Goal: Information Seeking & Learning: Find specific fact

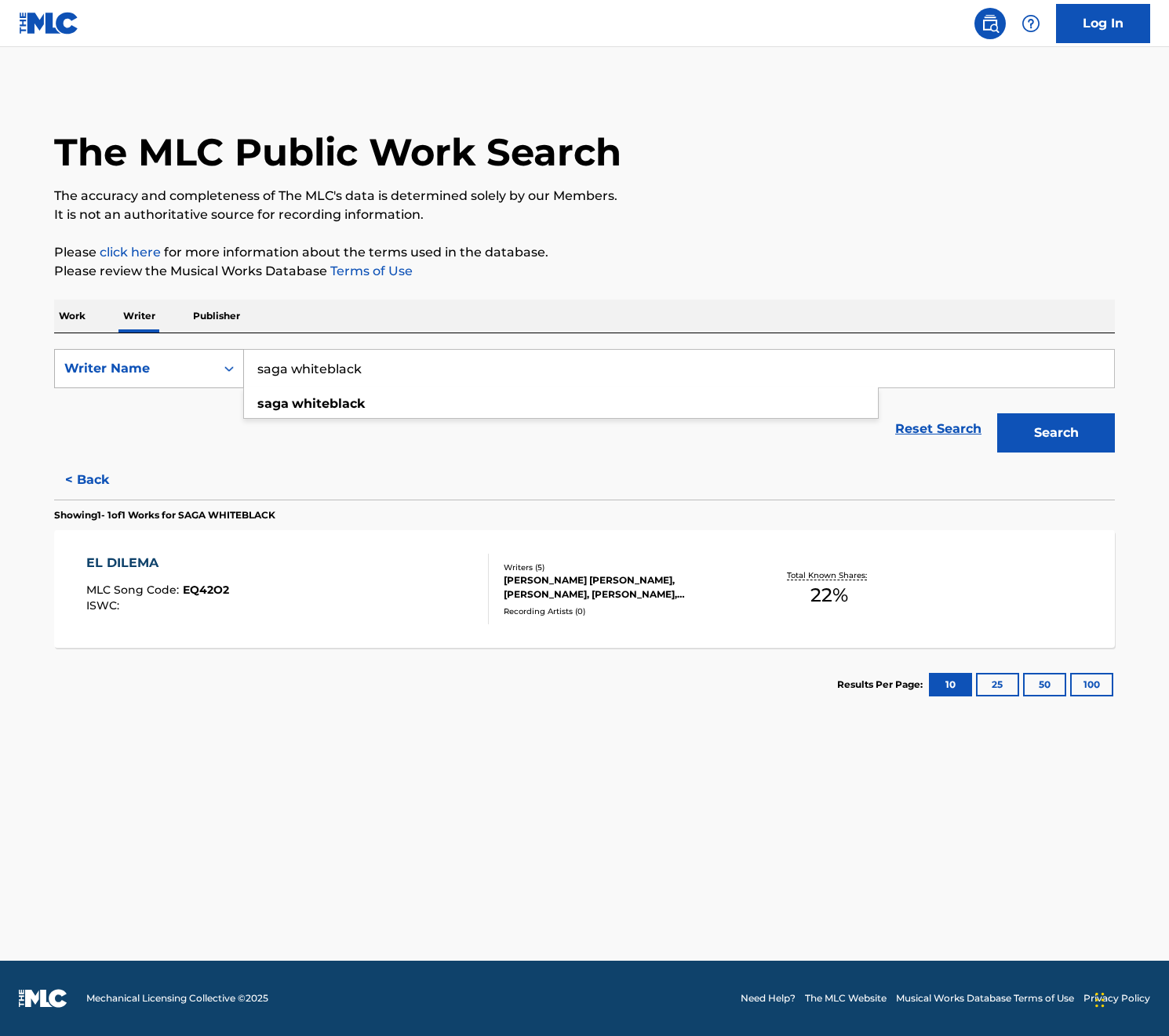
drag, startPoint x: 390, startPoint y: 370, endPoint x: 233, endPoint y: 372, distance: 157.0
click at [233, 372] on div "SearchWithCriteria8e5027ac-f94e-4615-923a-14978e21ae62 Writer Name [PERSON_NAME]" at bounding box center [584, 368] width 1060 height 39
click at [99, 481] on button "< Back" at bounding box center [101, 479] width 94 height 39
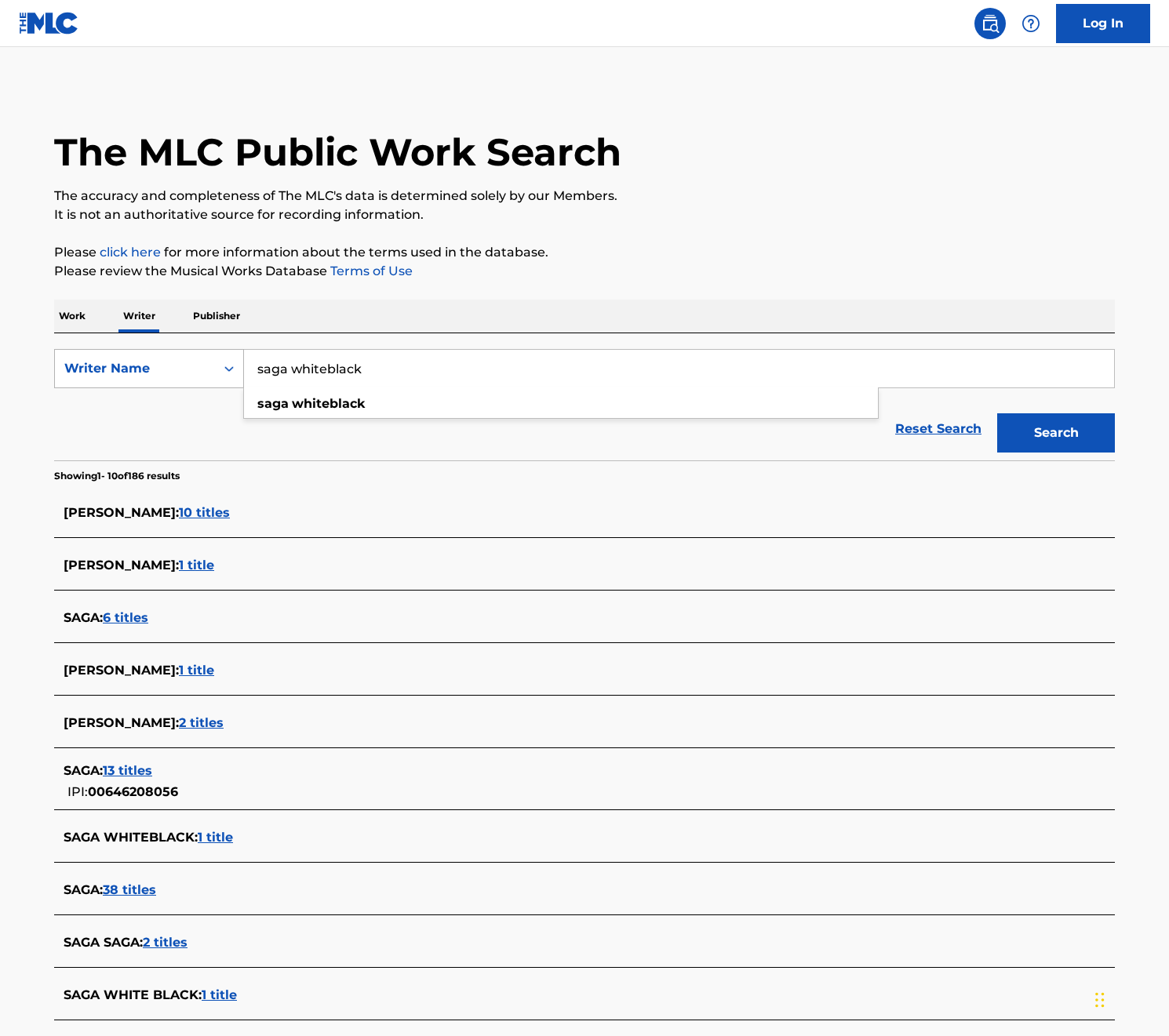
drag, startPoint x: 439, startPoint y: 360, endPoint x: 224, endPoint y: 356, distance: 215.0
click at [224, 356] on div "SearchWithCriteria8e5027ac-f94e-4615-923a-14978e21ae62 Writer Name [PERSON_NAME]" at bounding box center [584, 368] width 1060 height 39
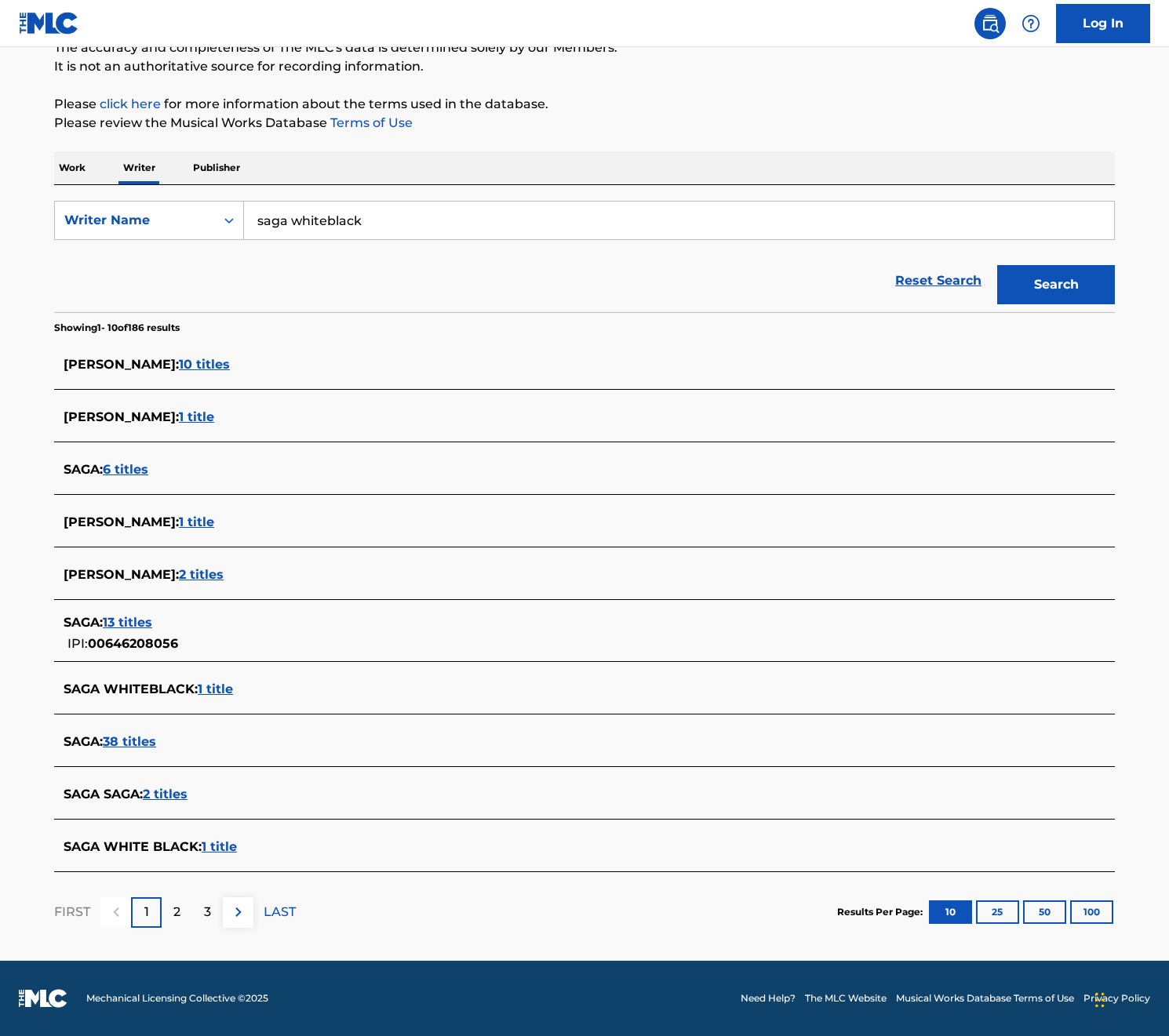
click at [236, 840] on span "1 title" at bounding box center [220, 846] width 35 height 15
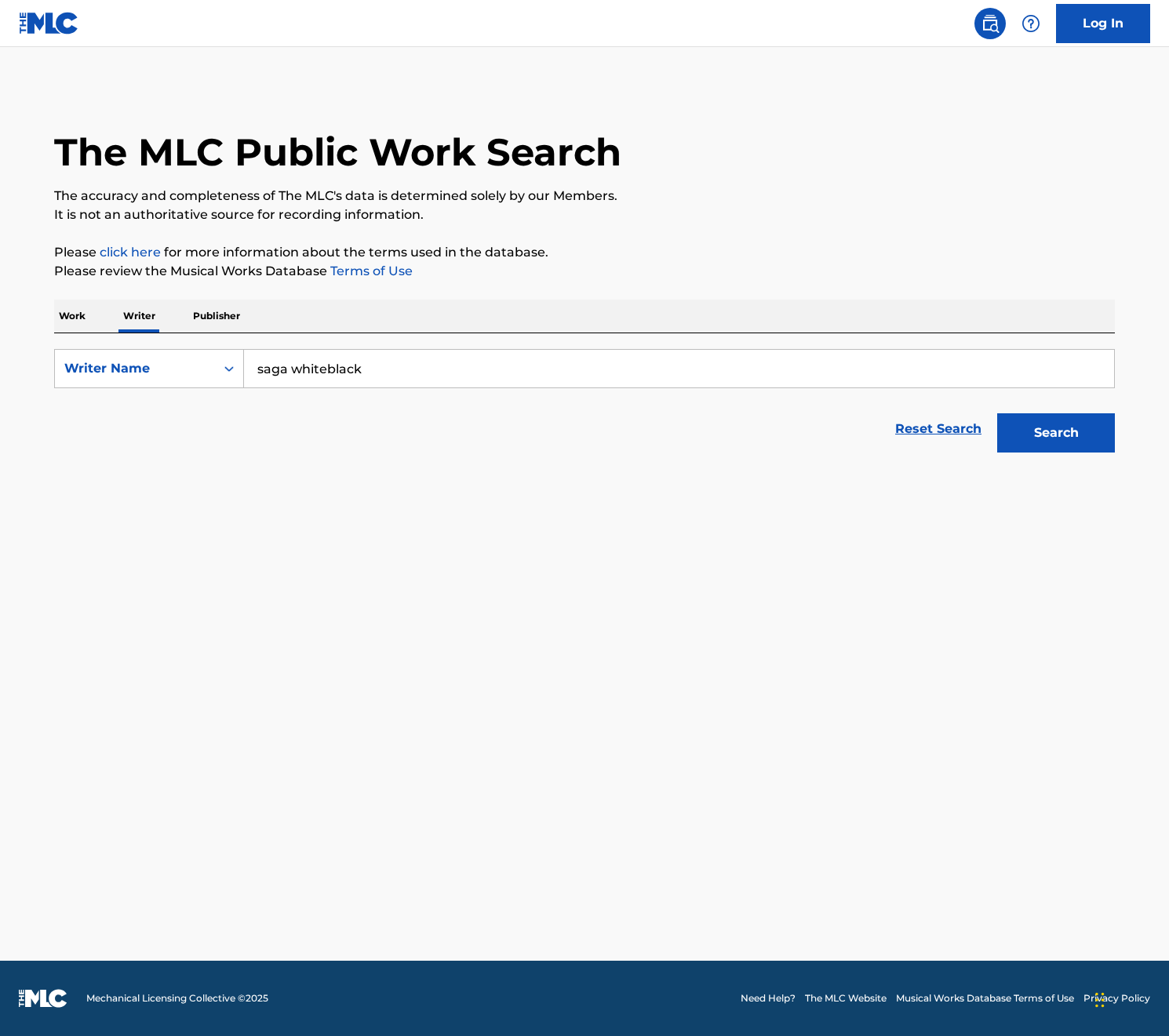
scroll to position [0, 0]
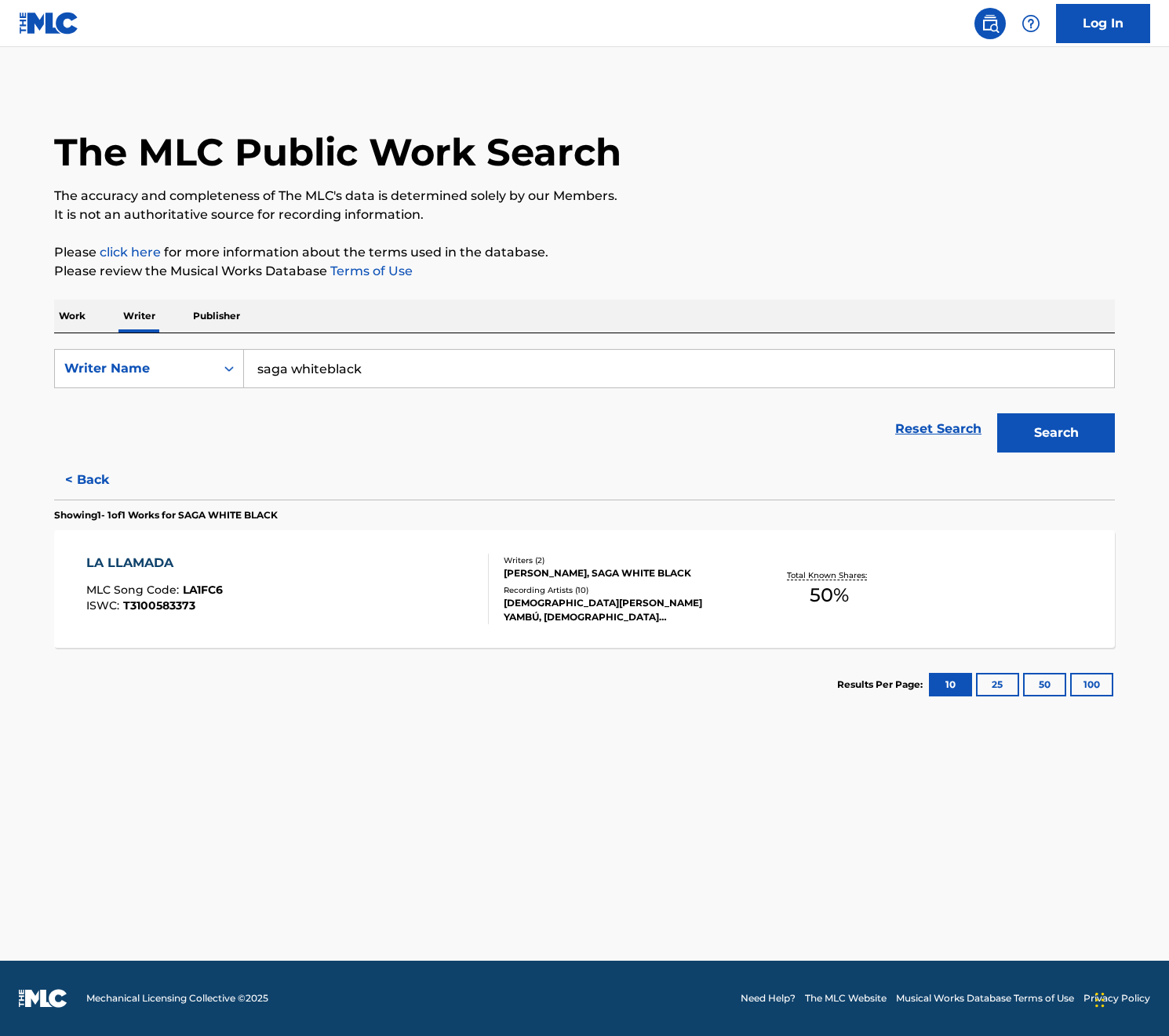
click at [89, 478] on button "< Back" at bounding box center [101, 479] width 94 height 39
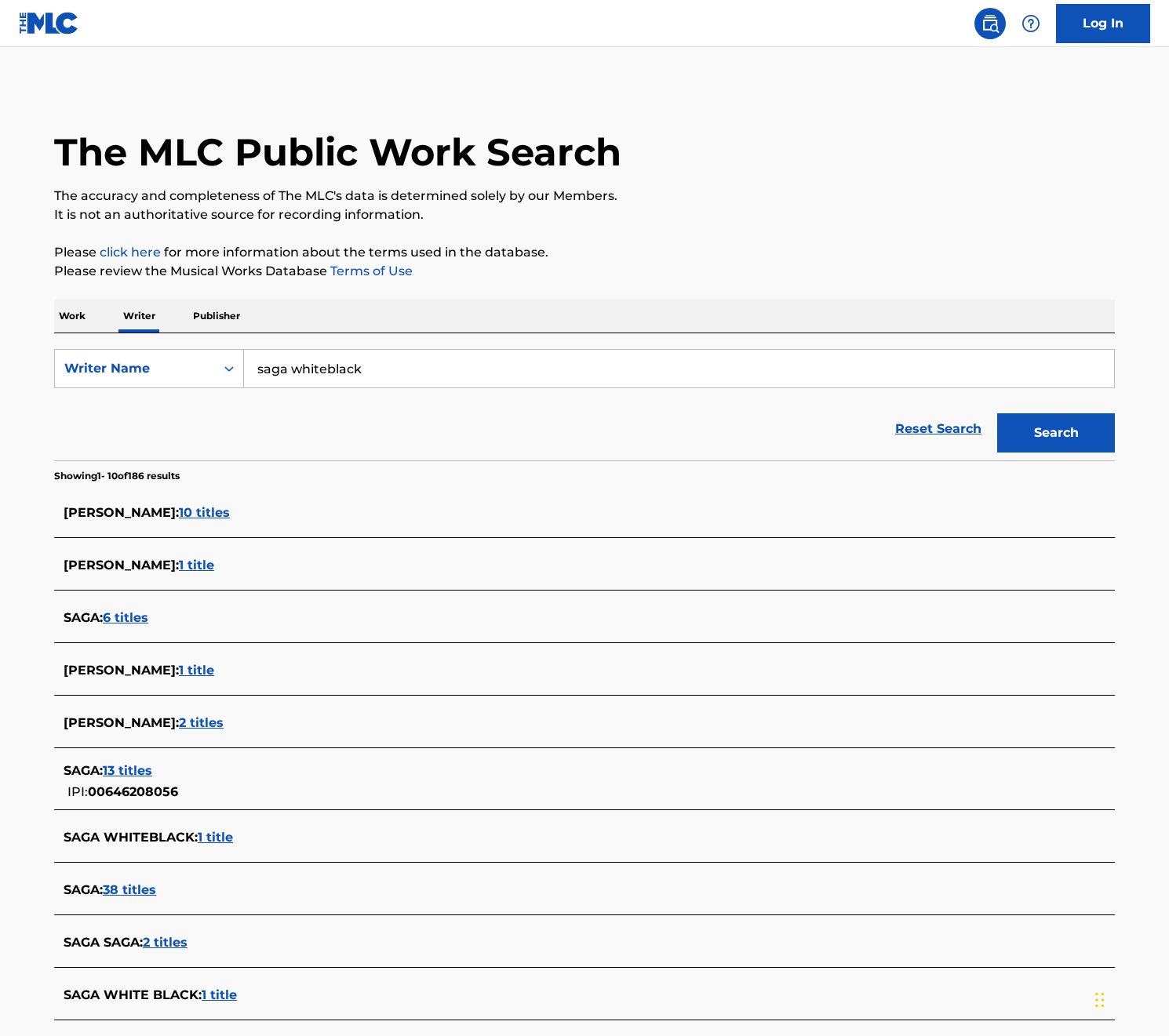
click at [224, 841] on span "1 title" at bounding box center [216, 837] width 35 height 15
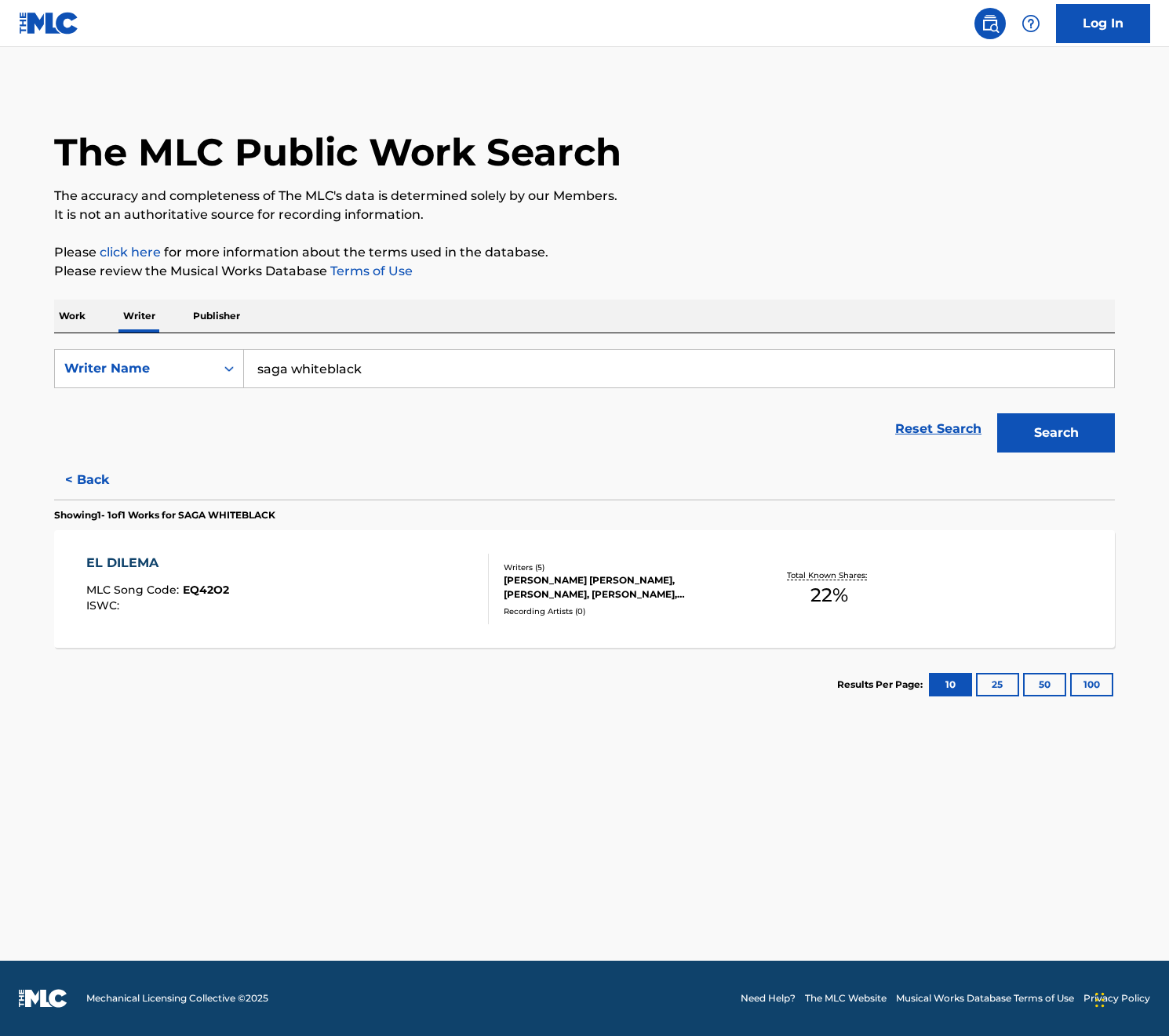
click at [86, 487] on button "< Back" at bounding box center [101, 479] width 94 height 39
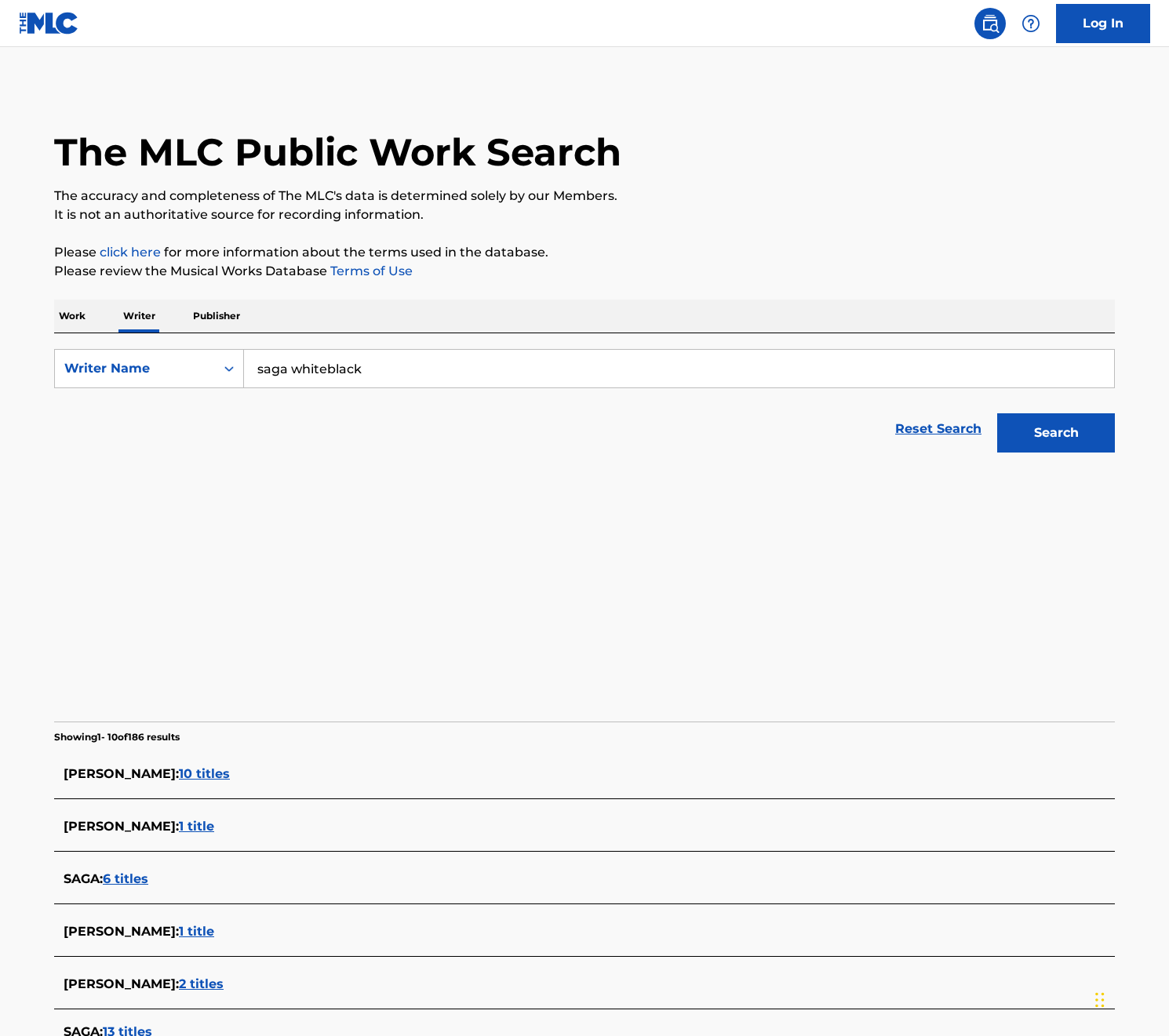
scroll to position [148, 0]
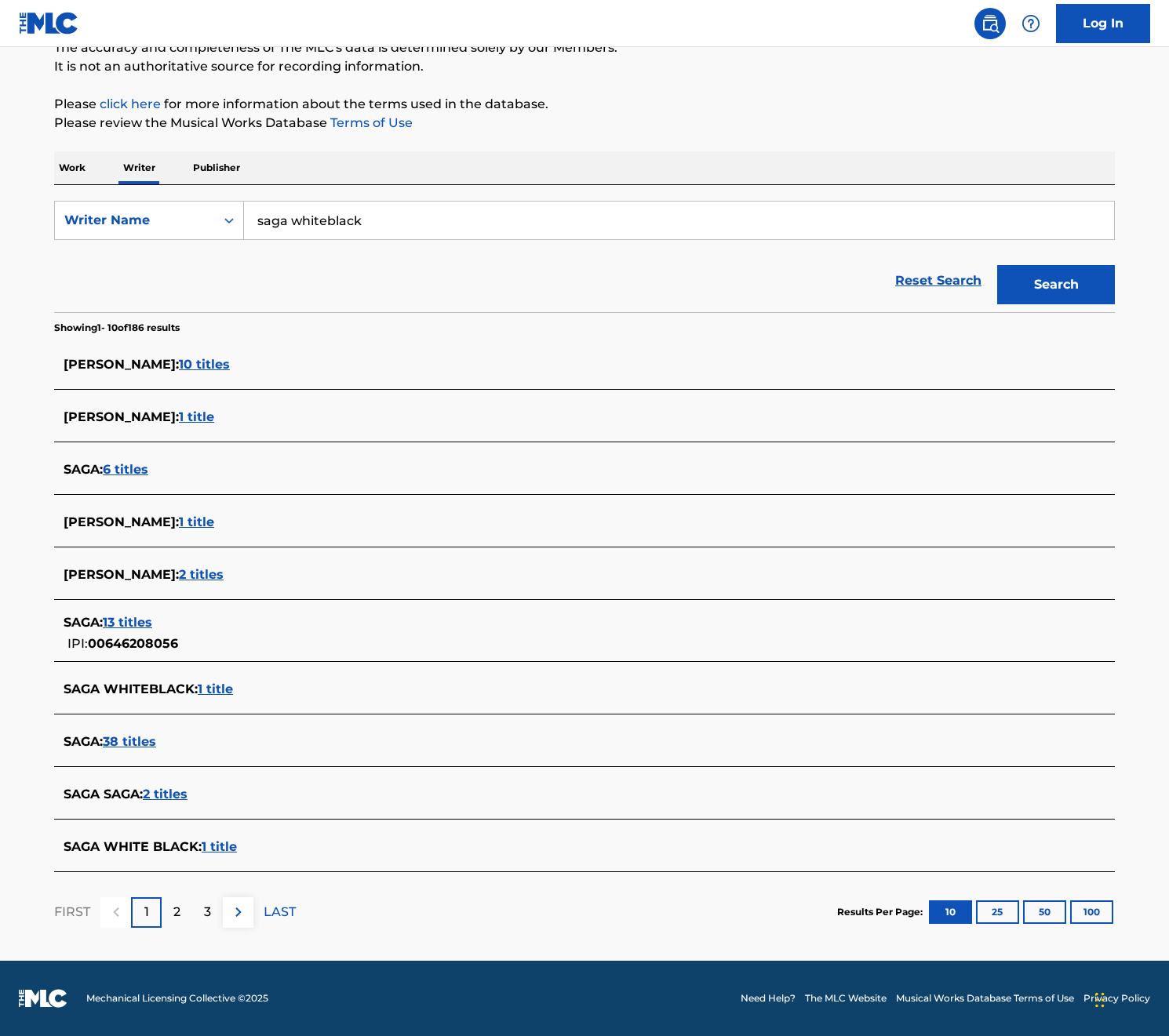
click at [167, 915] on div "2" at bounding box center [177, 912] width 31 height 31
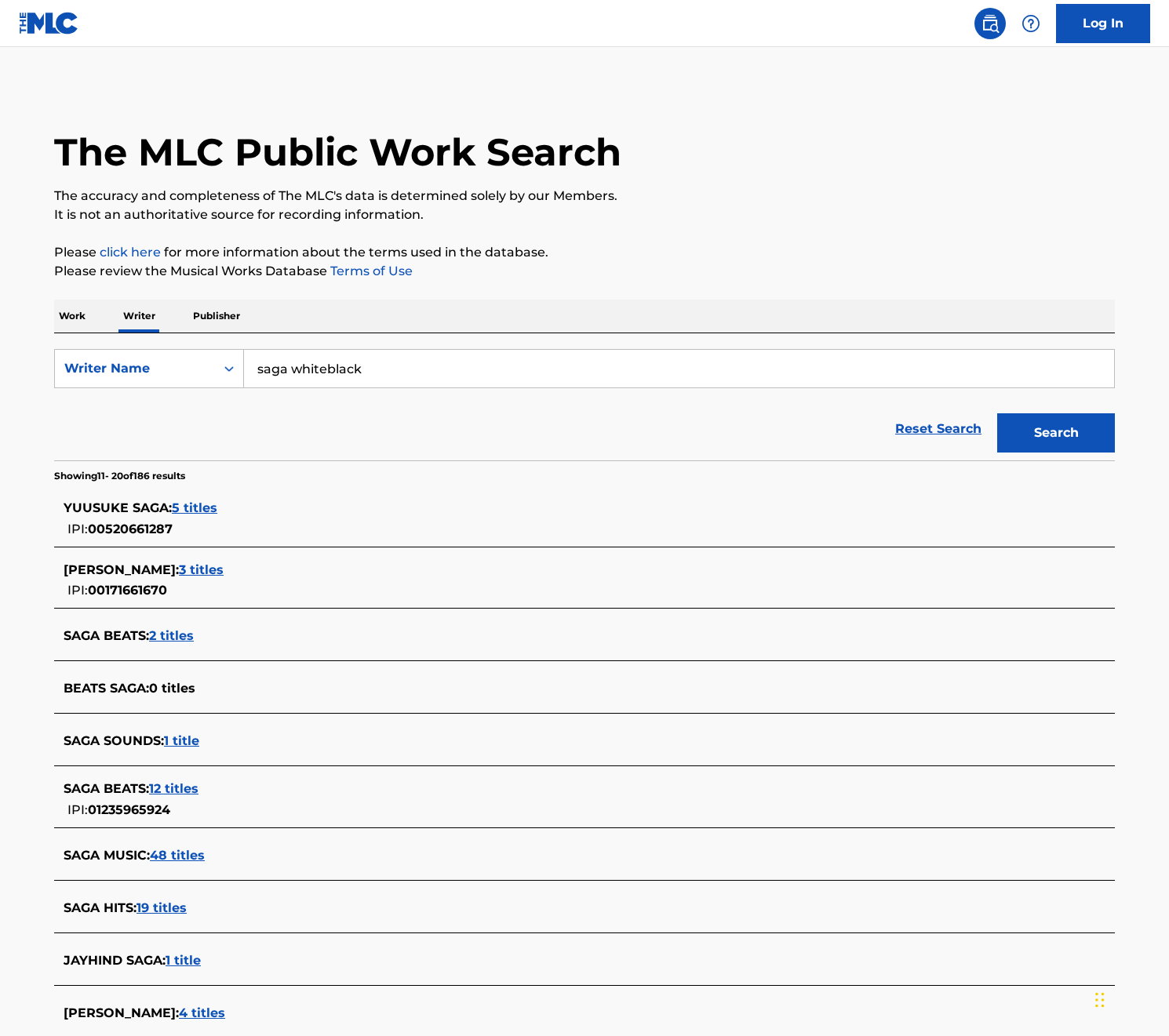
scroll to position [166, 0]
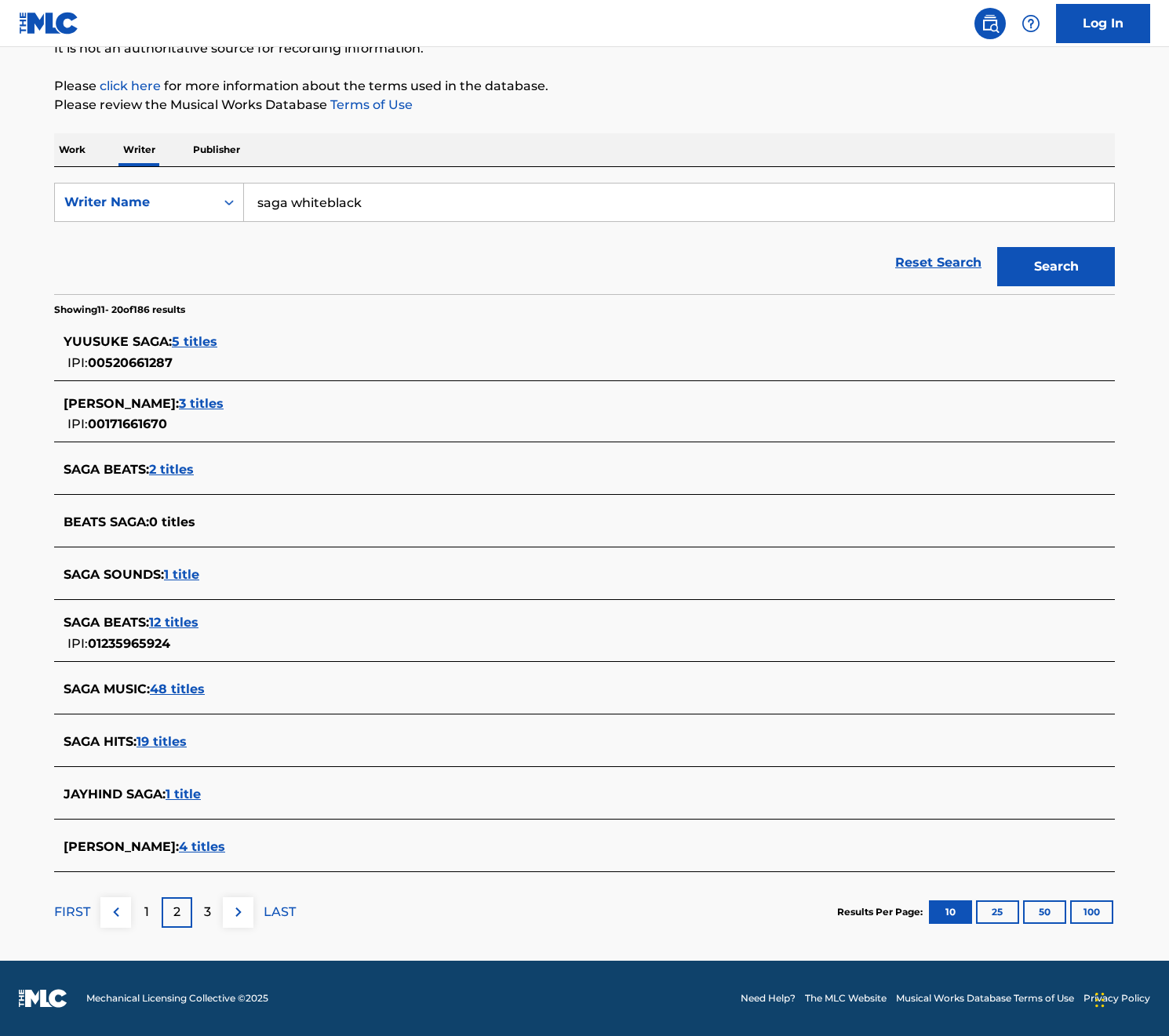
click at [175, 623] on span "12 titles" at bounding box center [173, 622] width 49 height 15
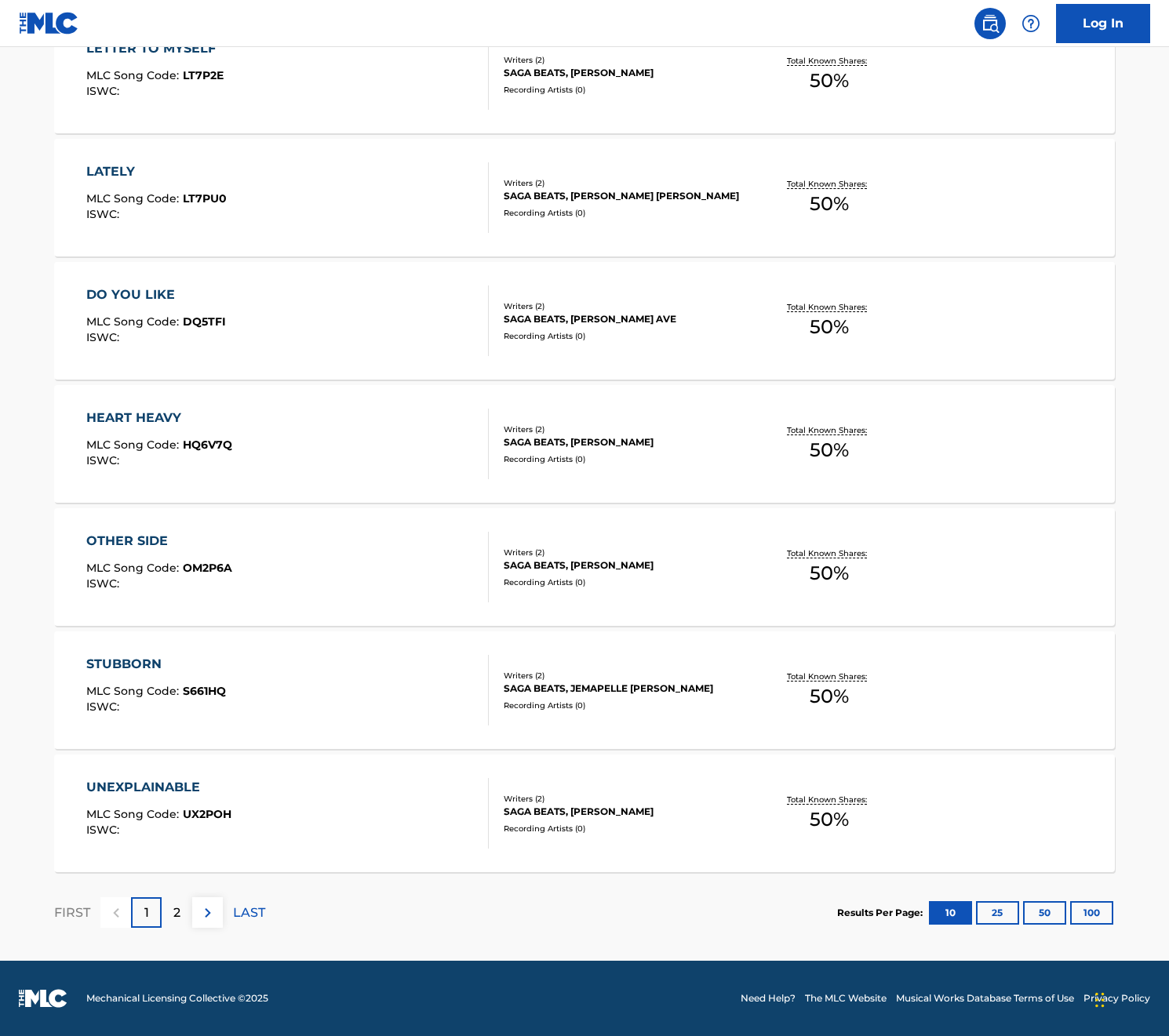
scroll to position [113, 0]
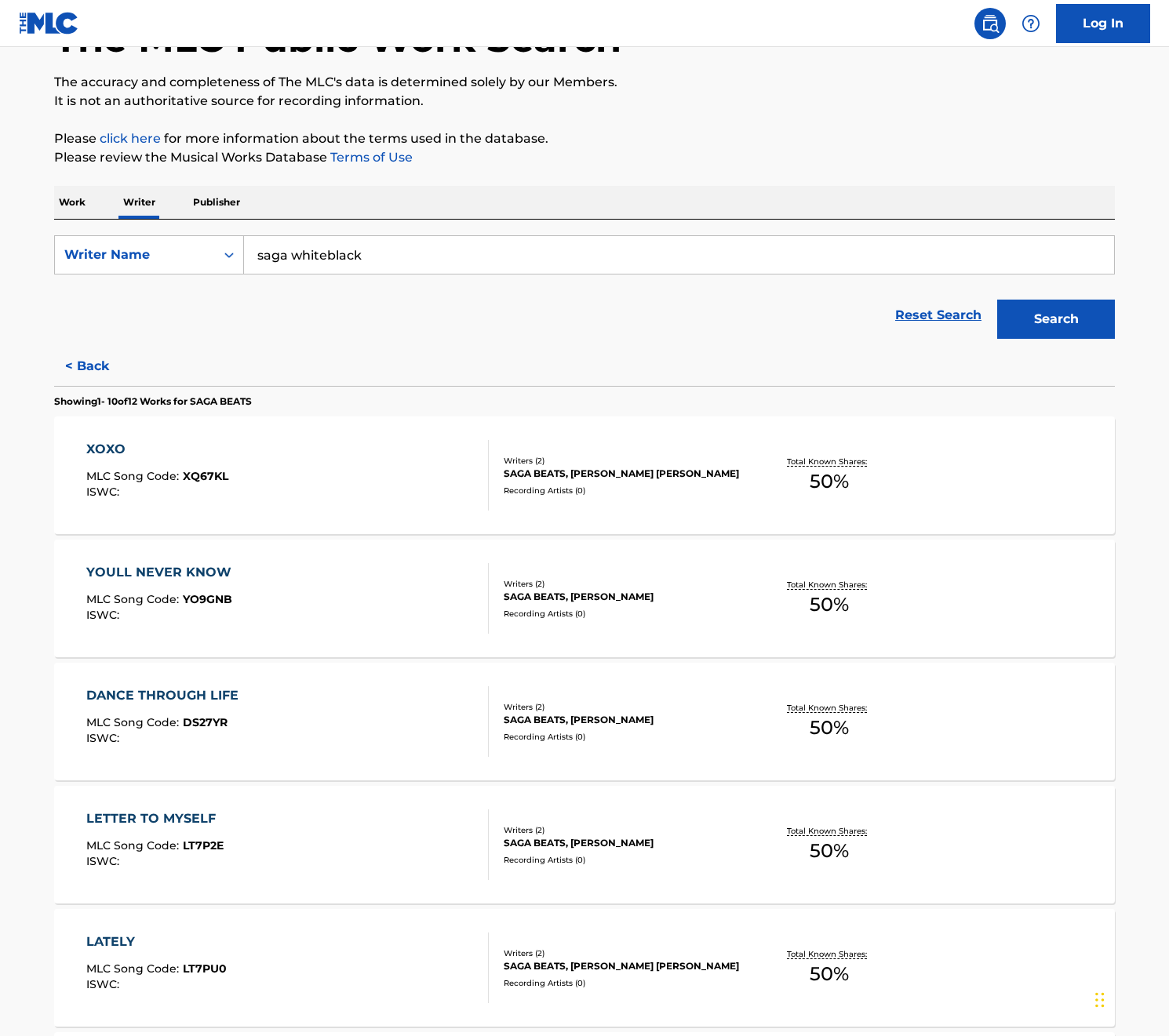
click at [91, 376] on button "< Back" at bounding box center [101, 366] width 94 height 39
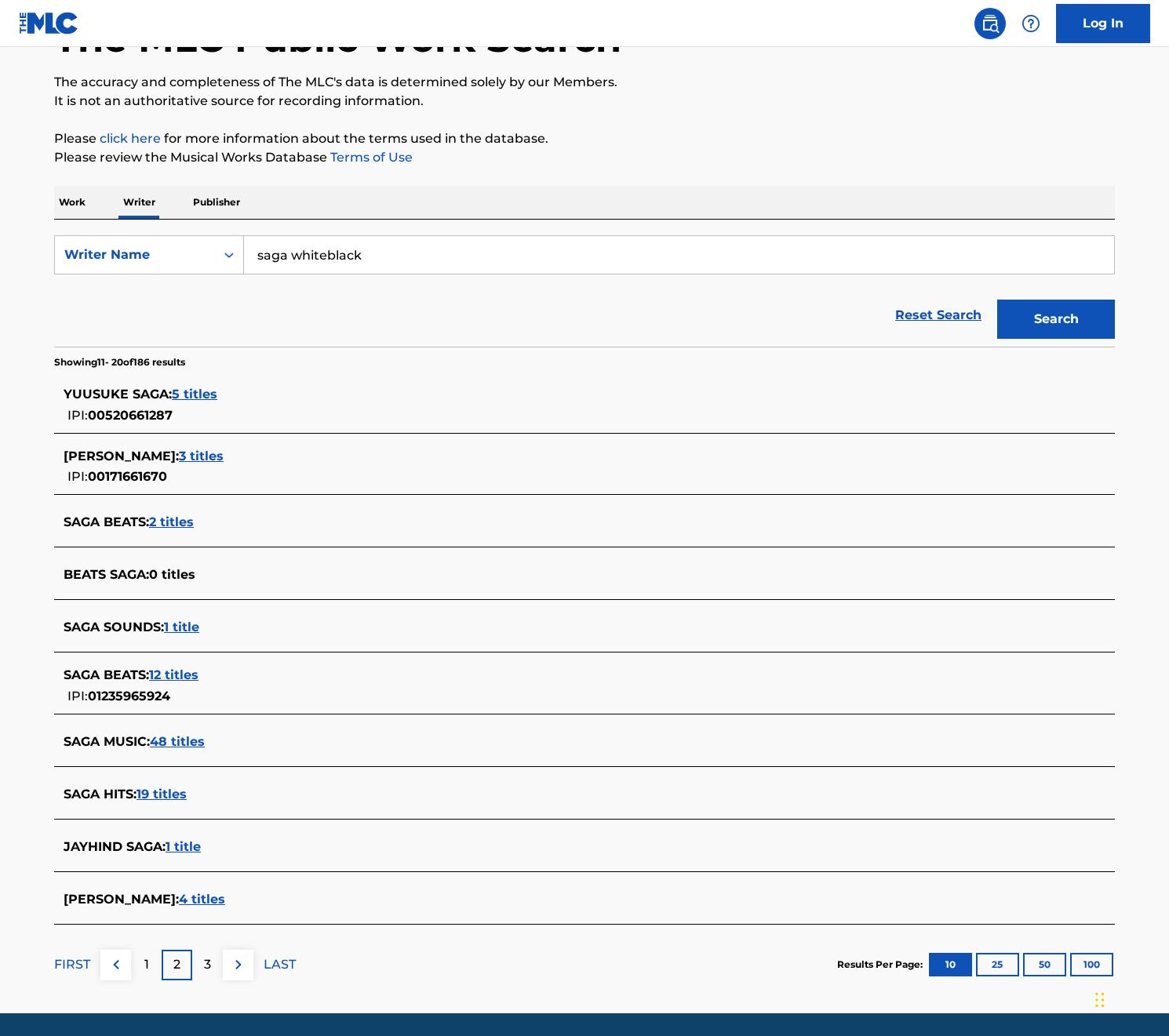
click at [235, 972] on img at bounding box center [238, 964] width 19 height 18
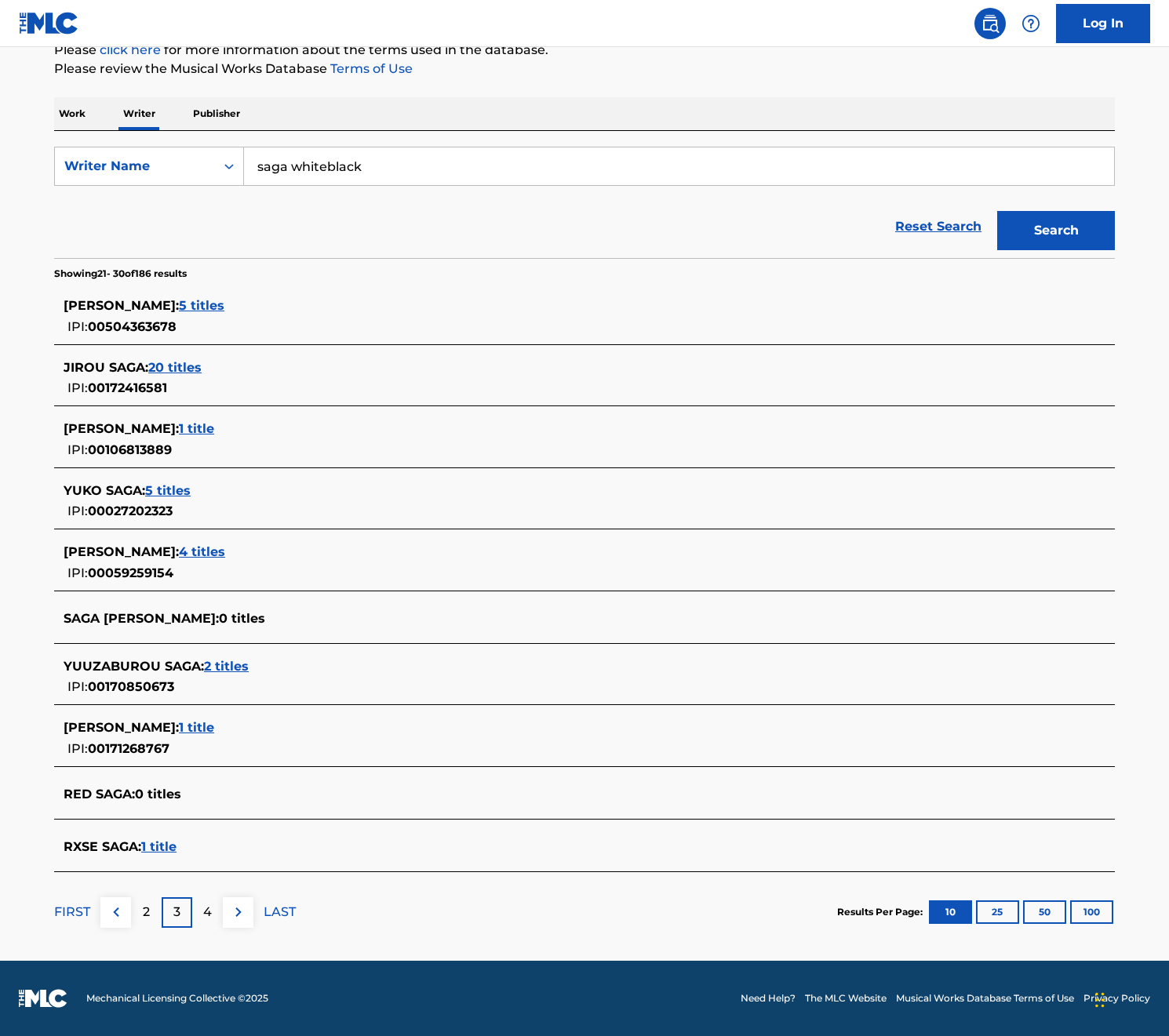
scroll to position [0, 0]
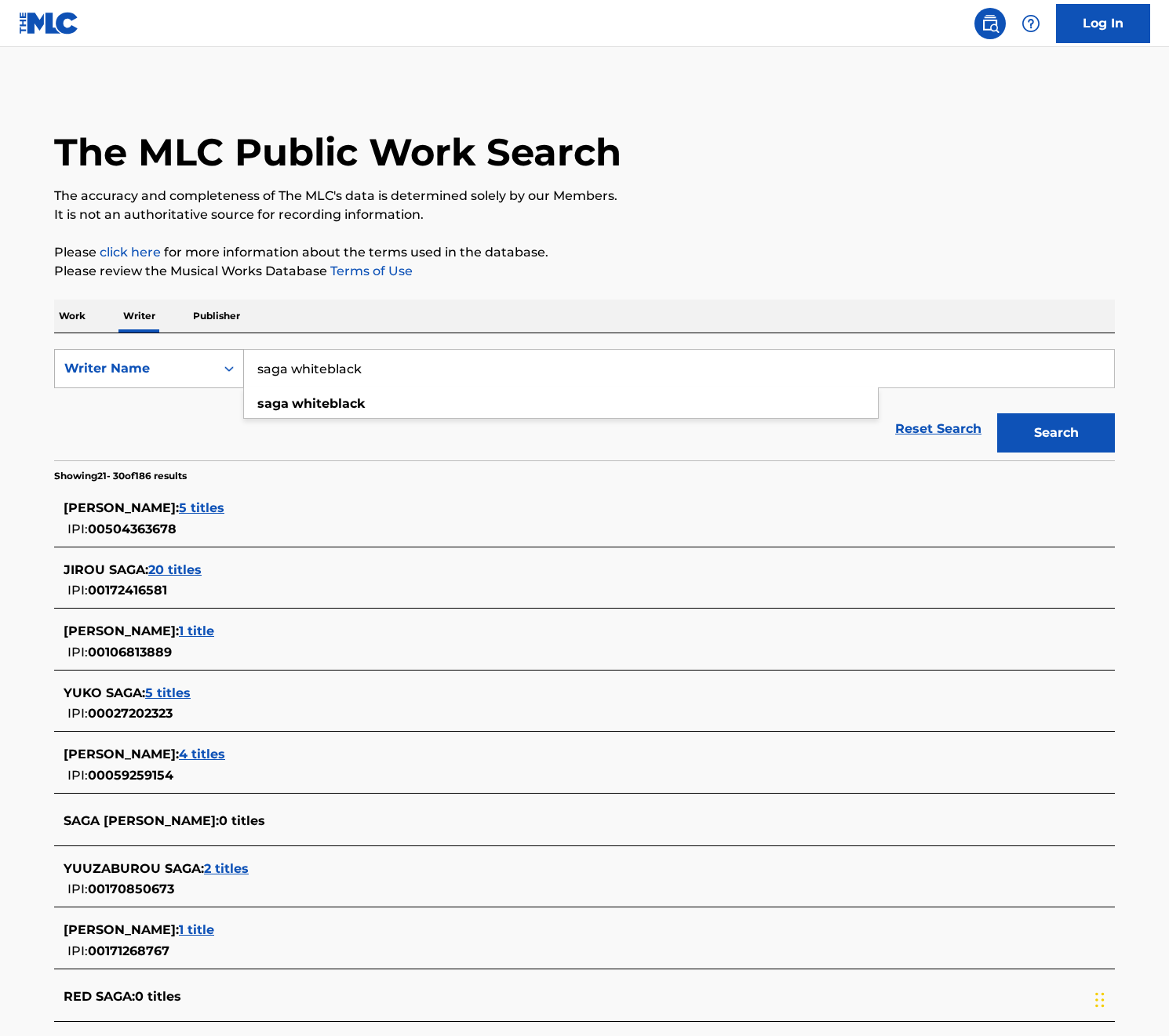
drag, startPoint x: 385, startPoint y: 364, endPoint x: 204, endPoint y: 362, distance: 181.0
click at [204, 362] on div "SearchWithCriteria8e5027ac-f94e-4615-923a-14978e21ae62 Writer Name [PERSON_NAME]" at bounding box center [584, 368] width 1060 height 39
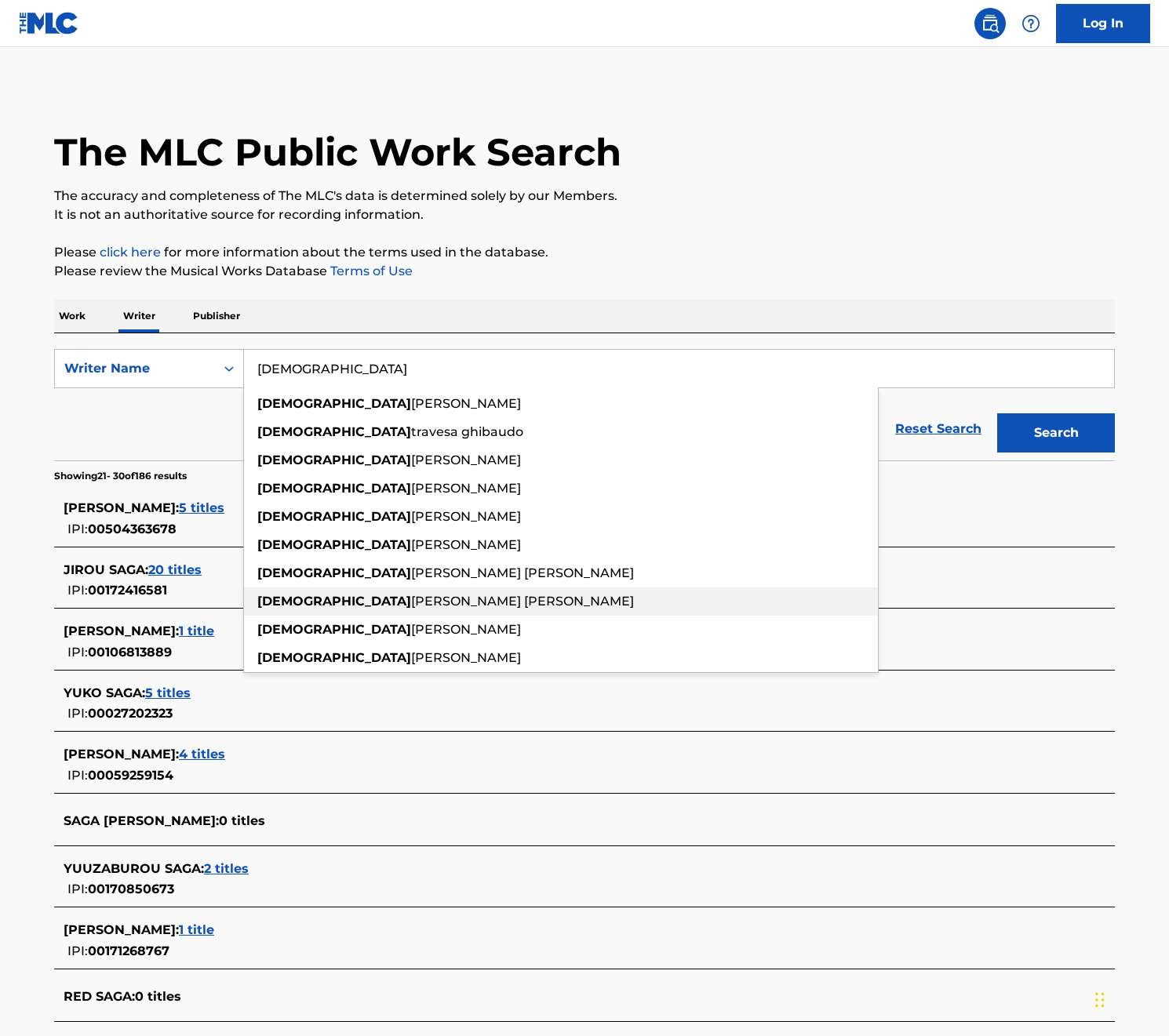
click at [411, 597] on span "[PERSON_NAME] [PERSON_NAME]" at bounding box center [522, 601] width 223 height 15
type input "[DEMOGRAPHIC_DATA][PERSON_NAME] [PERSON_NAME]"
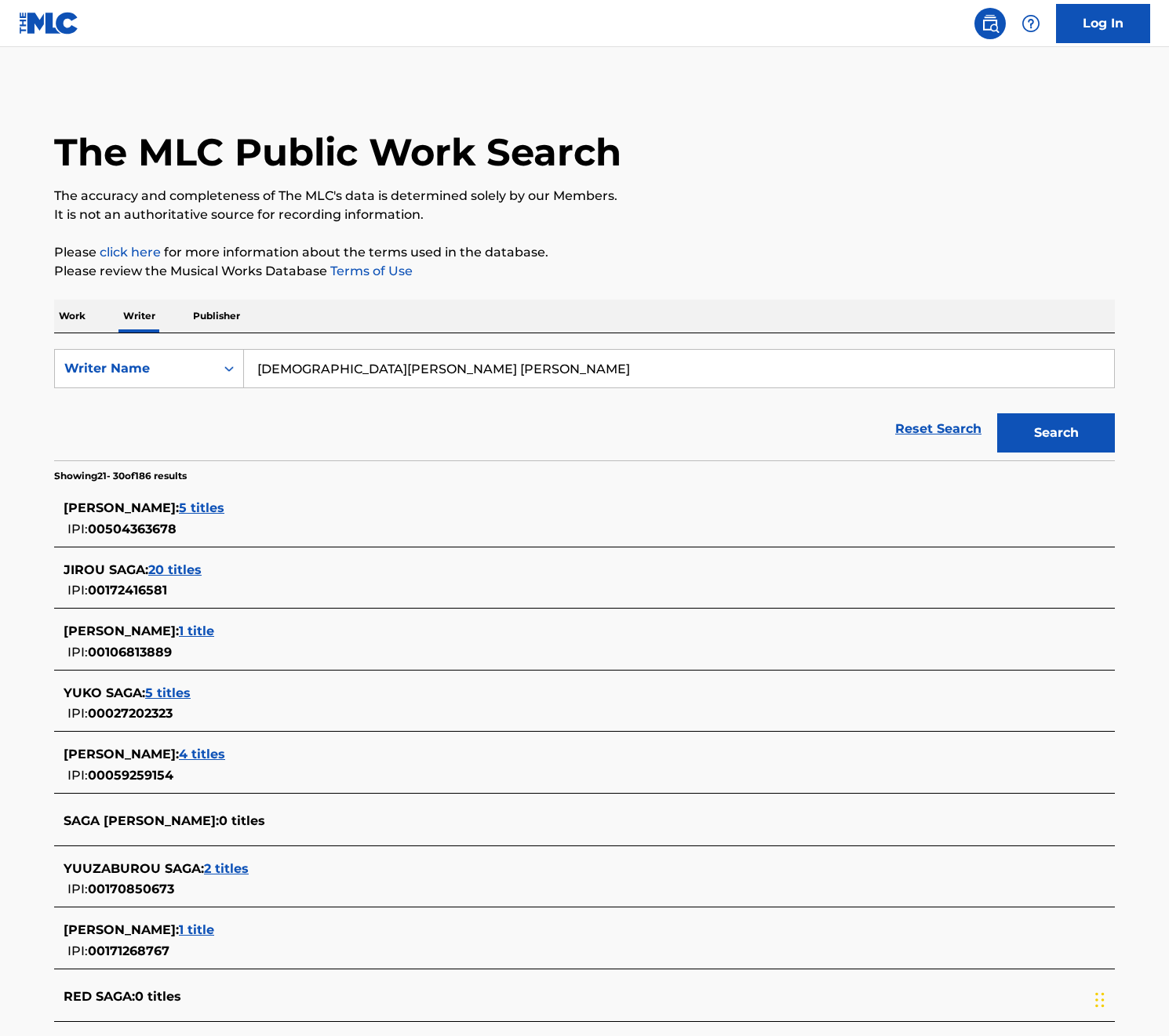
click at [1045, 444] on button "Search" at bounding box center [1056, 433] width 117 height 39
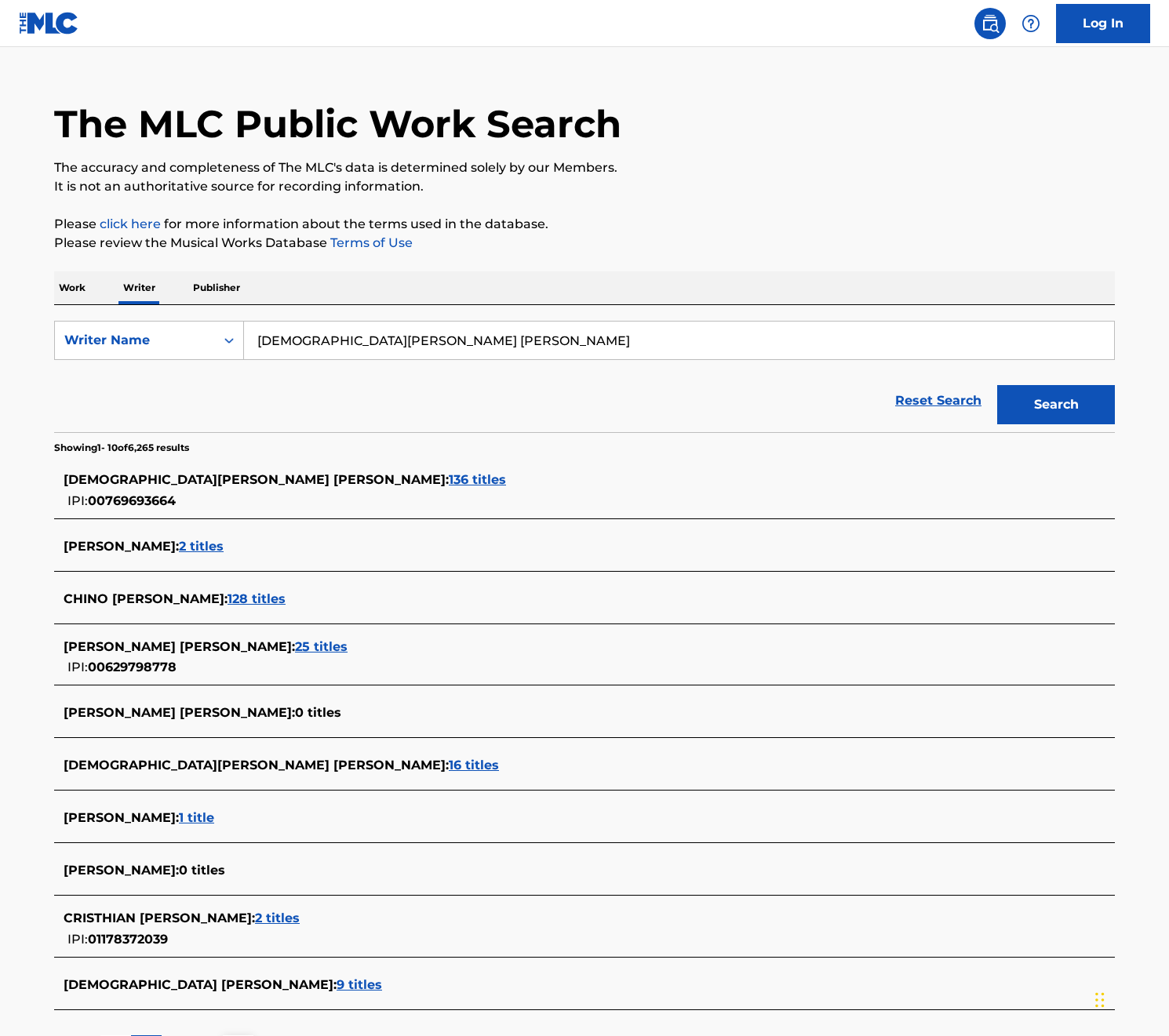
scroll to position [91, 0]
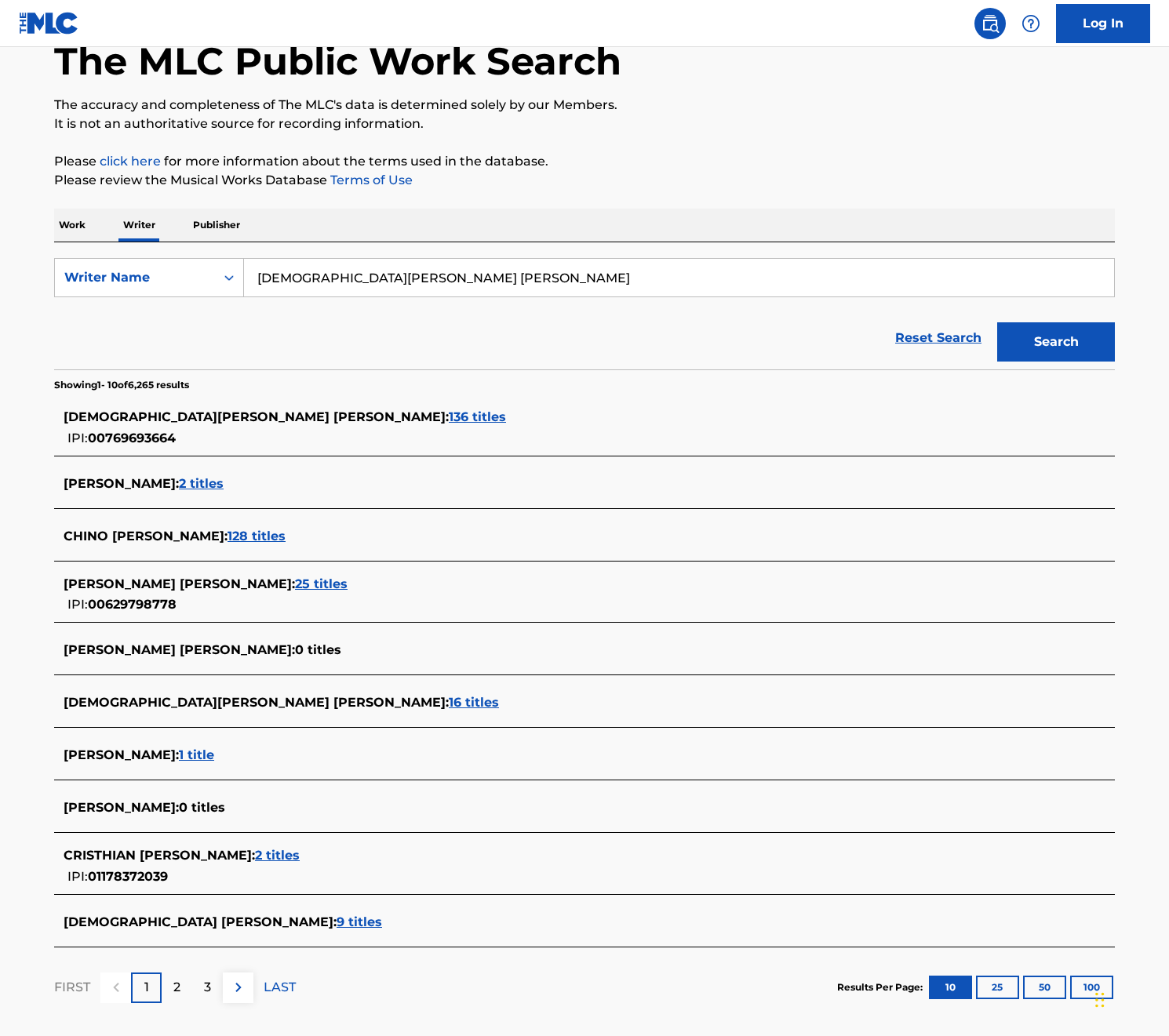
click at [449, 701] on span "16 titles" at bounding box center [474, 702] width 50 height 15
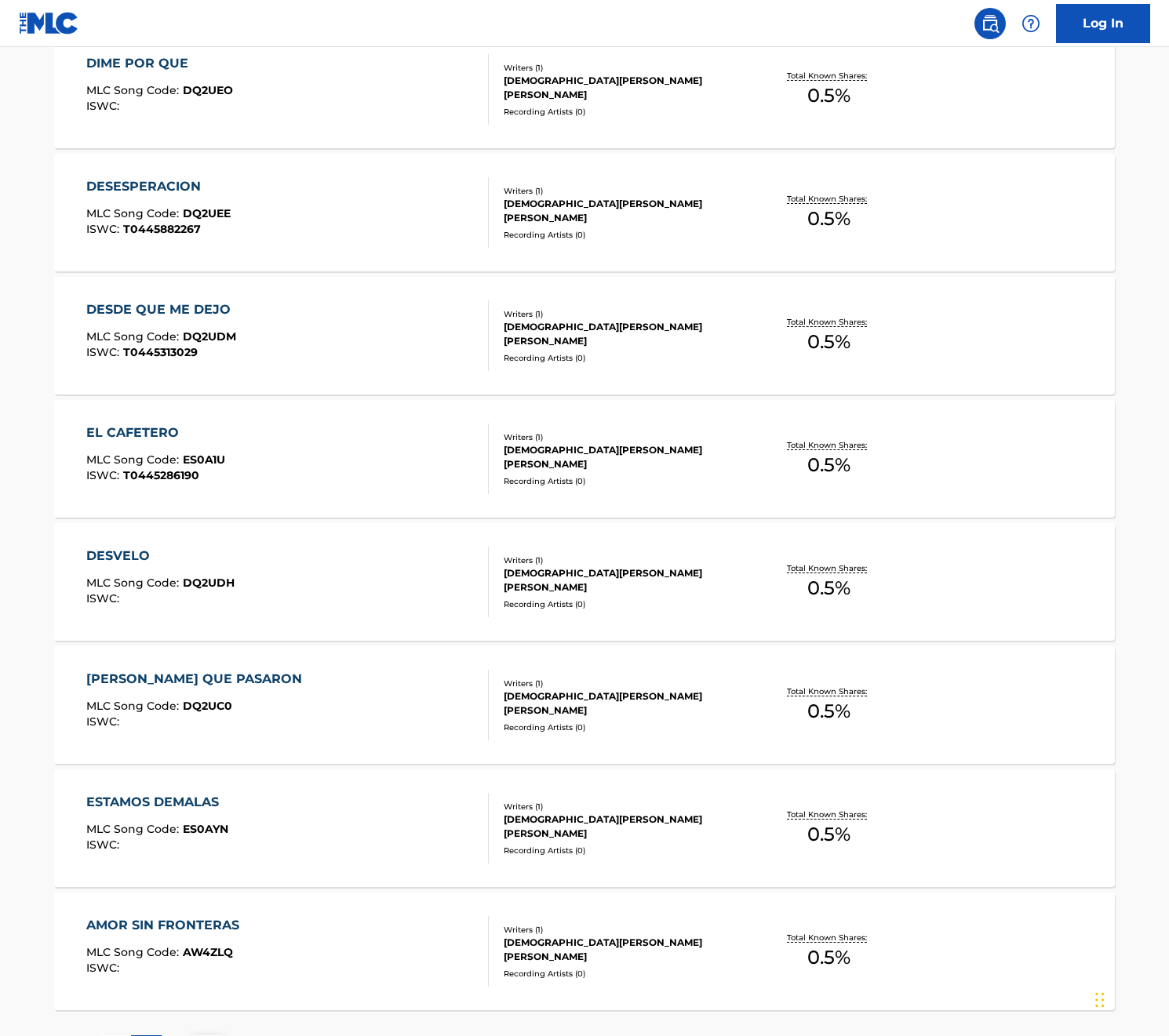
scroll to position [884, 0]
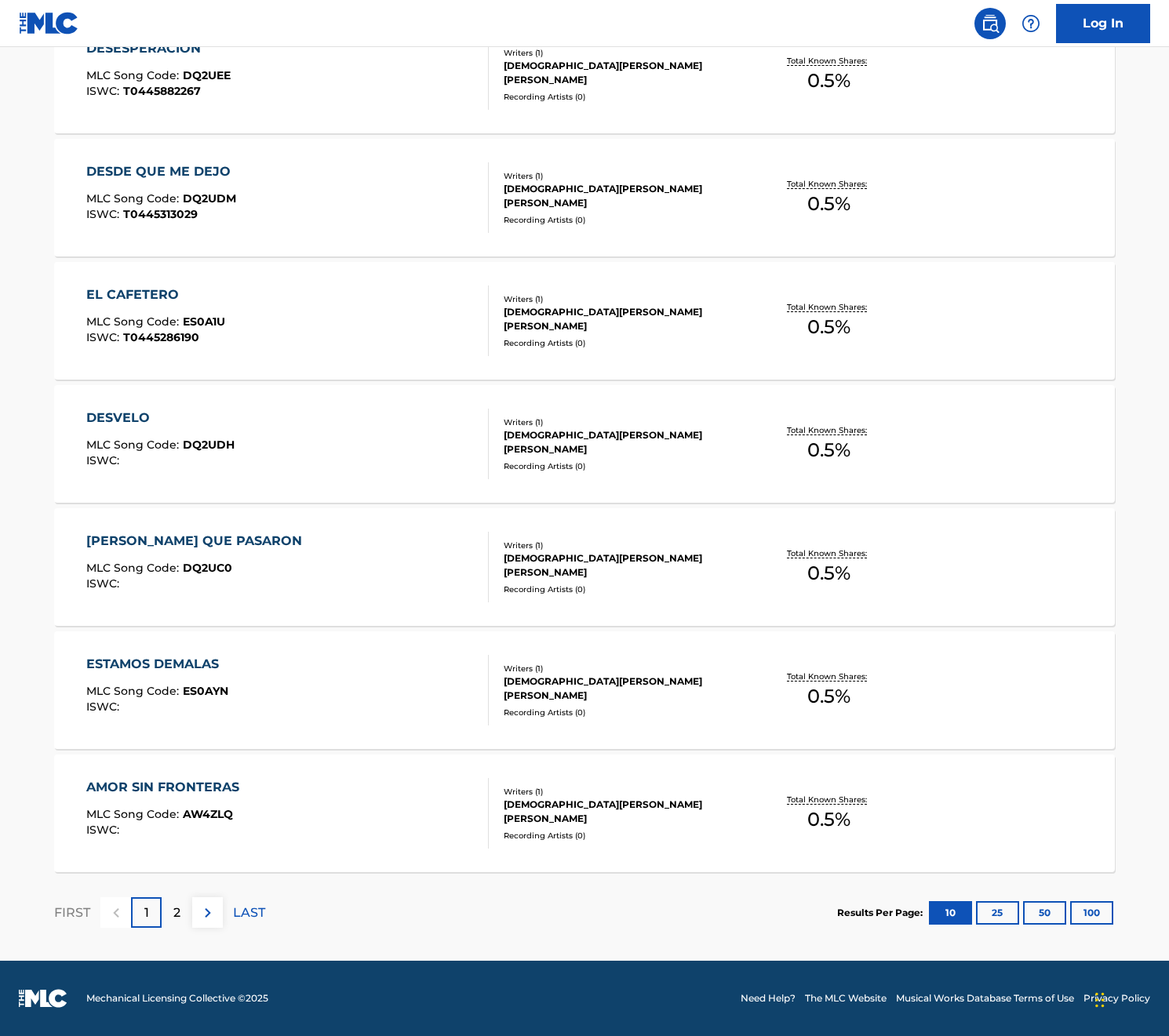
click at [182, 778] on div "AMOR SIN FRONTERAS" at bounding box center [167, 787] width 161 height 18
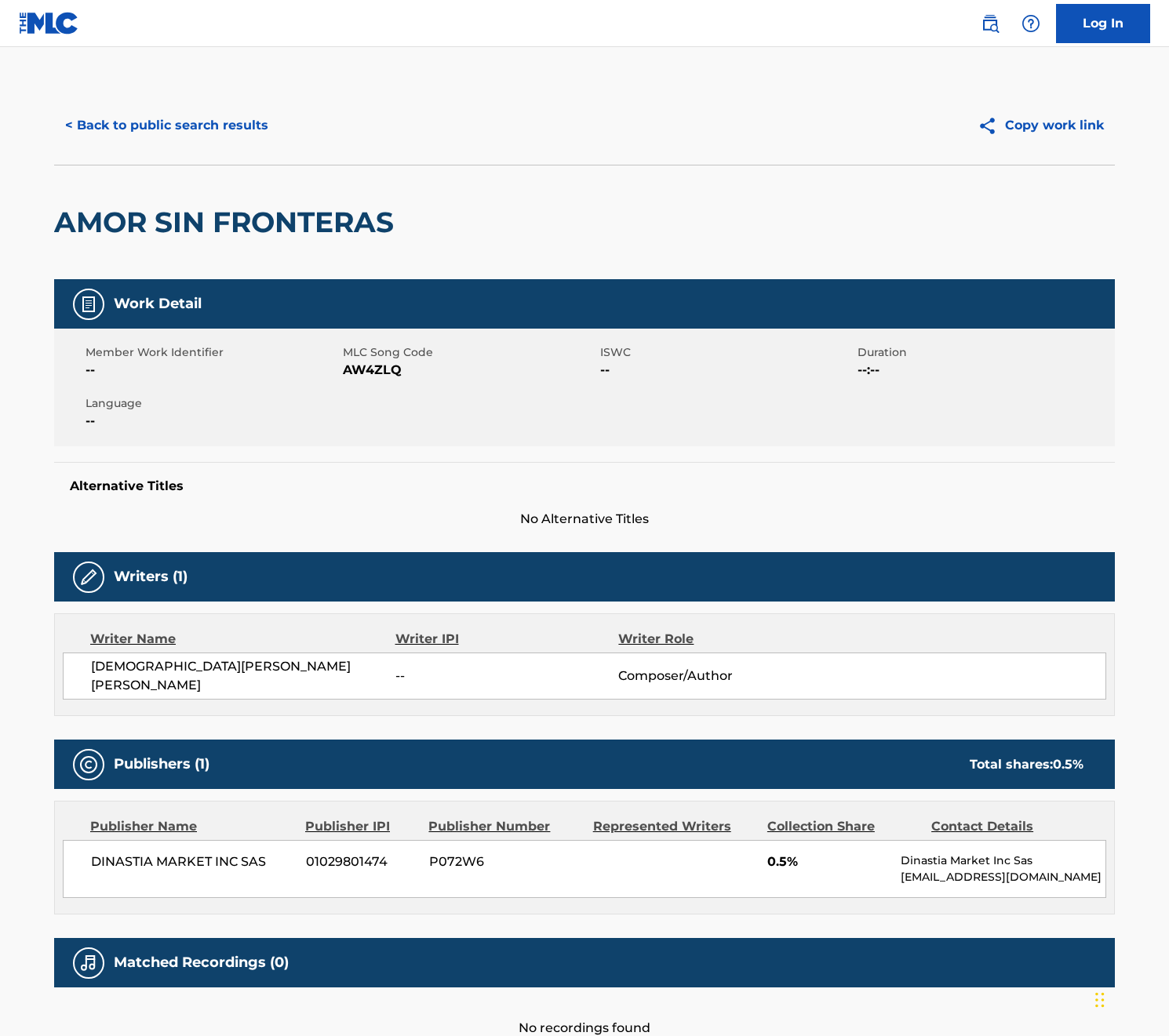
scroll to position [92, 0]
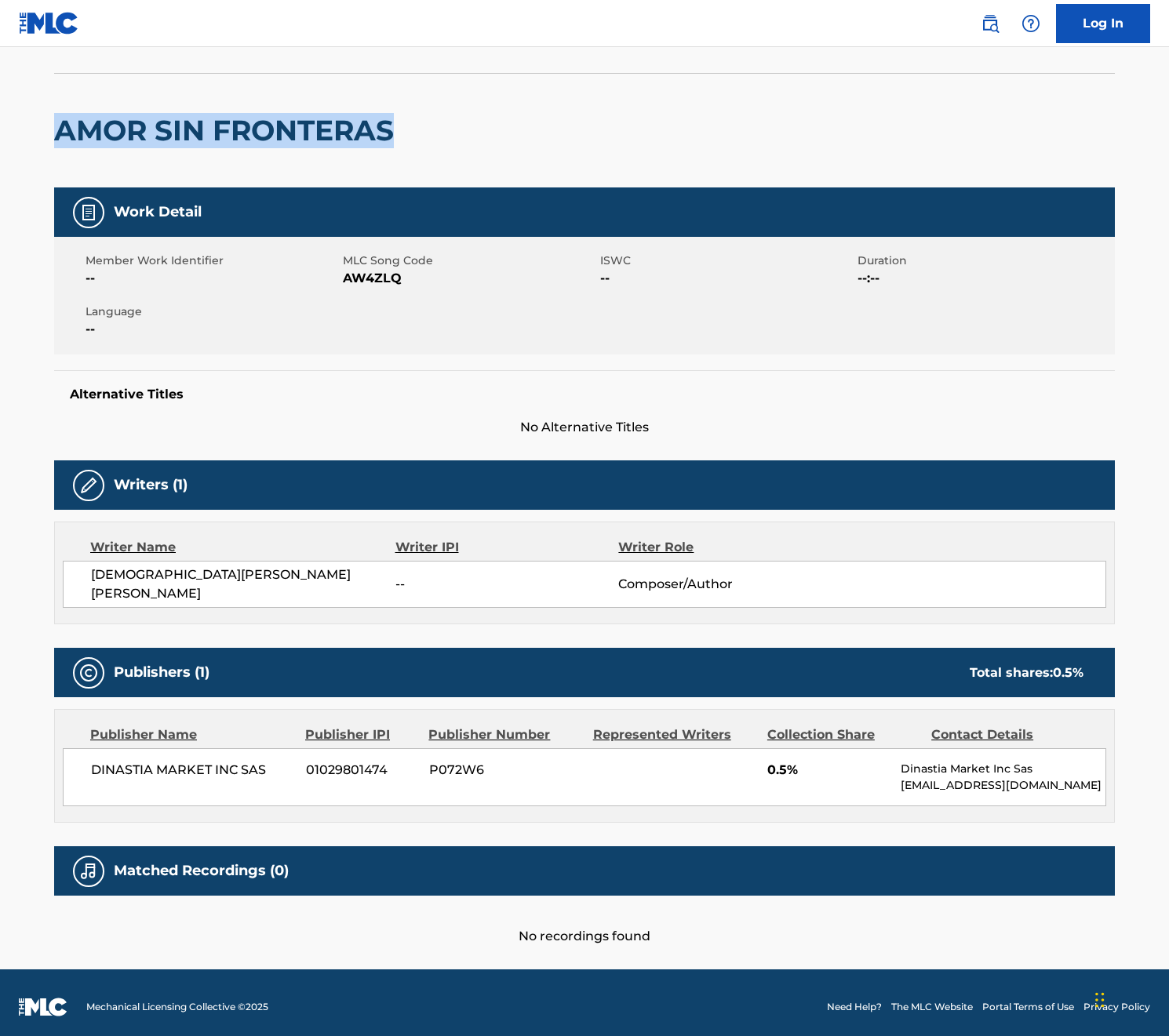
drag, startPoint x: 58, startPoint y: 124, endPoint x: 488, endPoint y: 114, distance: 430.1
click at [488, 114] on div "AMOR SIN FRONTERAS" at bounding box center [584, 130] width 1060 height 114
copy h2 "AMOR SIN FRONTERAS"
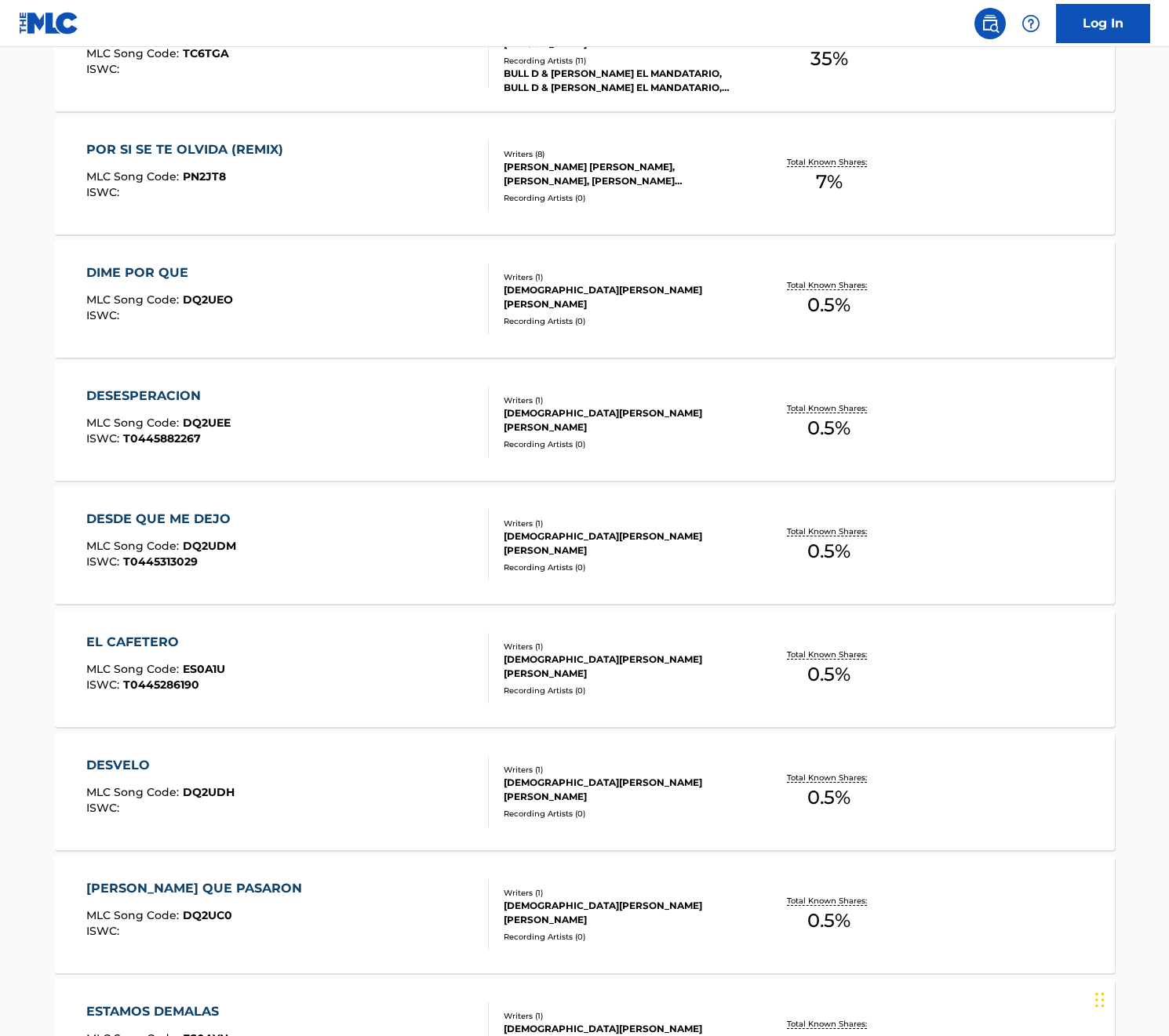
scroll to position [861, 0]
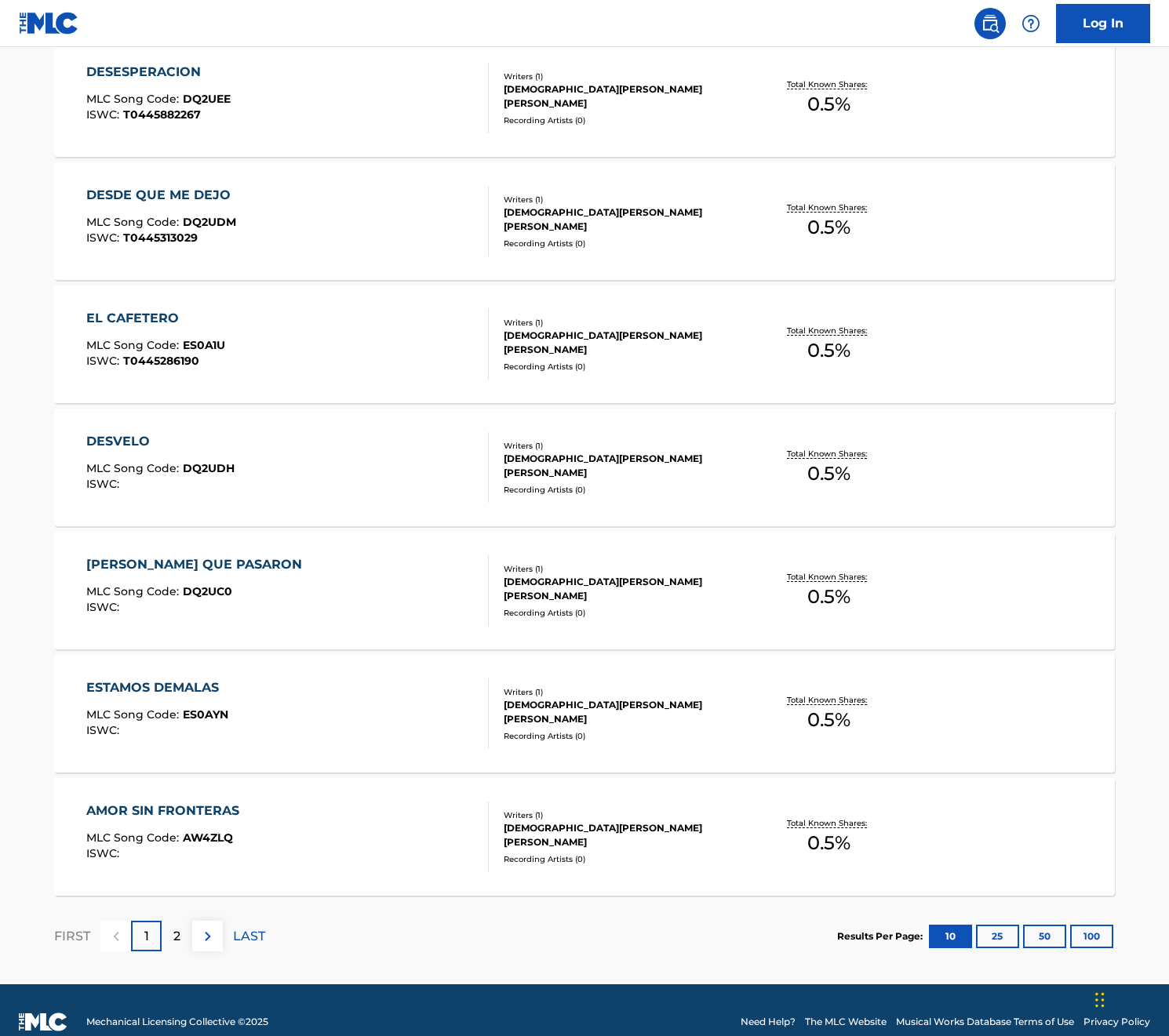
click at [183, 943] on div "2" at bounding box center [177, 936] width 31 height 31
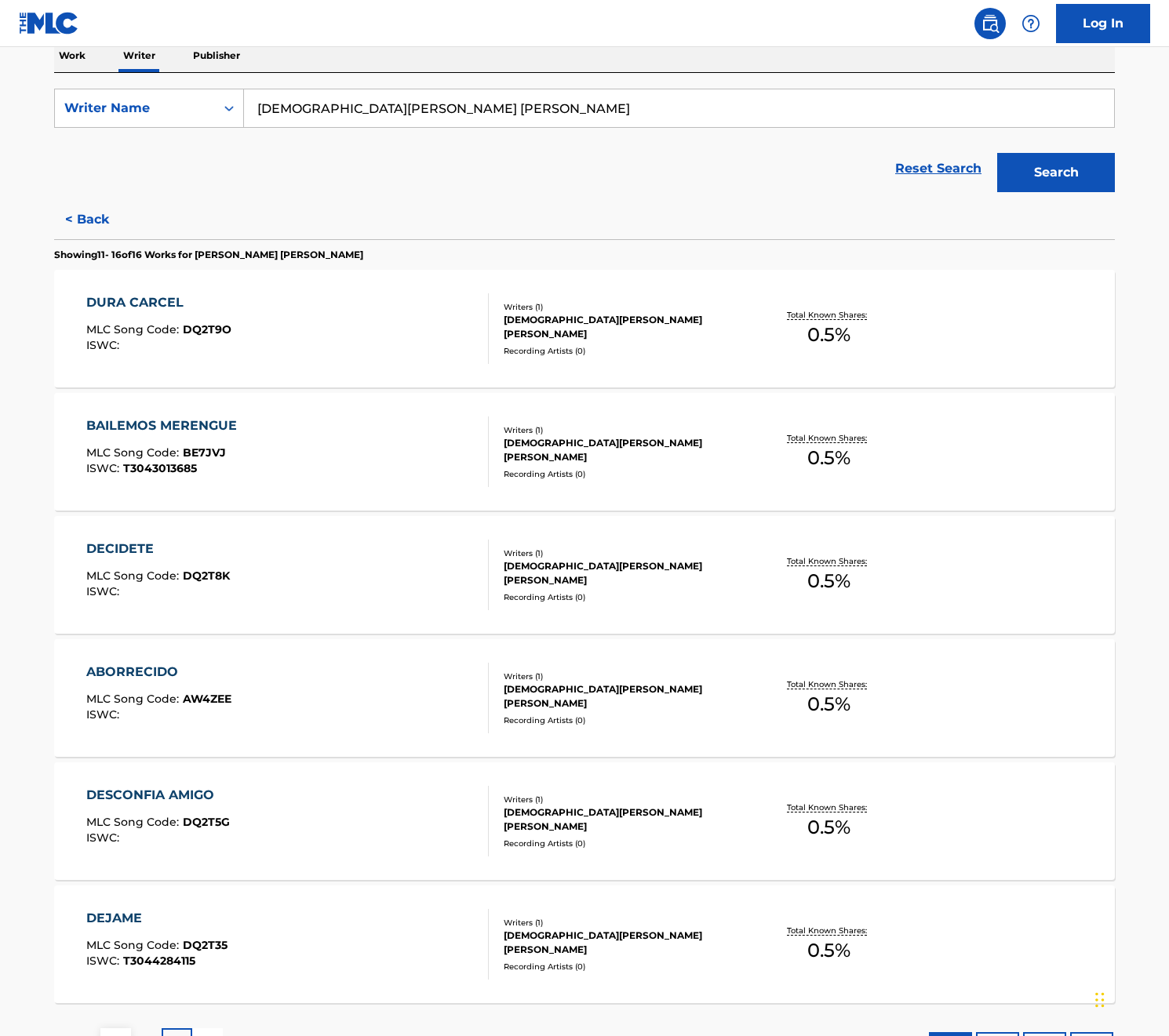
scroll to position [392, 0]
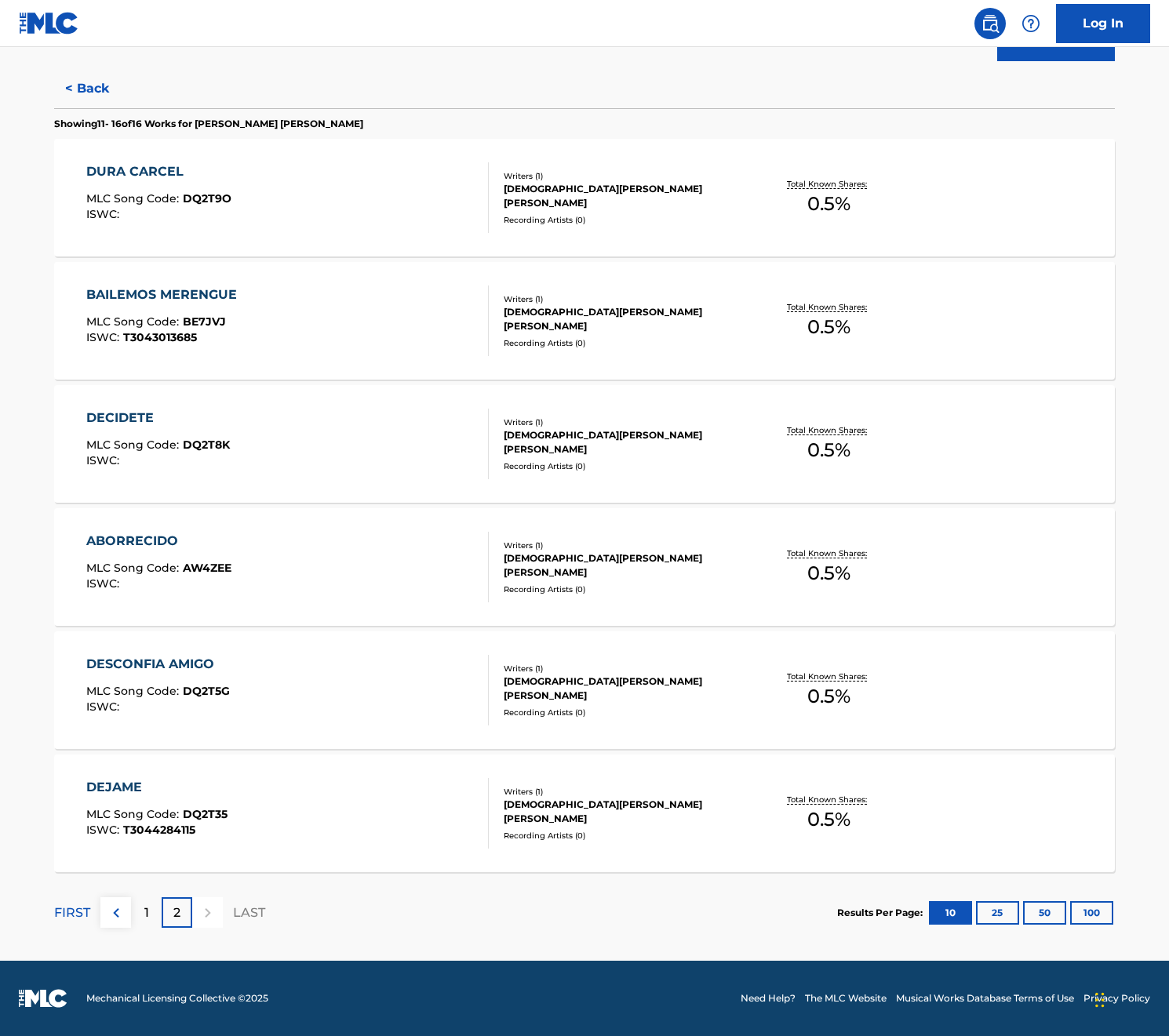
click at [68, 916] on p "FIRST" at bounding box center [72, 912] width 36 height 18
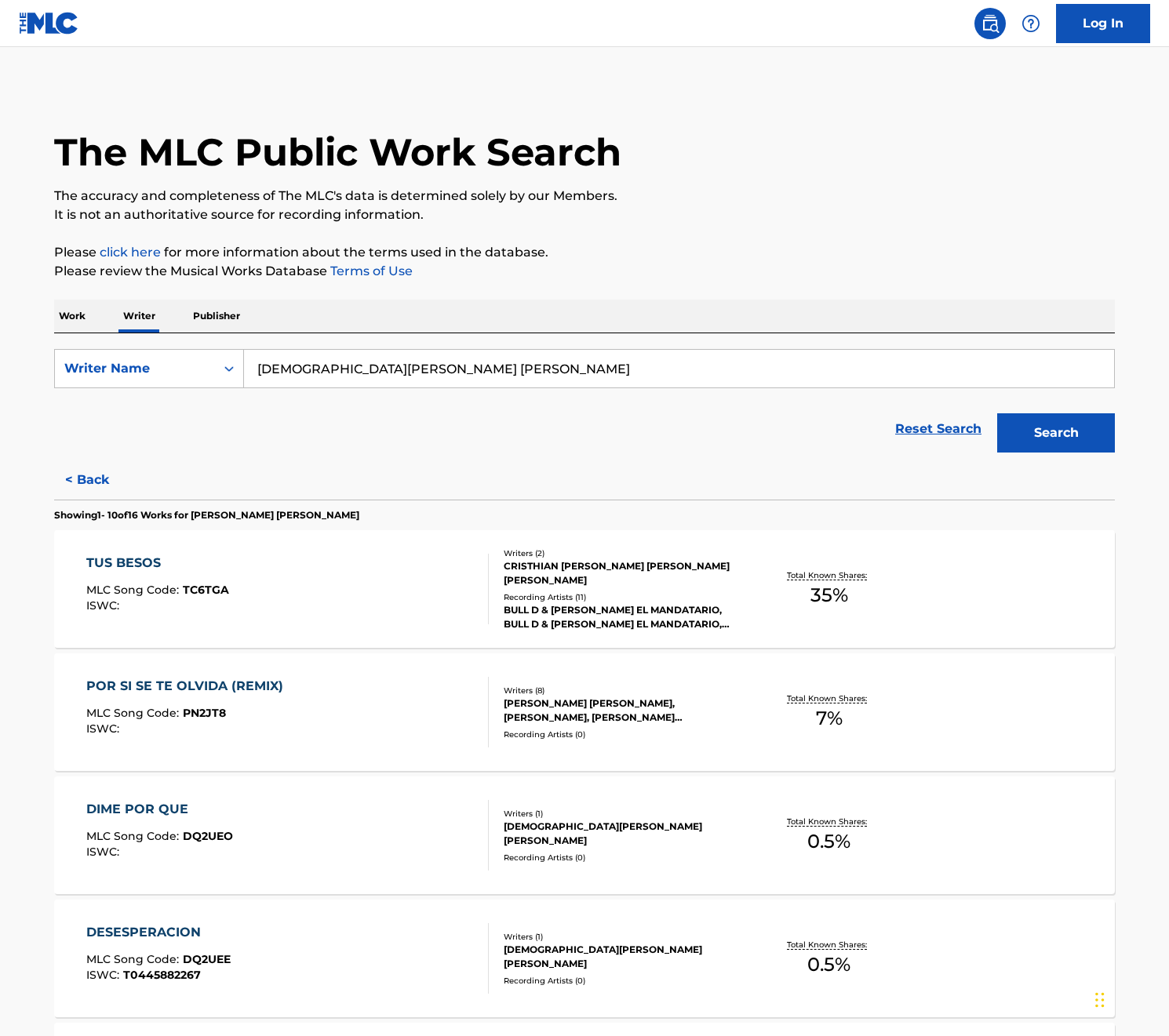
click at [86, 479] on button "< Back" at bounding box center [101, 479] width 94 height 39
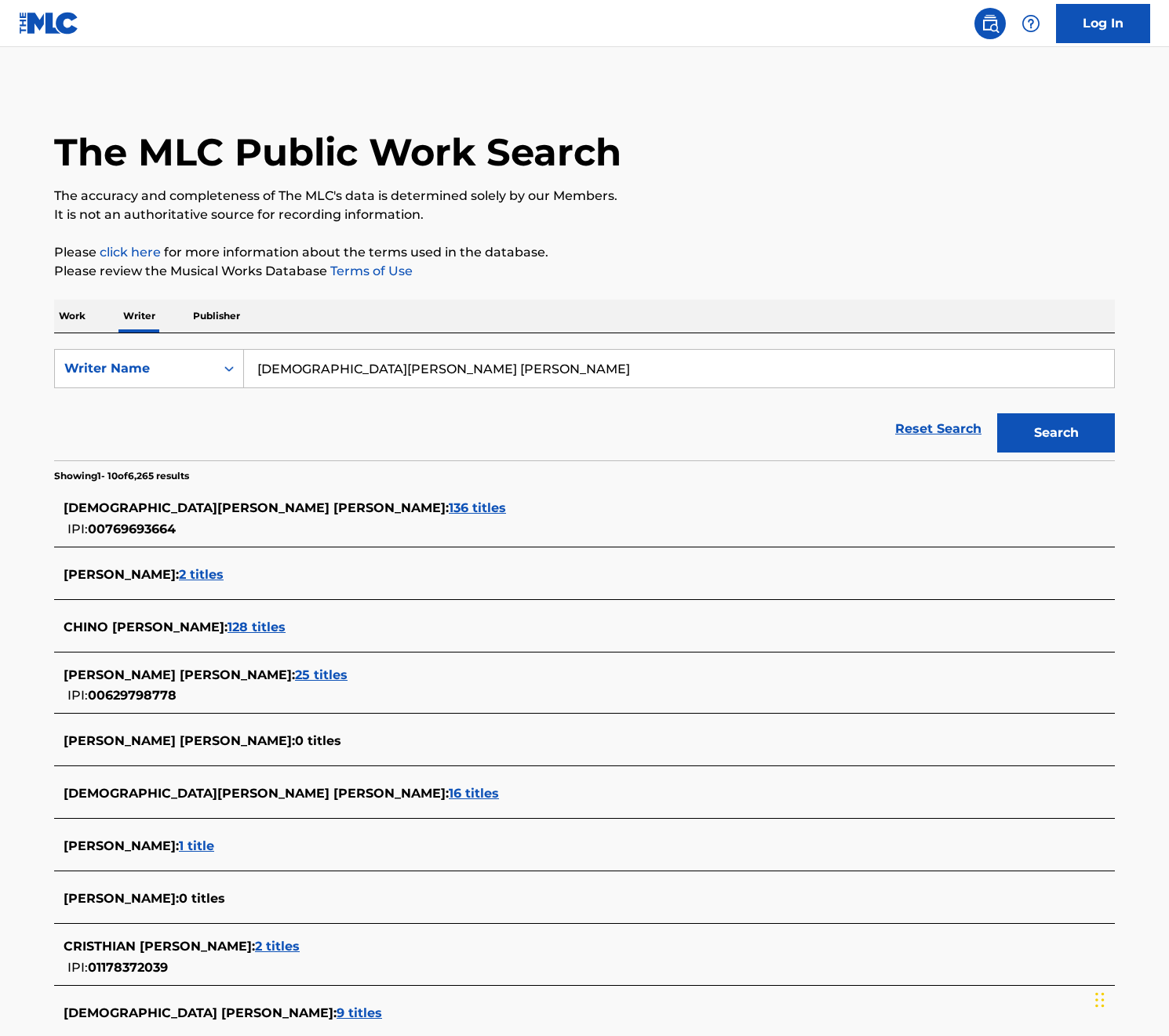
scroll to position [166, 0]
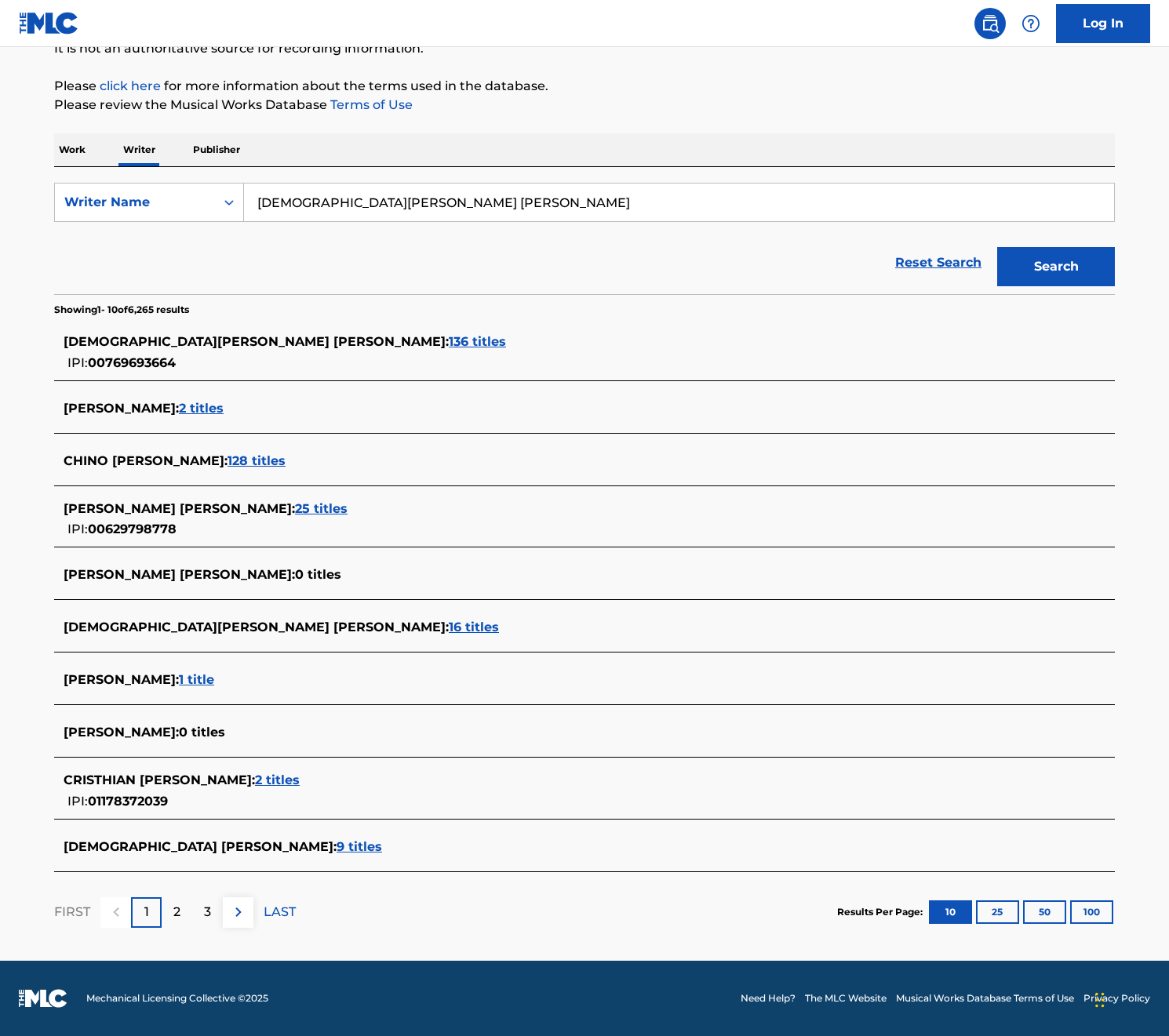
click at [179, 915] on p "2" at bounding box center [176, 911] width 7 height 18
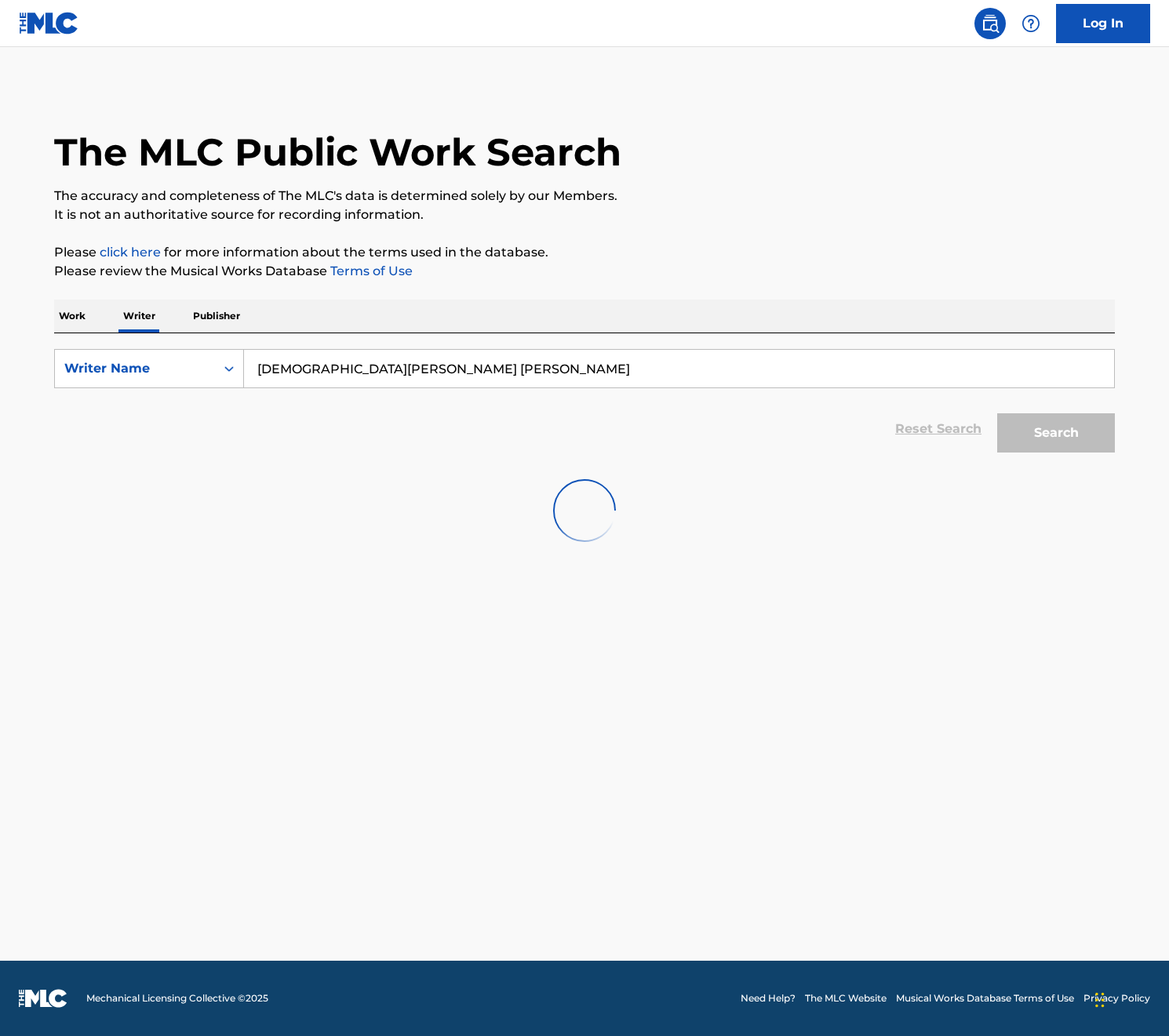
scroll to position [0, 0]
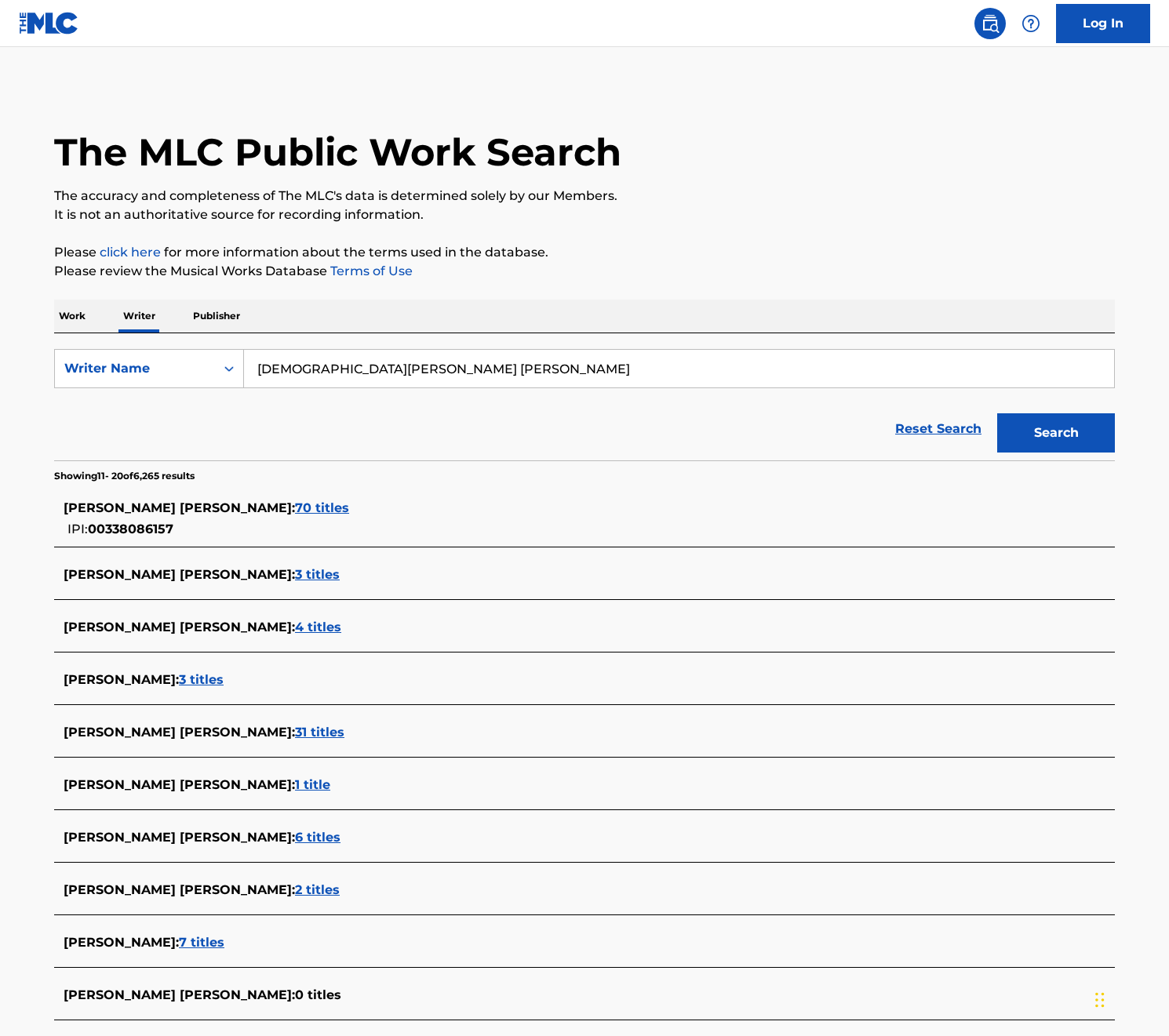
click at [295, 632] on span "4 titles" at bounding box center [319, 627] width 47 height 15
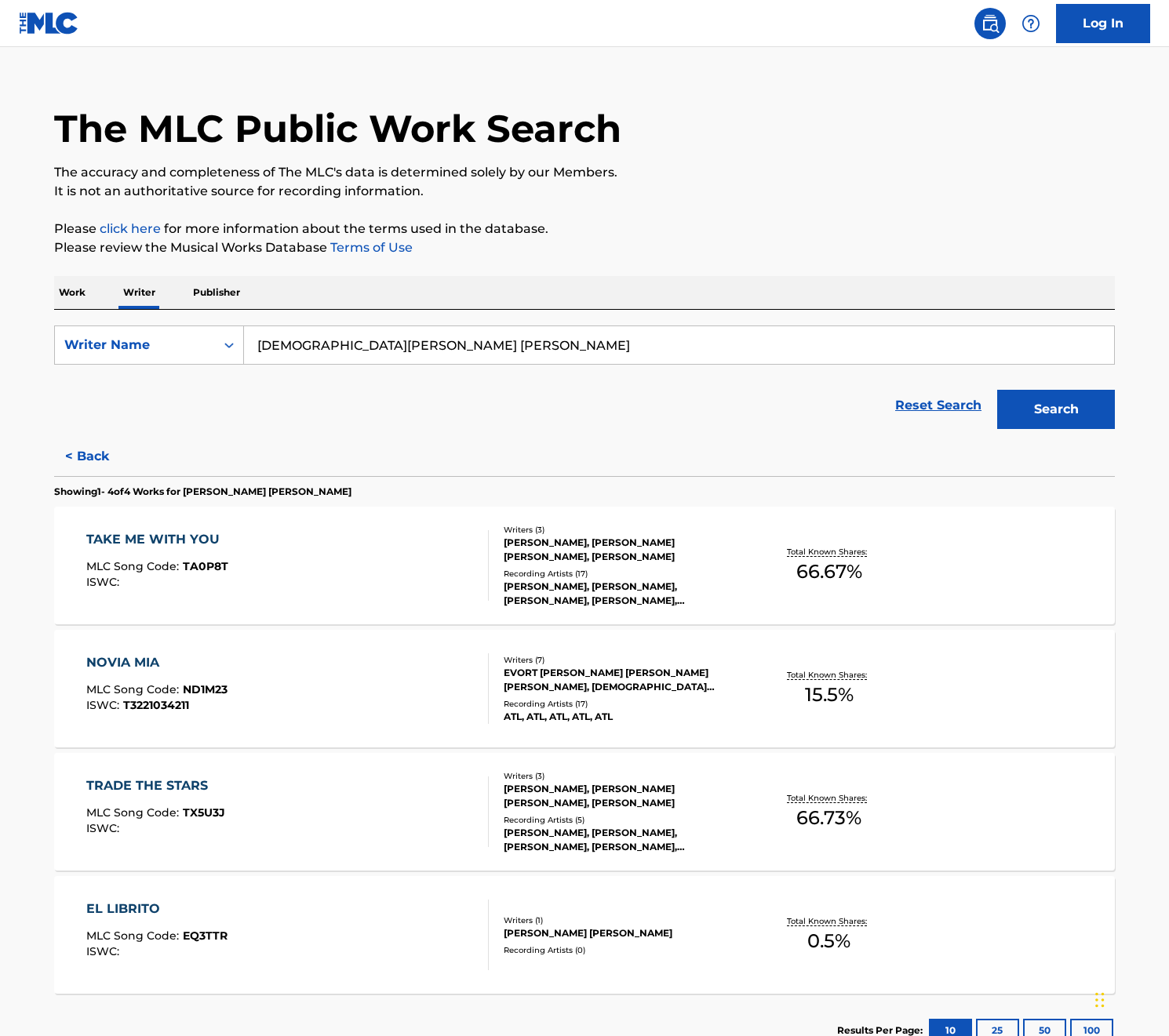
scroll to position [51, 0]
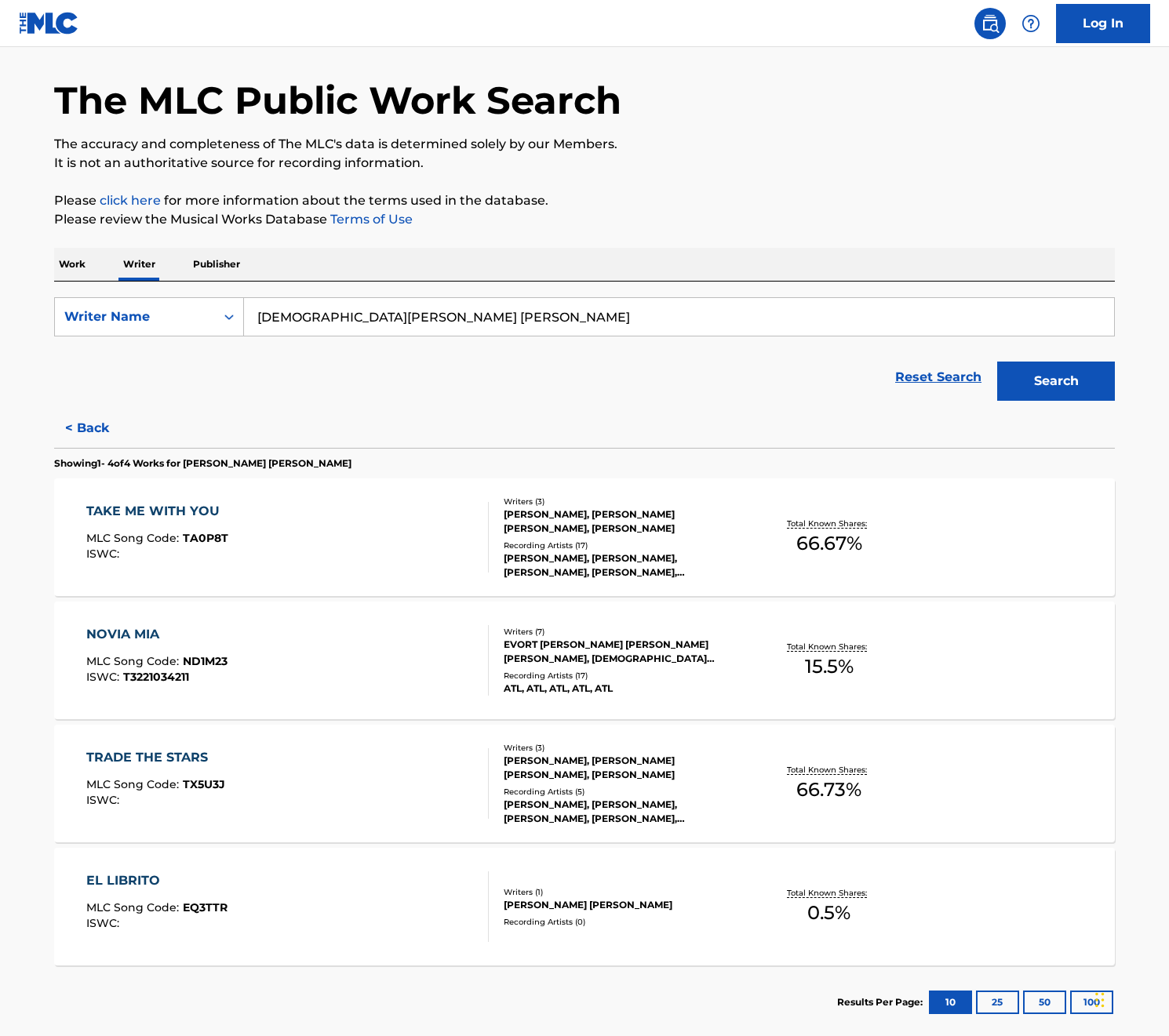
click at [130, 632] on div "NOVIA MIA" at bounding box center [156, 634] width 141 height 18
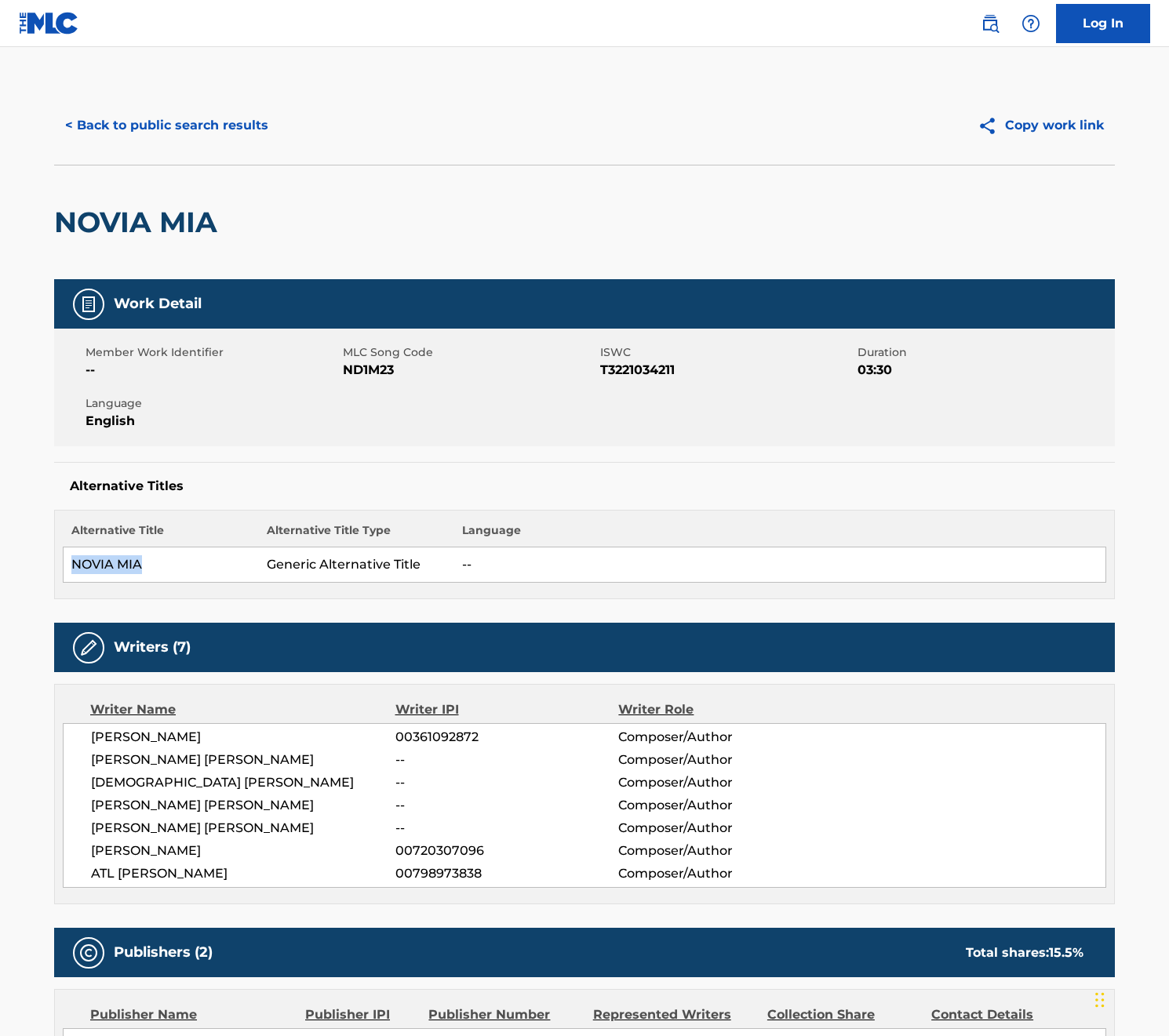
drag, startPoint x: 161, startPoint y: 551, endPoint x: 154, endPoint y: 564, distance: 14.8
click at [154, 564] on td "NOVIA MIA" at bounding box center [161, 565] width 196 height 35
copy td "NOVIA MIA"
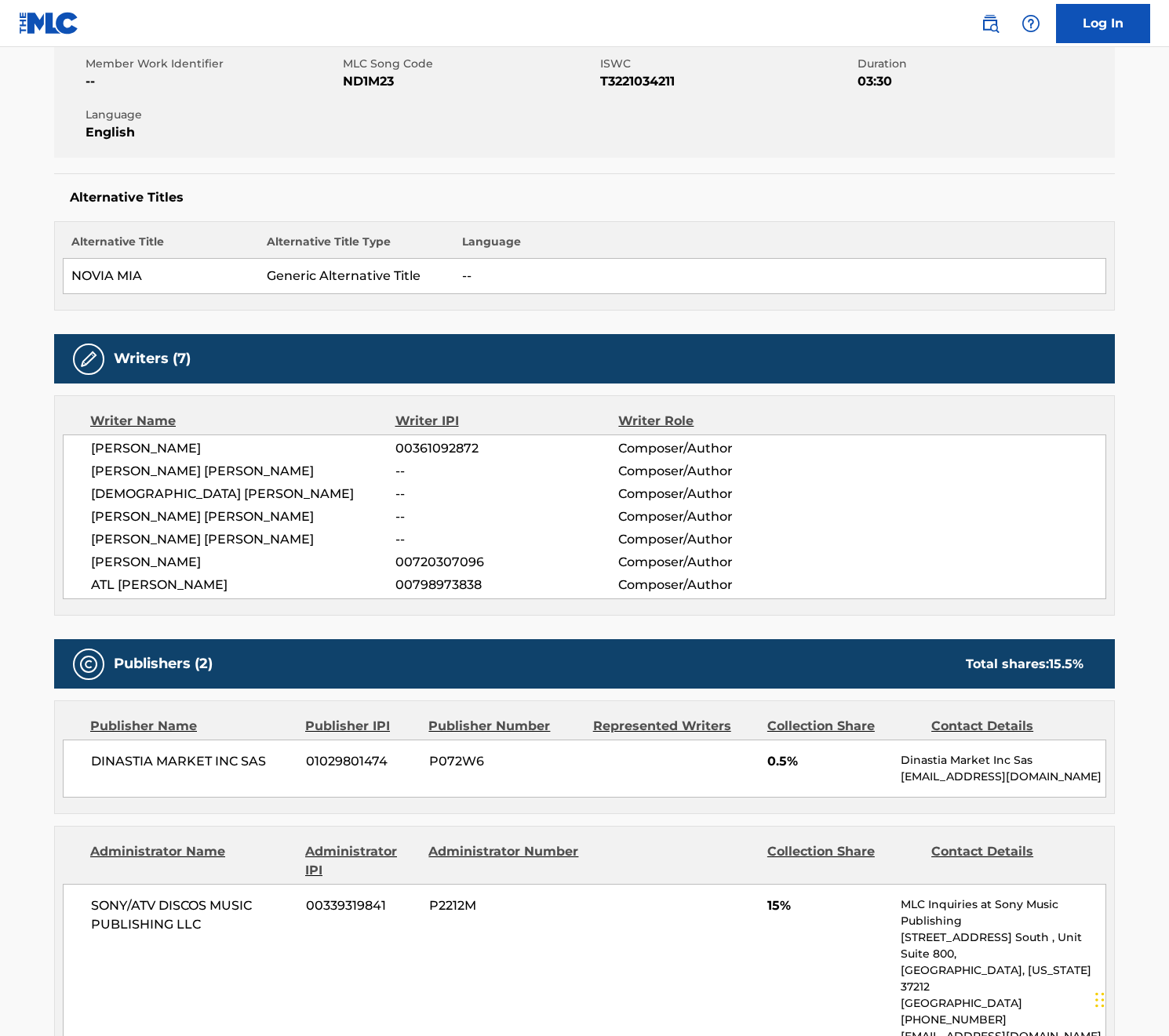
click at [154, 306] on div "Alternative Title Alternative Title Type Language NOVIA MIA Generic Alternative…" at bounding box center [584, 265] width 1060 height 89
drag, startPoint x: 152, startPoint y: 271, endPoint x: 71, endPoint y: 266, distance: 81.2
click at [71, 266] on td "NOVIA MIA" at bounding box center [161, 277] width 196 height 35
copy td "NOVIA MIA"
drag, startPoint x: 93, startPoint y: 760, endPoint x: 277, endPoint y: 760, distance: 184.0
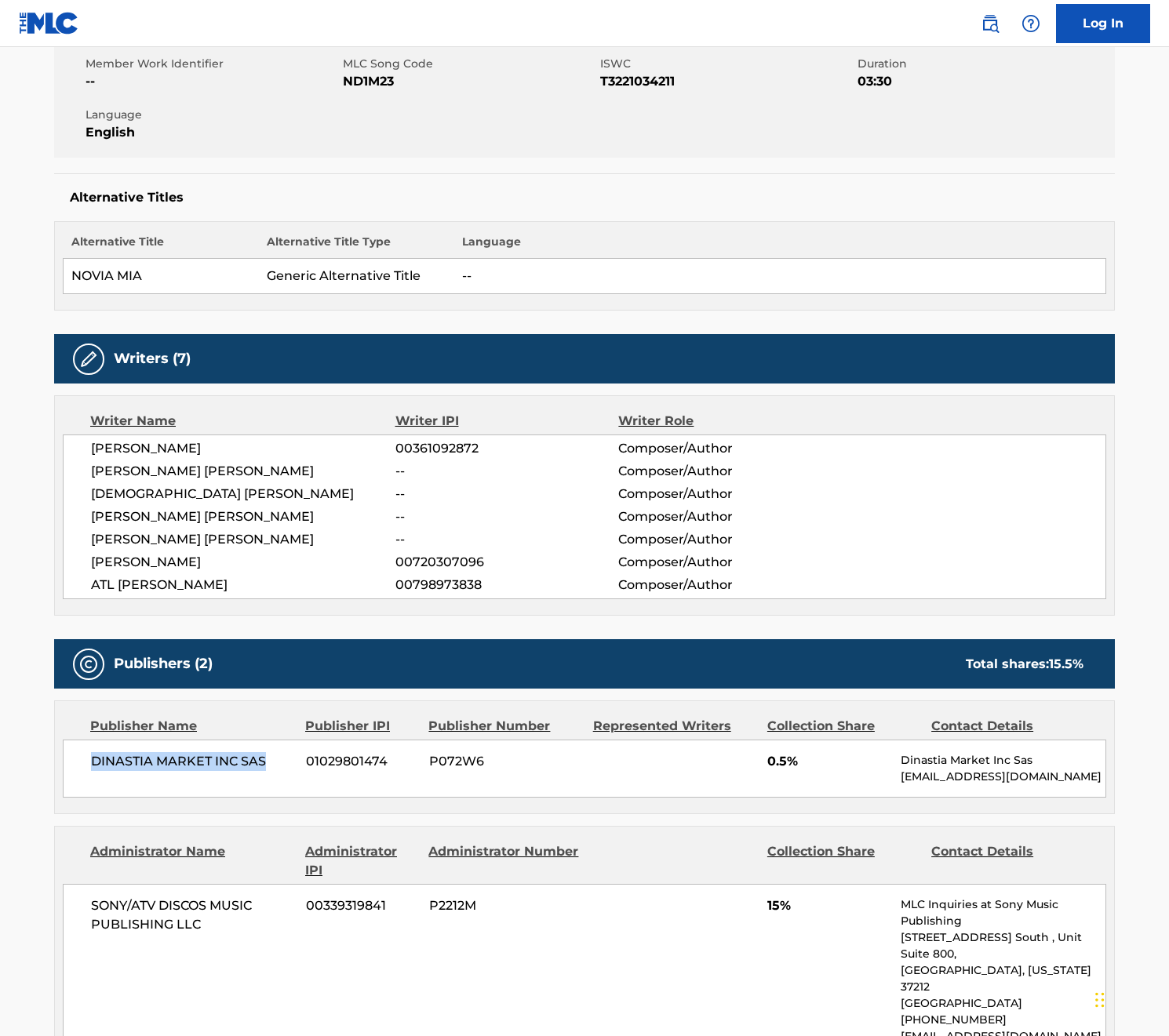
click at [277, 760] on span "DINASTIA MARKET INC SAS" at bounding box center [192, 761] width 204 height 18
copy span "DINASTIA MARKET INC SAS"
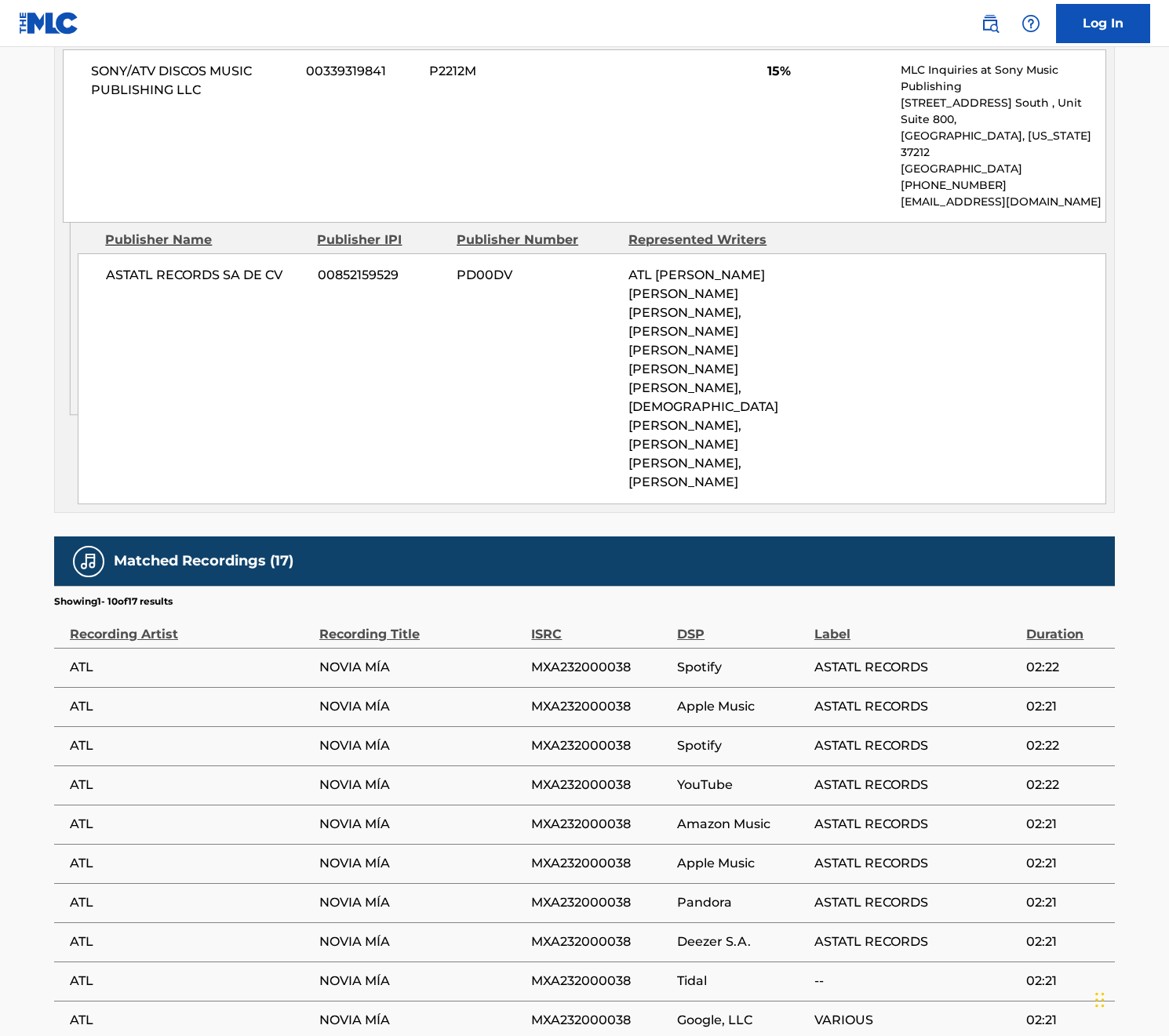
scroll to position [1229, 0]
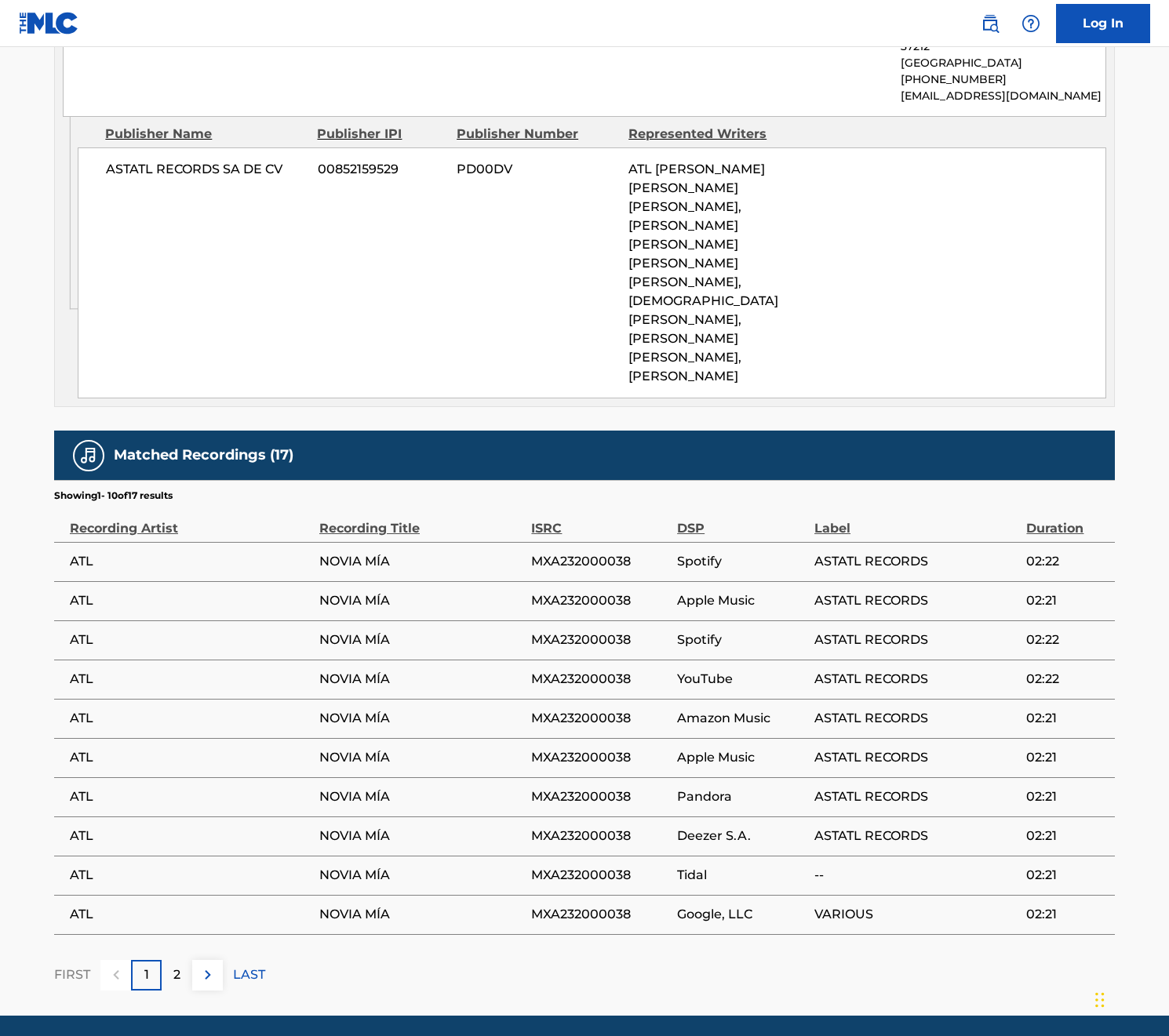
click at [184, 960] on div "2" at bounding box center [177, 975] width 31 height 31
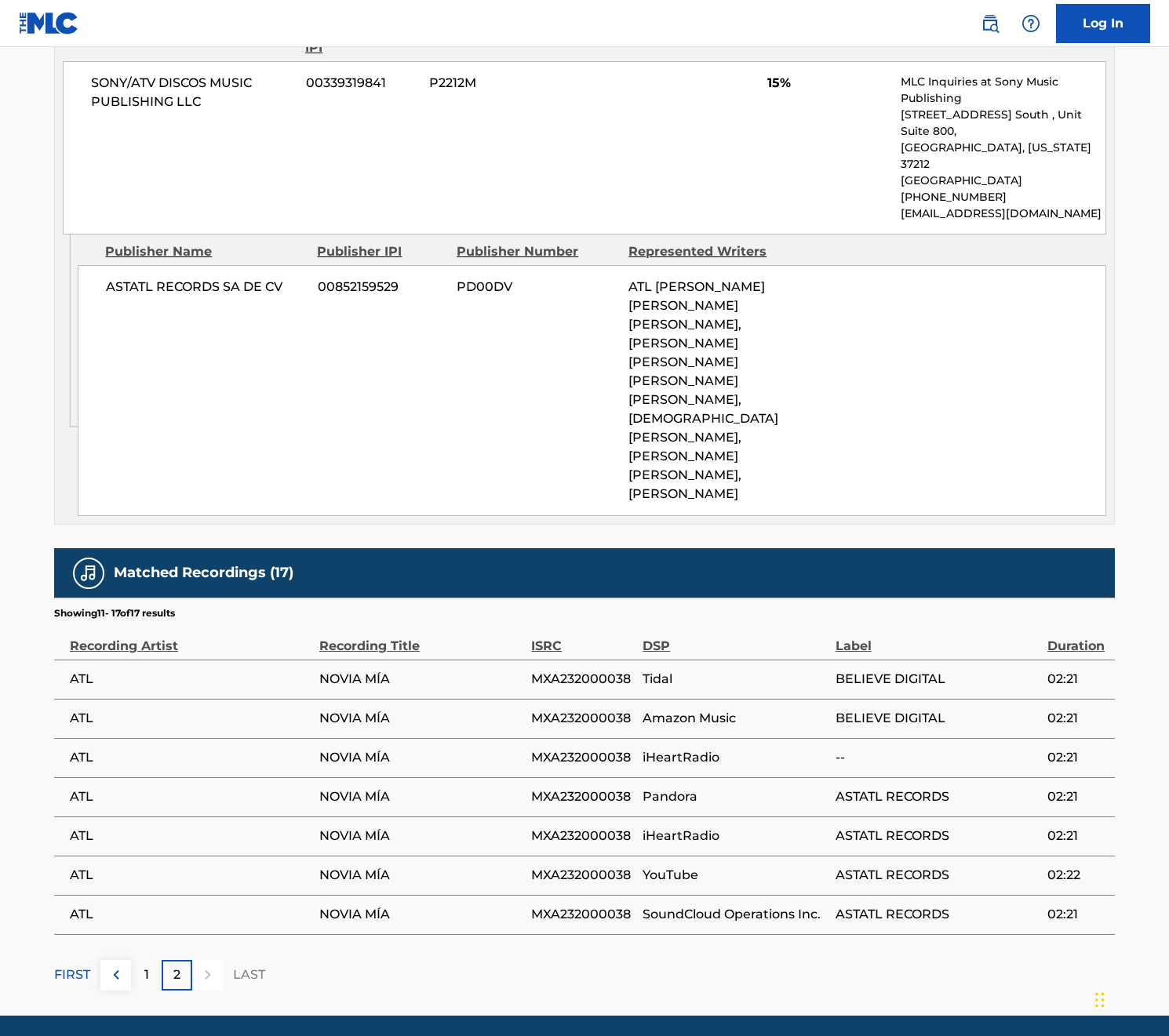
scroll to position [0, 0]
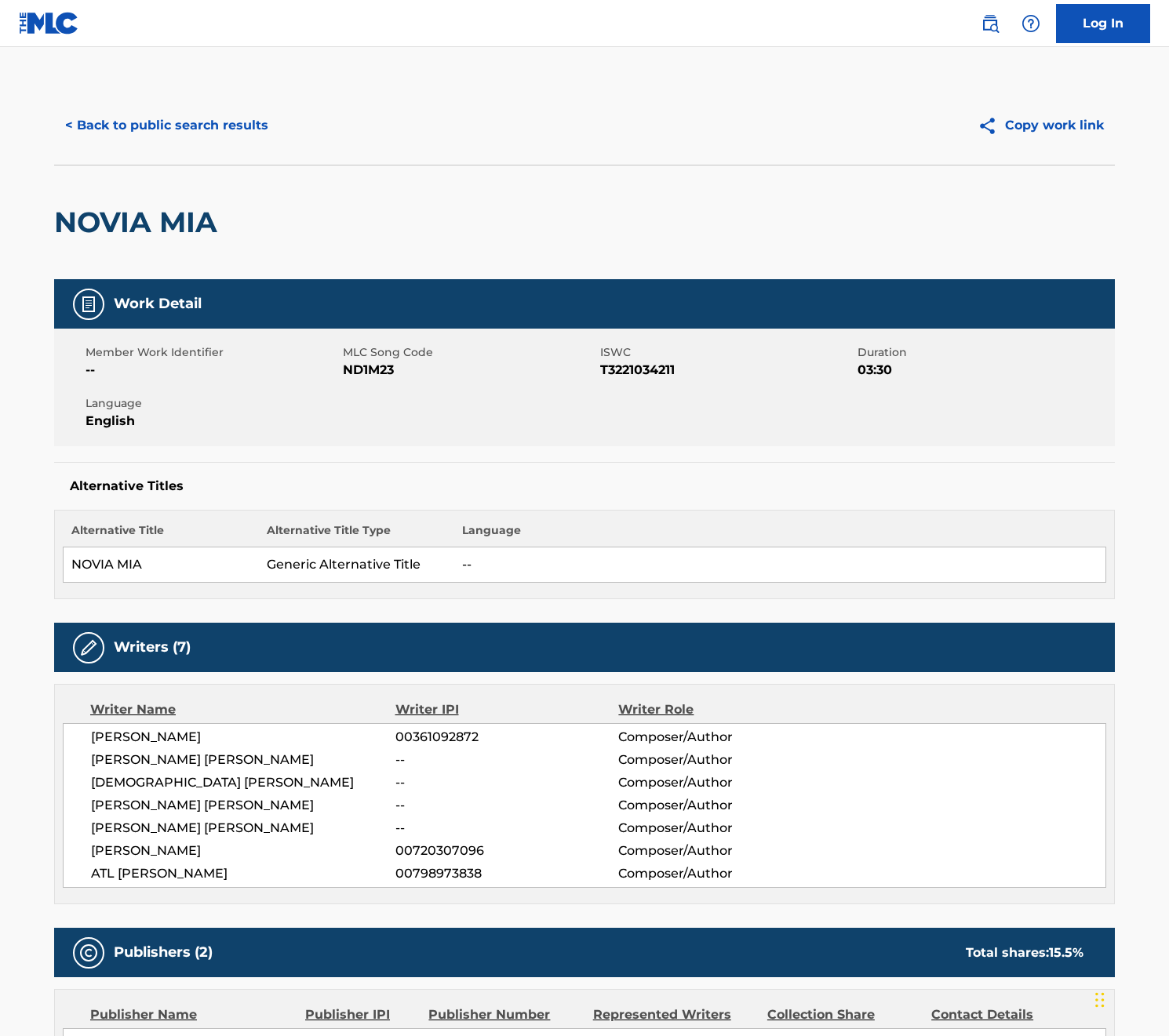
click at [177, 122] on button "< Back to public search results" at bounding box center [167, 125] width 225 height 39
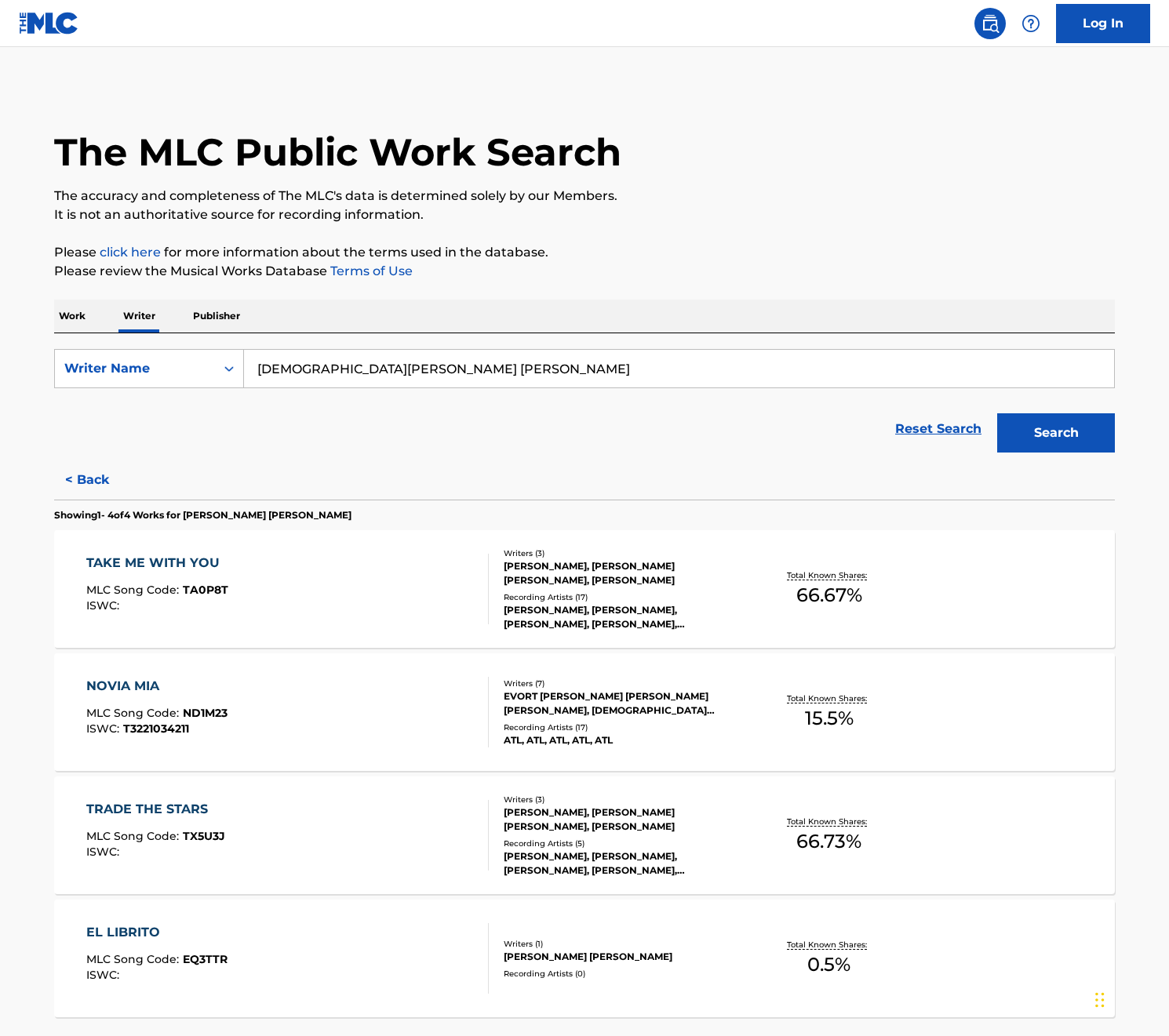
scroll to position [138, 0]
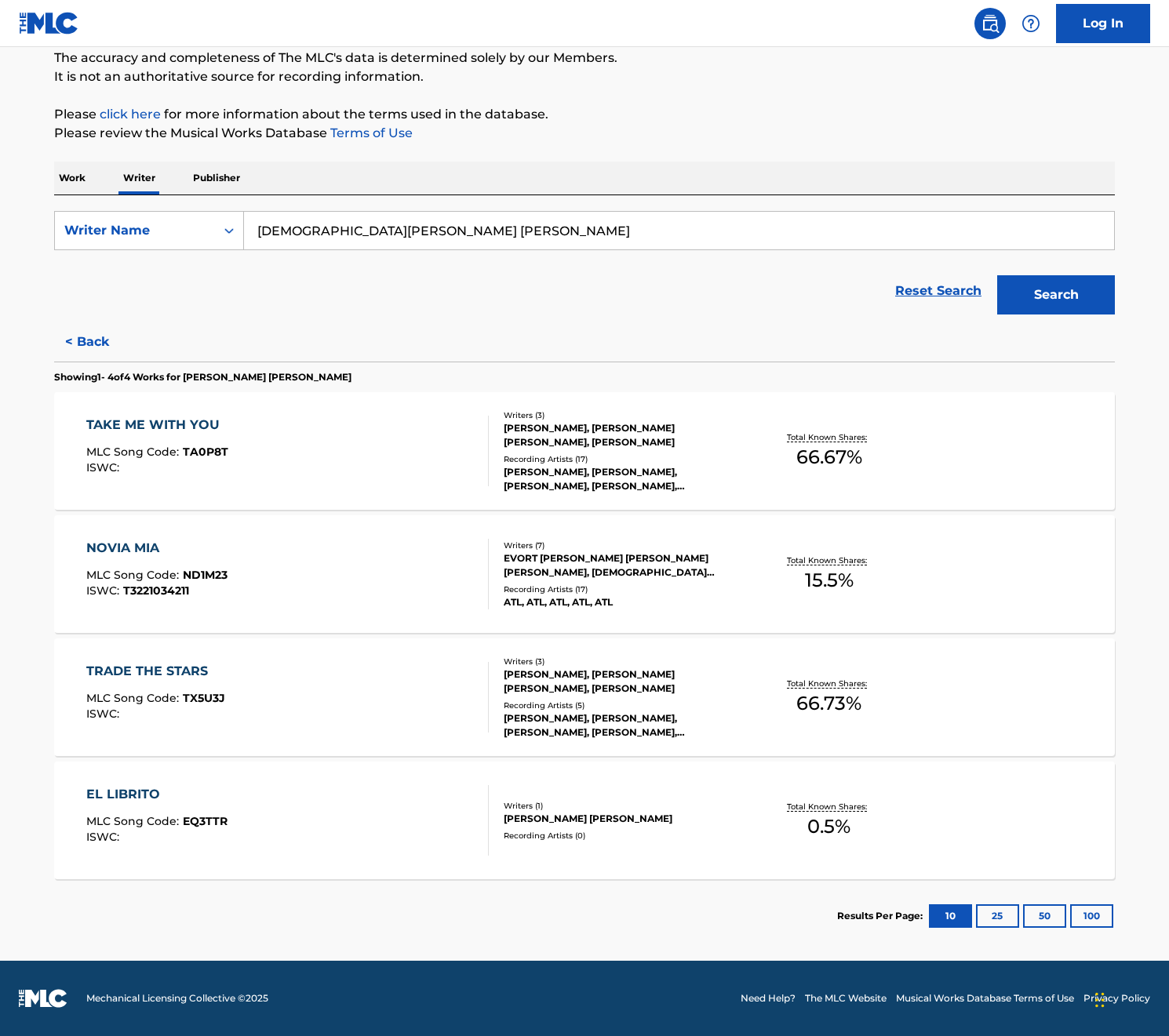
click at [1001, 915] on button "25" at bounding box center [998, 915] width 43 height 23
click at [91, 330] on button "< Back" at bounding box center [101, 342] width 94 height 39
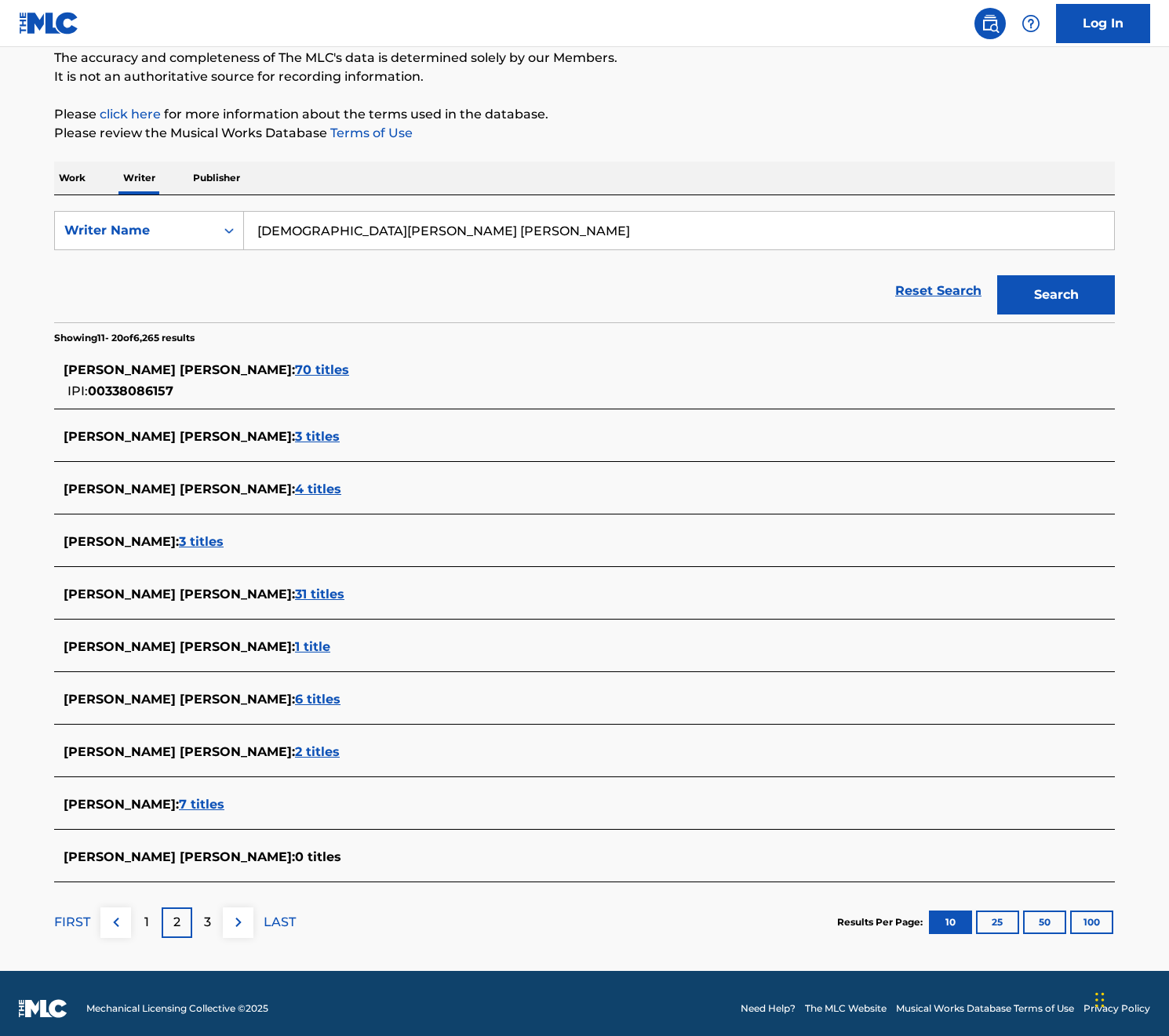
click at [1090, 923] on button "100" at bounding box center [1092, 922] width 43 height 23
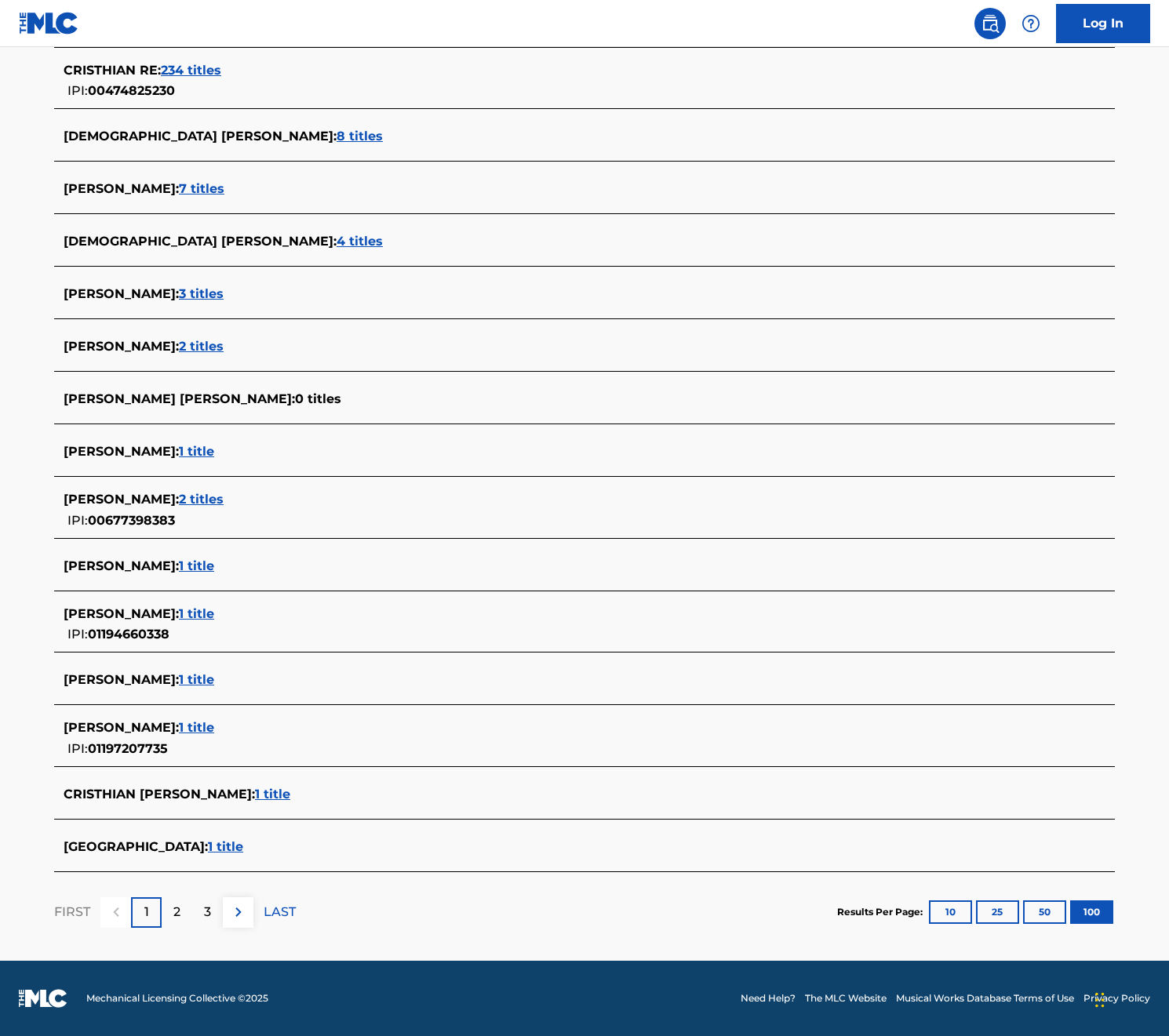
scroll to position [0, 0]
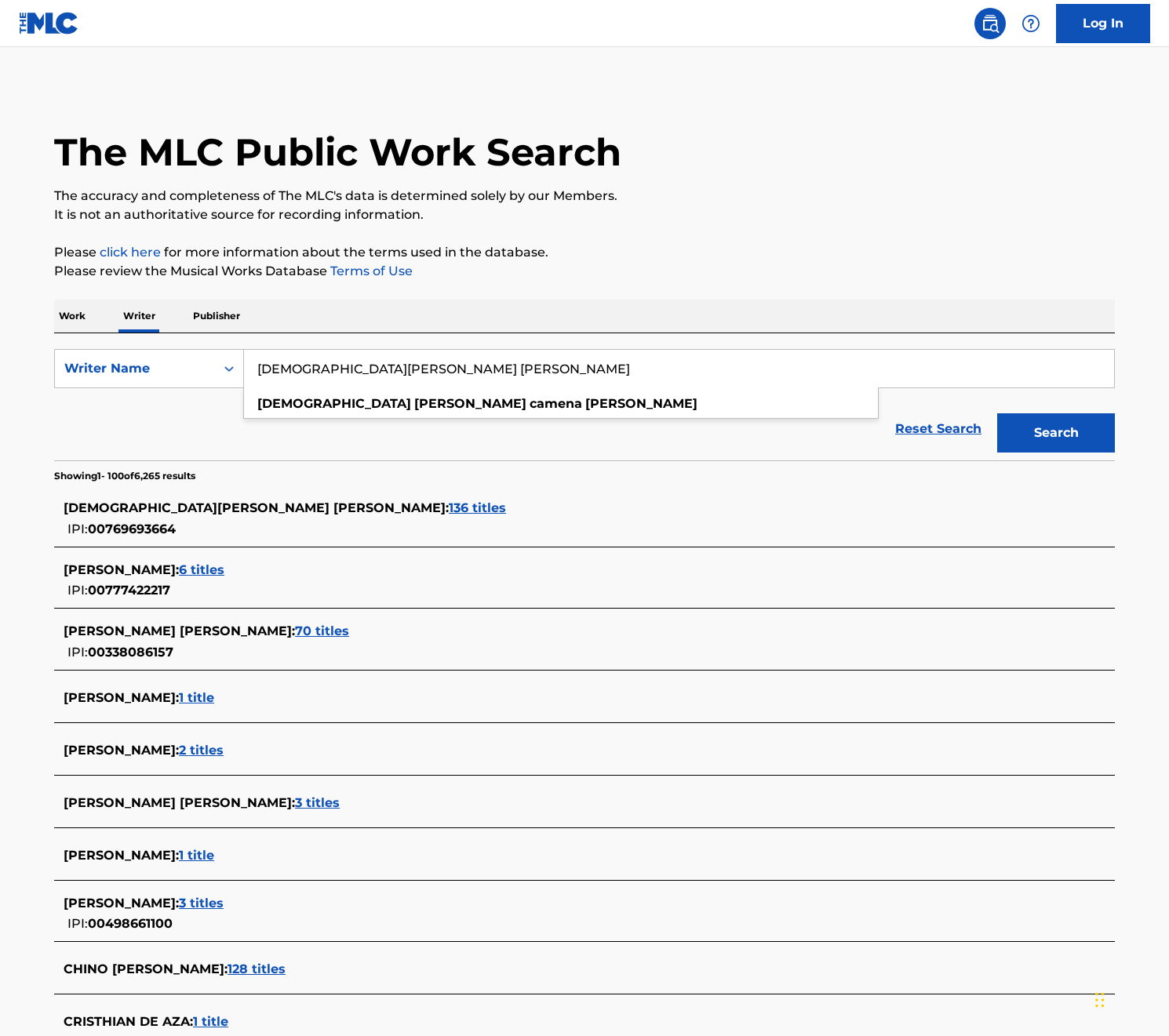
drag, startPoint x: 493, startPoint y: 360, endPoint x: 538, endPoint y: 376, distance: 47.8
click at [537, 377] on input "[DEMOGRAPHIC_DATA][PERSON_NAME] [PERSON_NAME]" at bounding box center [678, 368] width 870 height 38
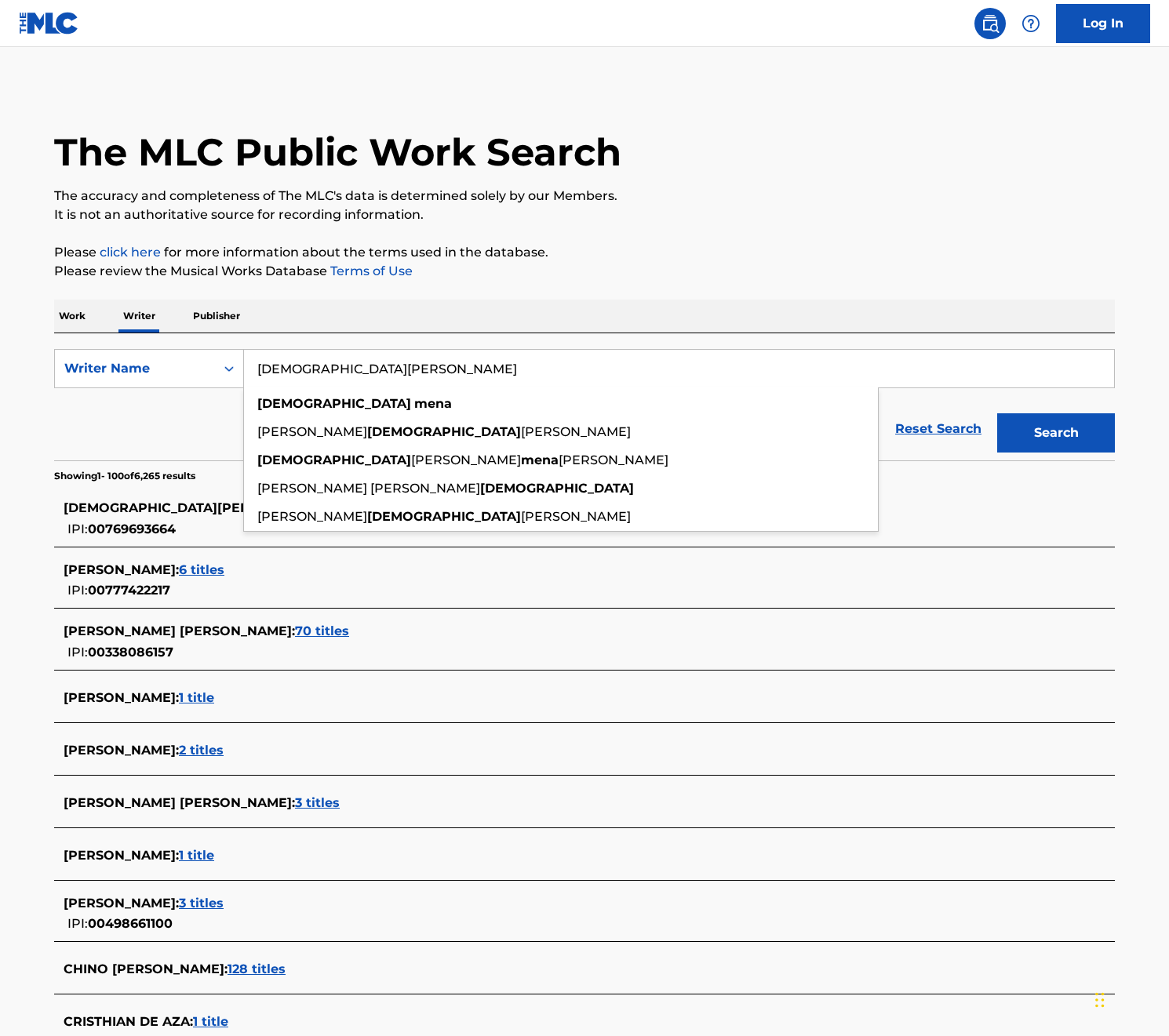
type input "[DEMOGRAPHIC_DATA][PERSON_NAME]"
click at [1056, 433] on button "Search" at bounding box center [1056, 433] width 117 height 39
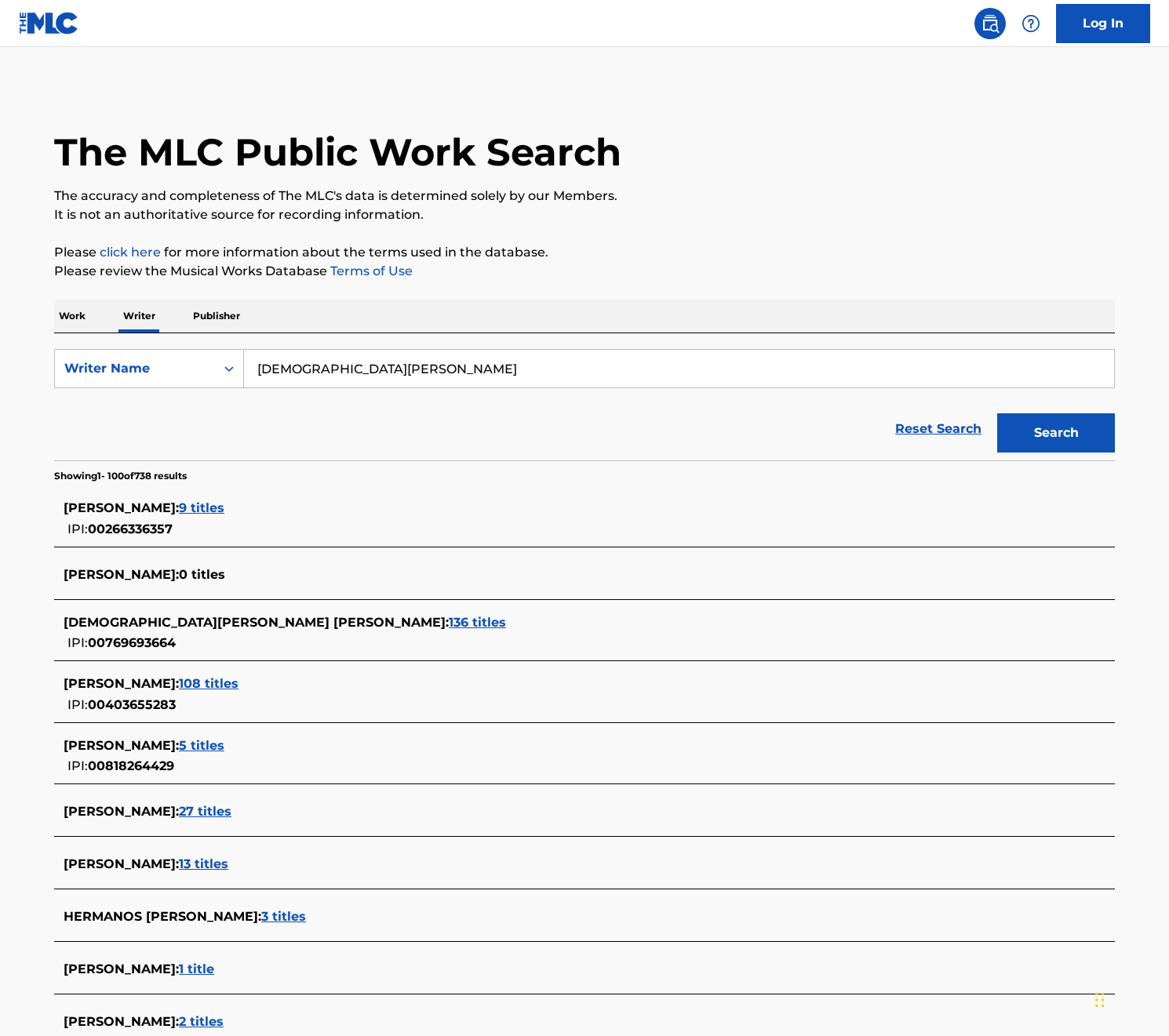
click at [449, 624] on span "136 titles" at bounding box center [477, 622] width 57 height 15
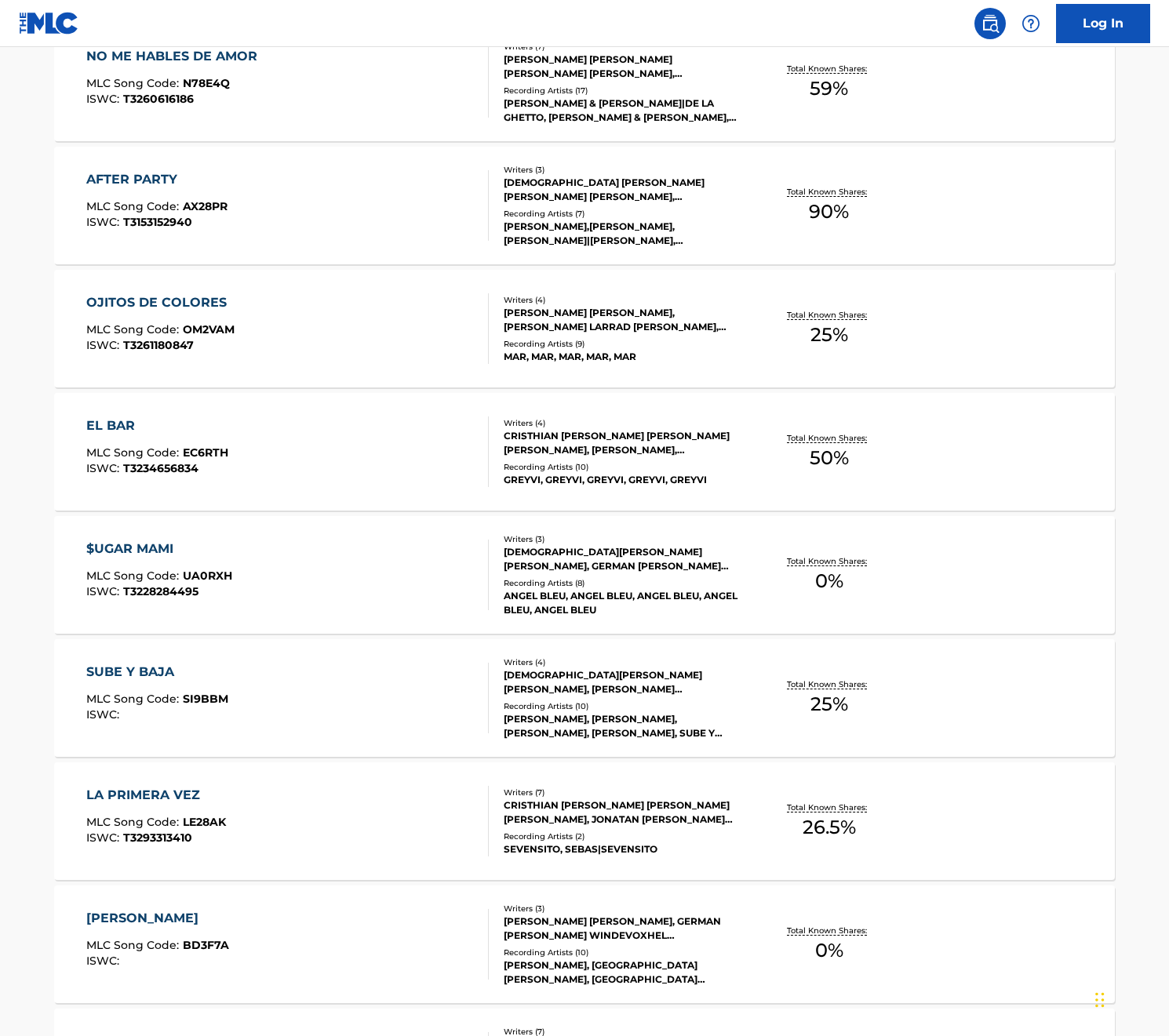
scroll to position [884, 0]
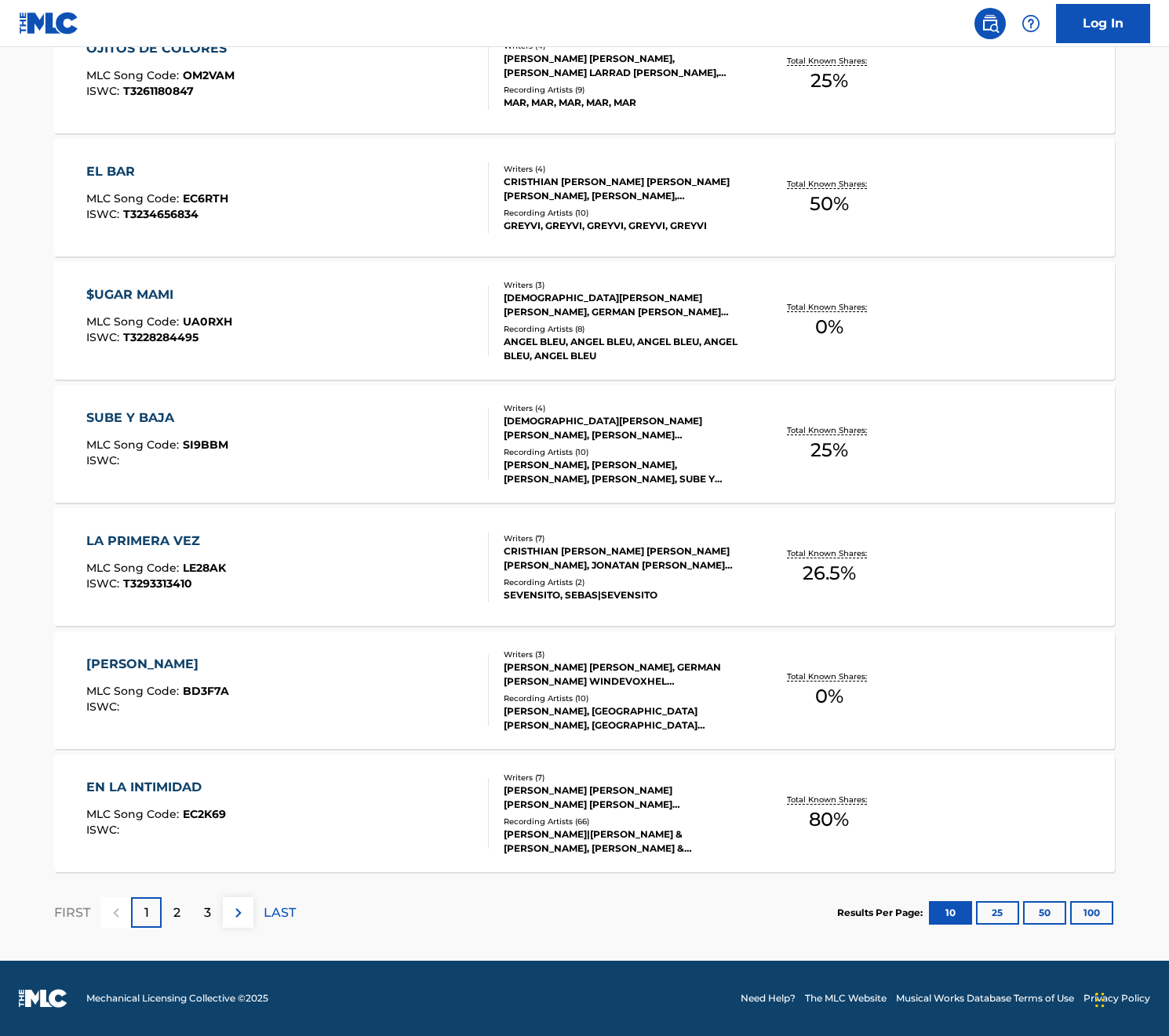
click at [176, 915] on p "2" at bounding box center [176, 912] width 7 height 18
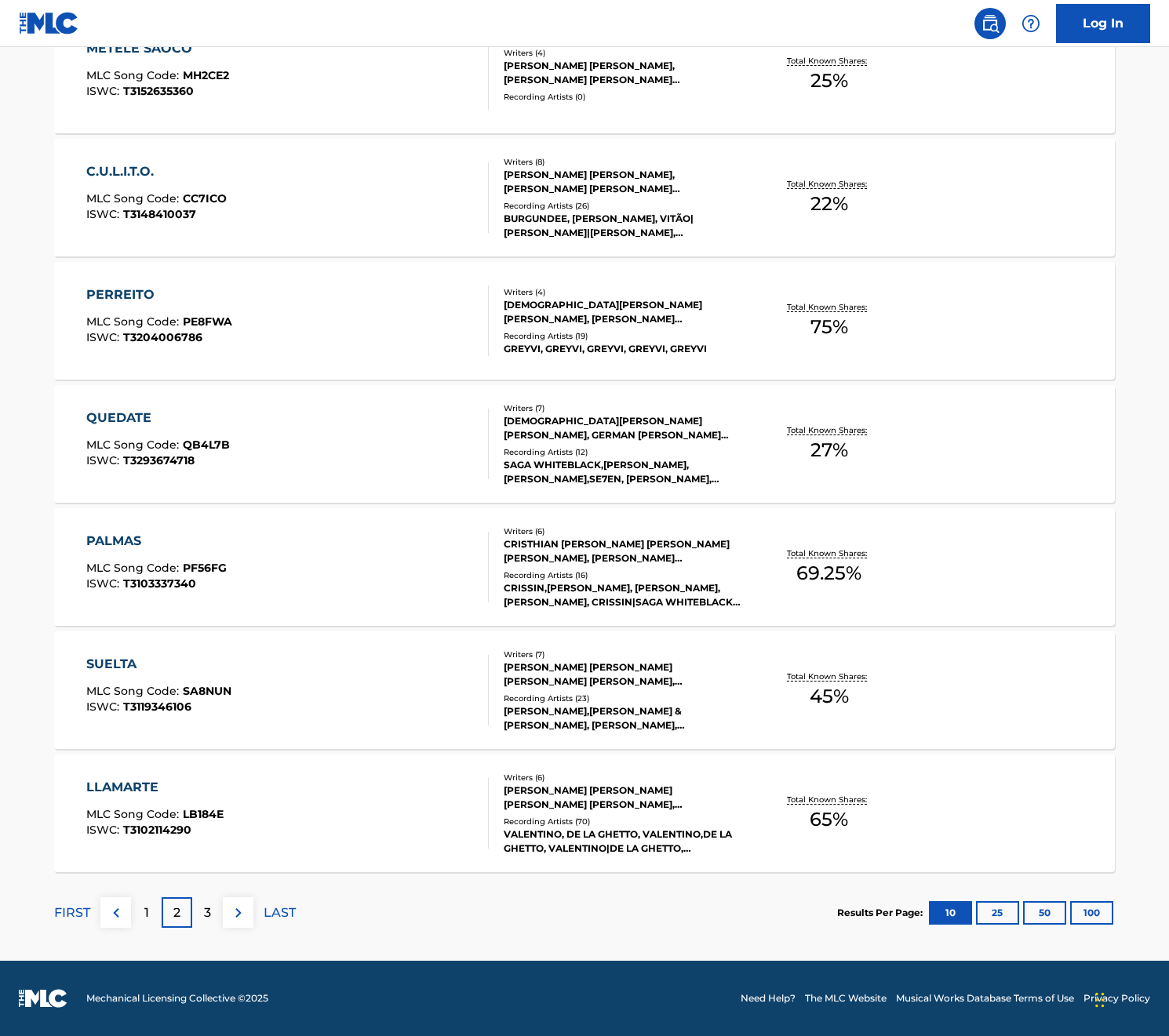
click at [144, 914] on p "1" at bounding box center [146, 912] width 5 height 18
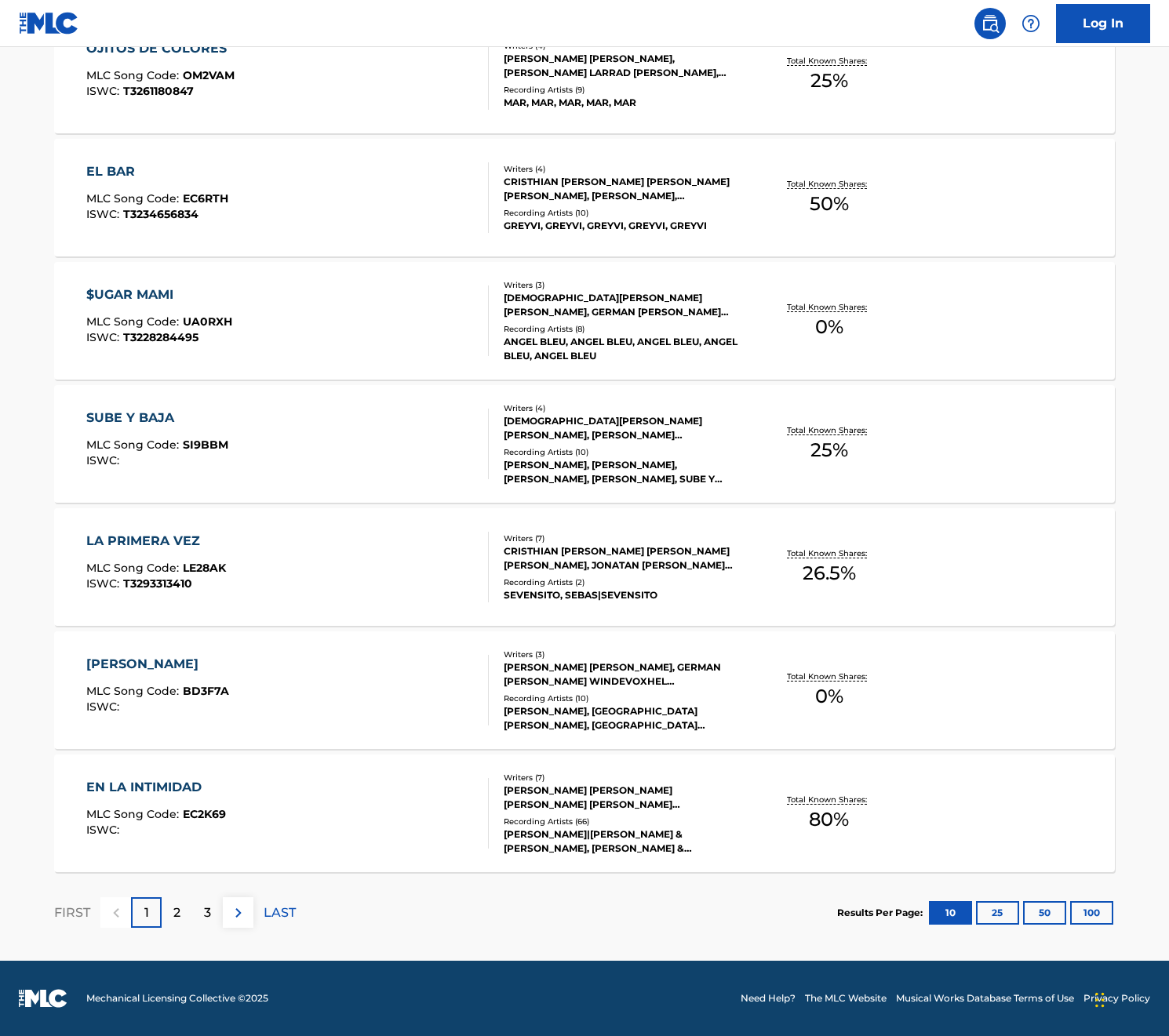
click at [1092, 913] on button "100" at bounding box center [1092, 912] width 43 height 23
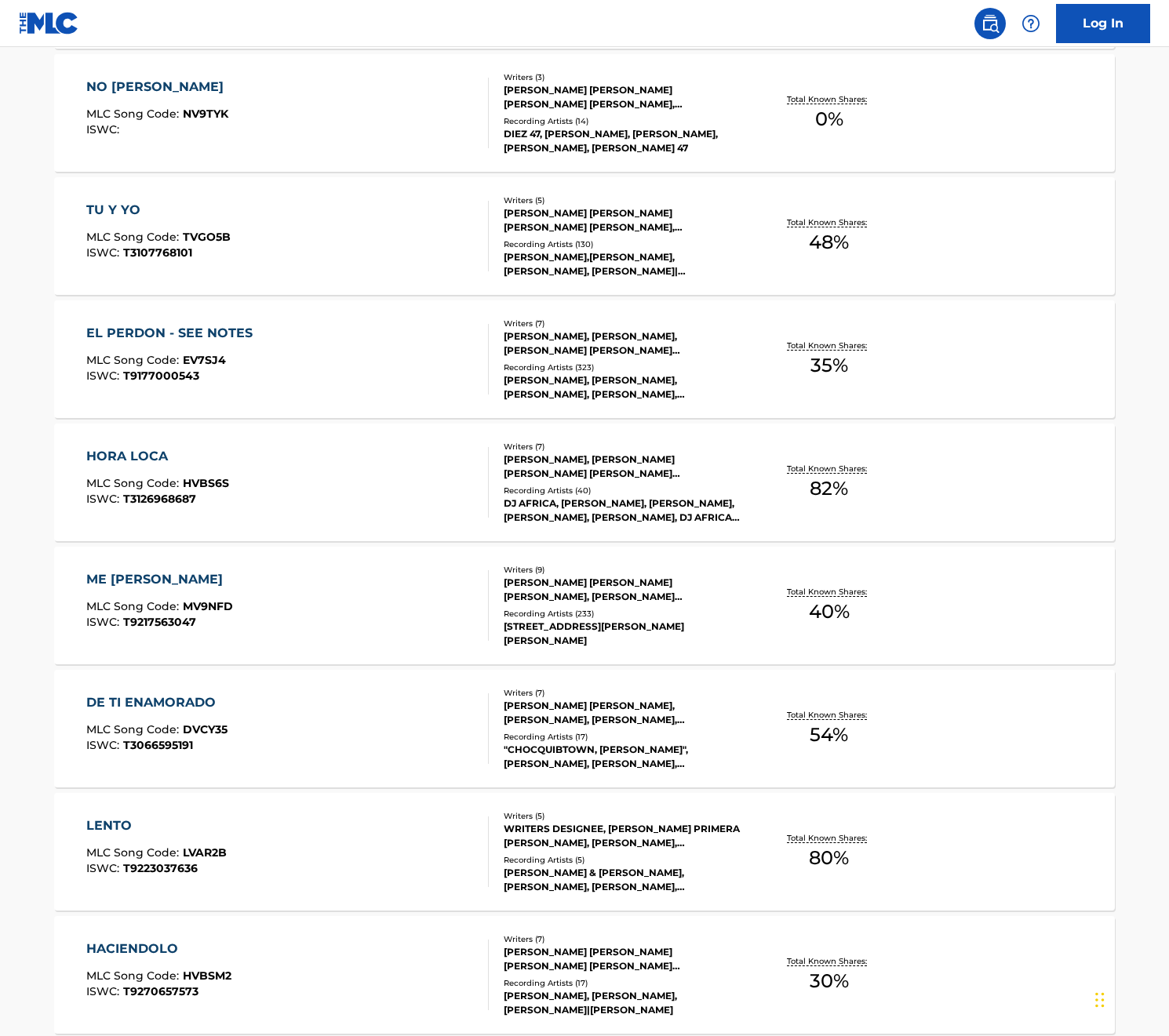
scroll to position [8485, 0]
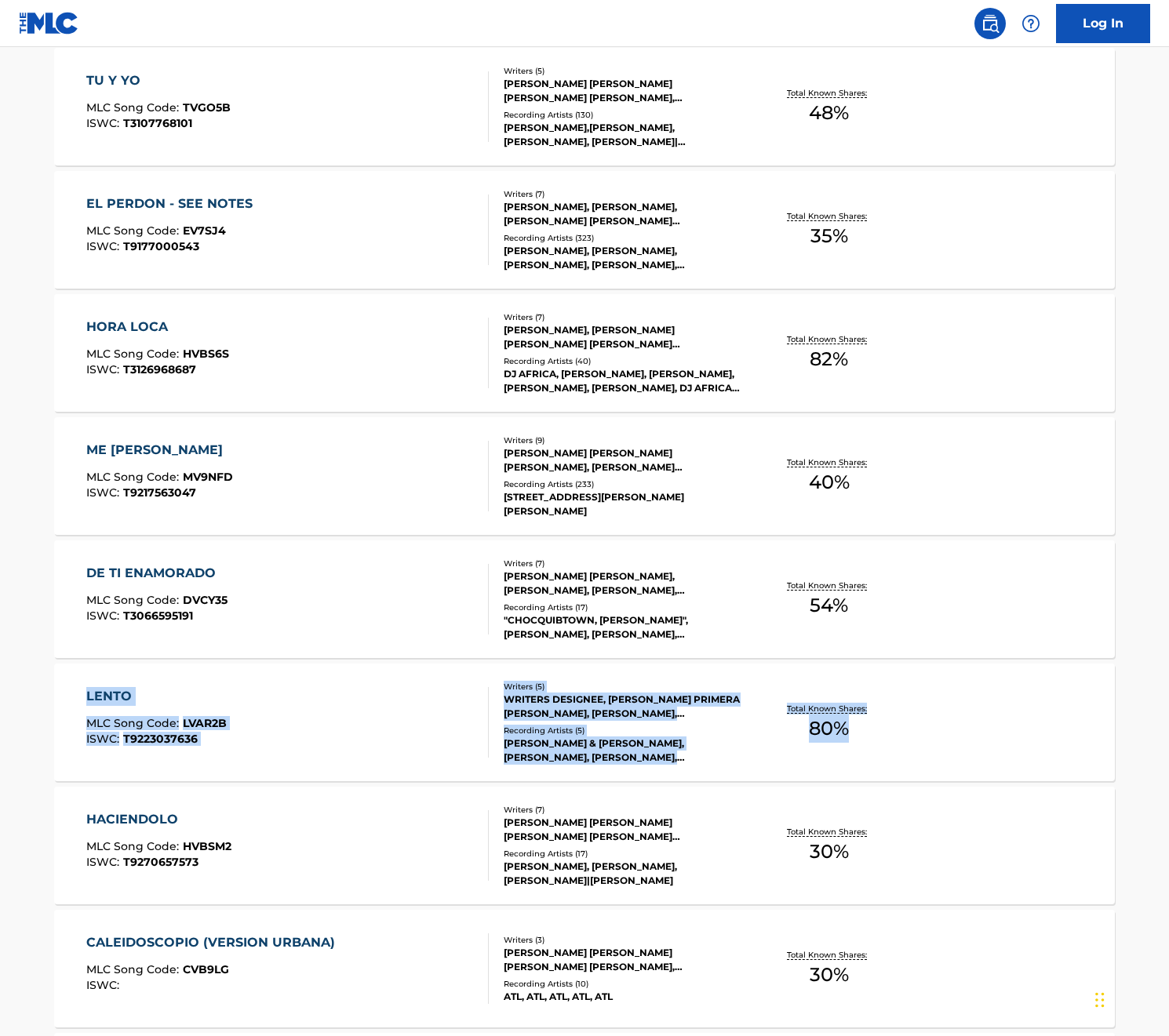
click at [62, 734] on div "LENTO MLC Song Code : LVAR2B ISWC : T9223037636 Writers ( 5 ) WRITERS DESIGNEE,…" at bounding box center [584, 722] width 1060 height 117
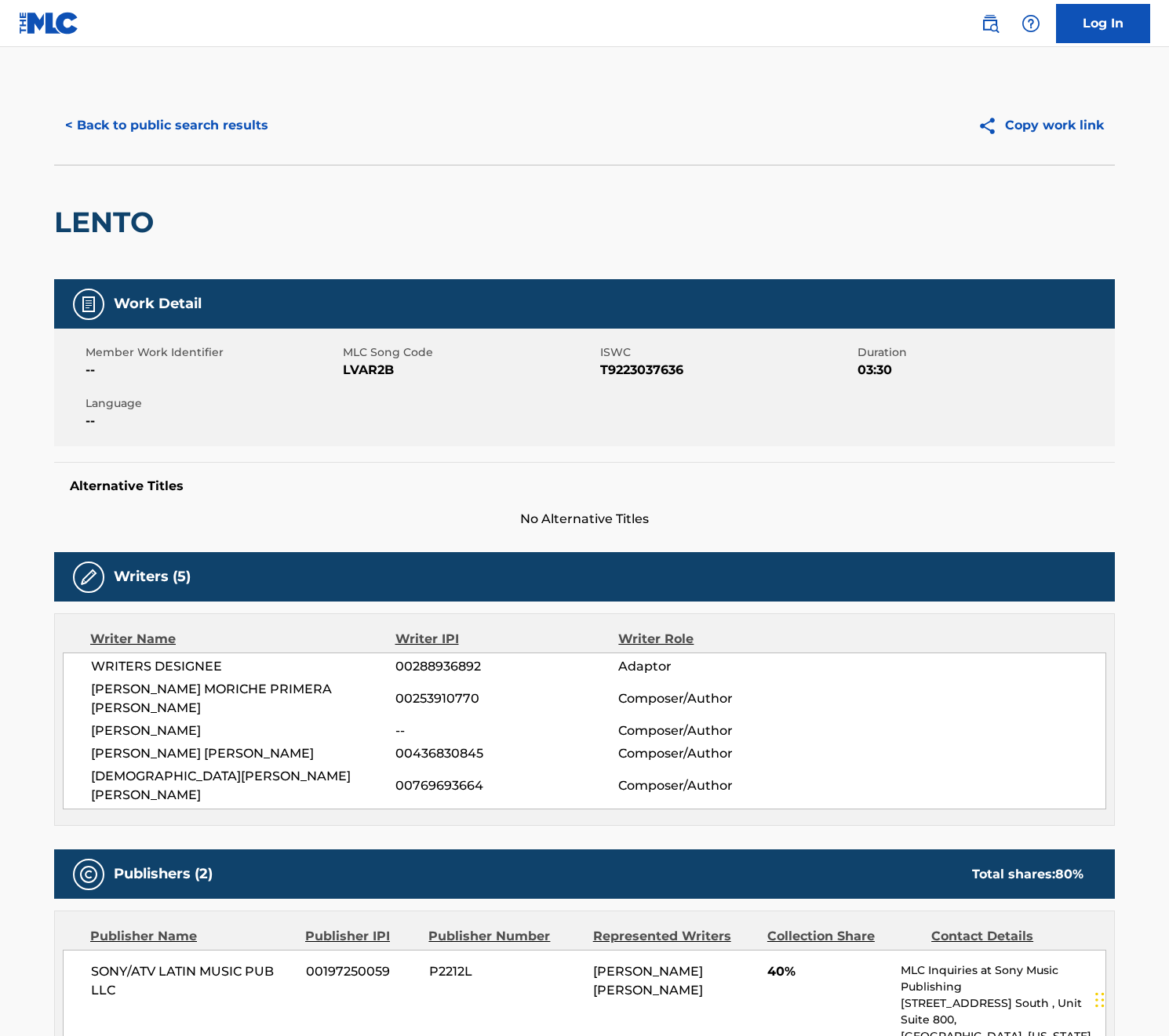
click at [661, 370] on span "T9223037636" at bounding box center [727, 369] width 253 height 18
copy span "T9223037636"
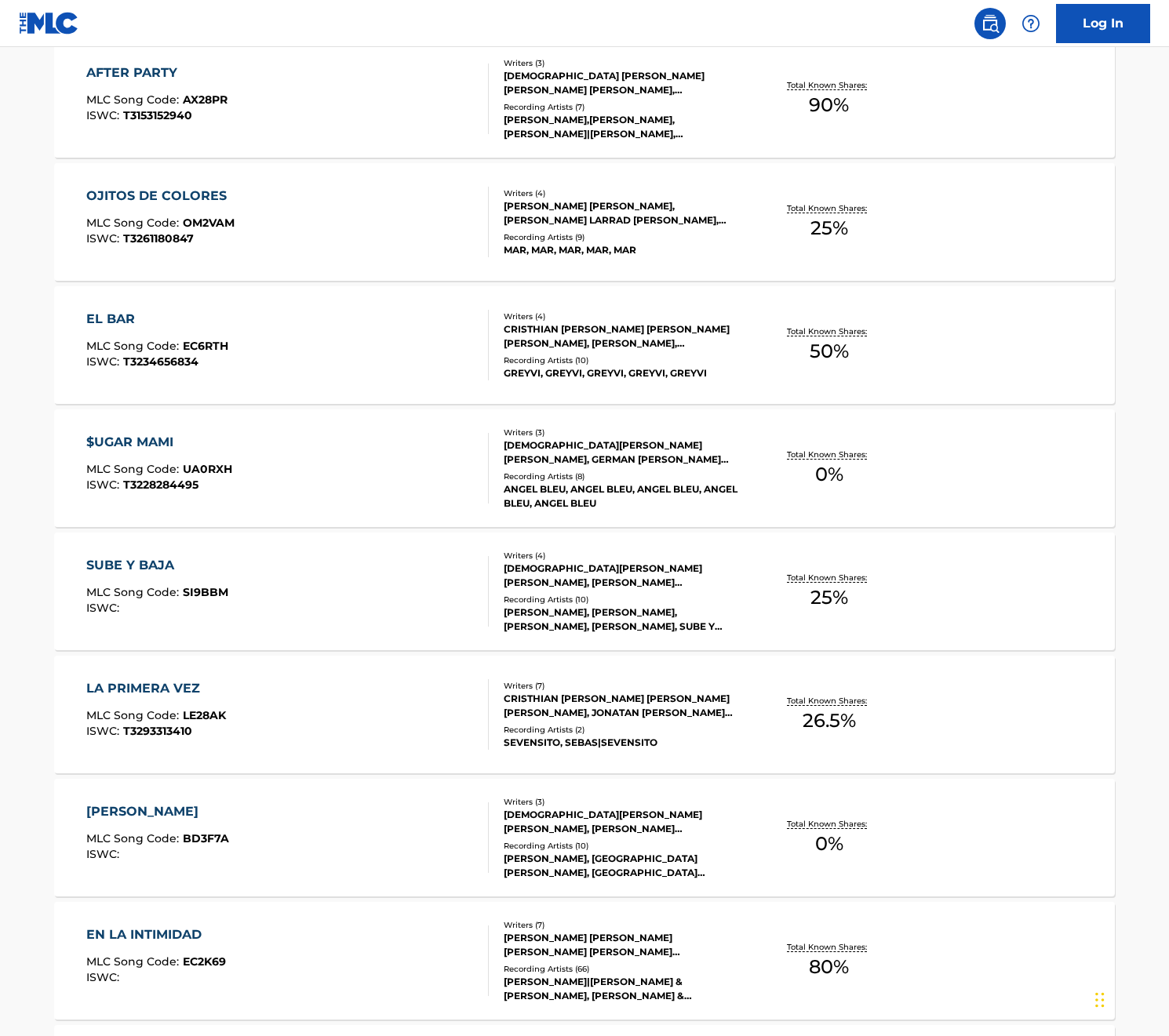
scroll to position [766, 0]
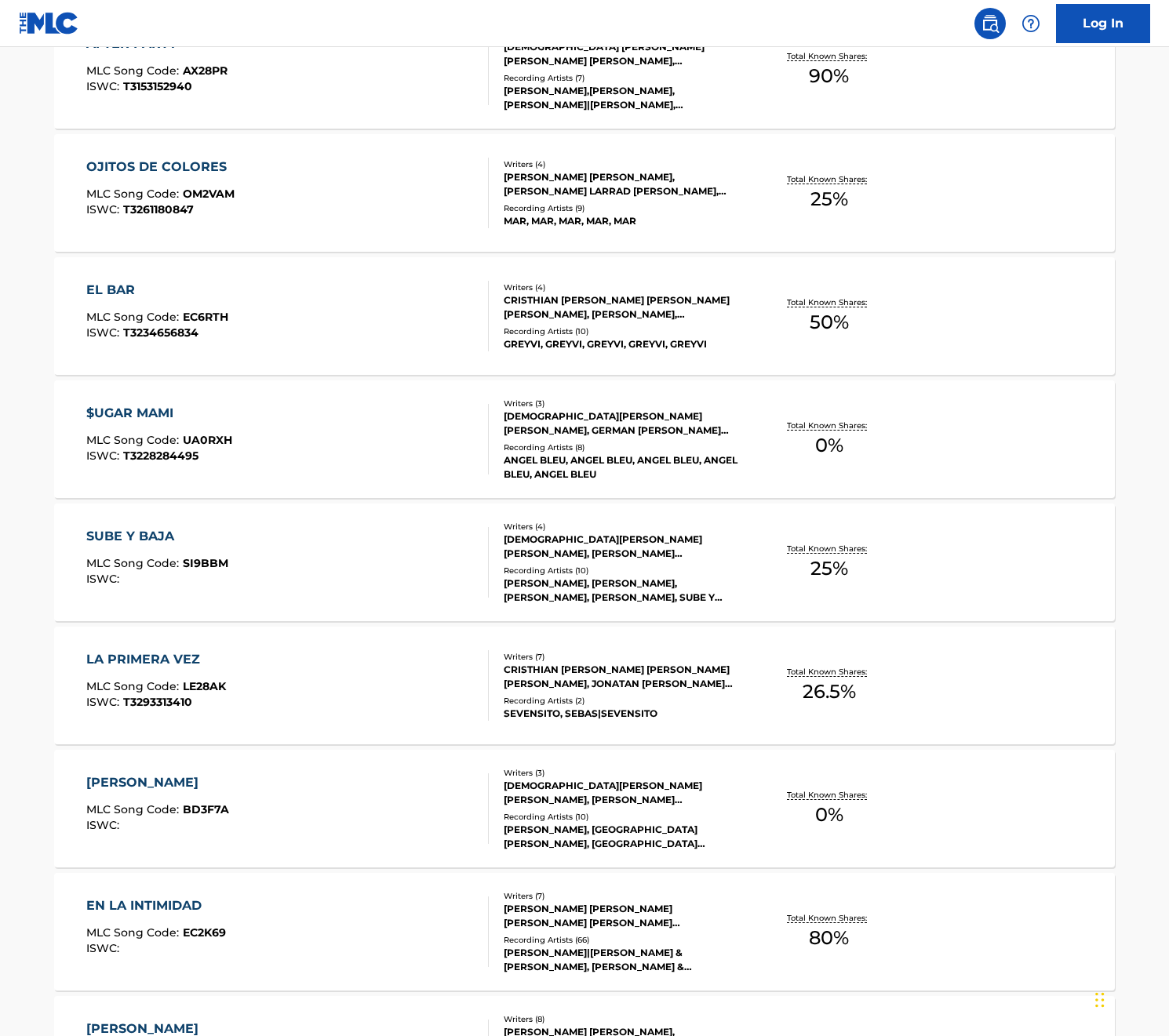
click at [150, 407] on div "$UGAR MAMI" at bounding box center [158, 413] width 146 height 18
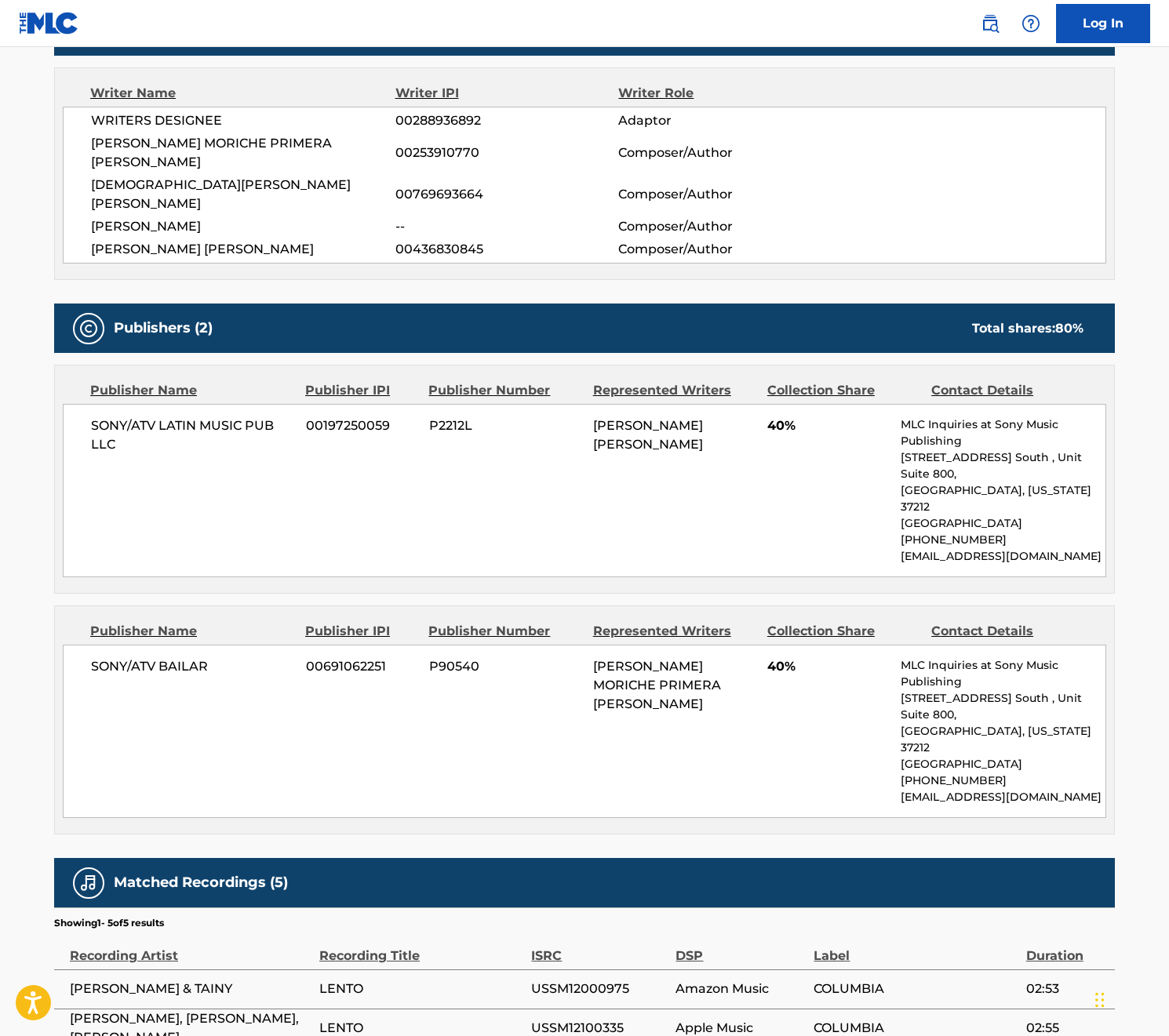
scroll to position [669, 0]
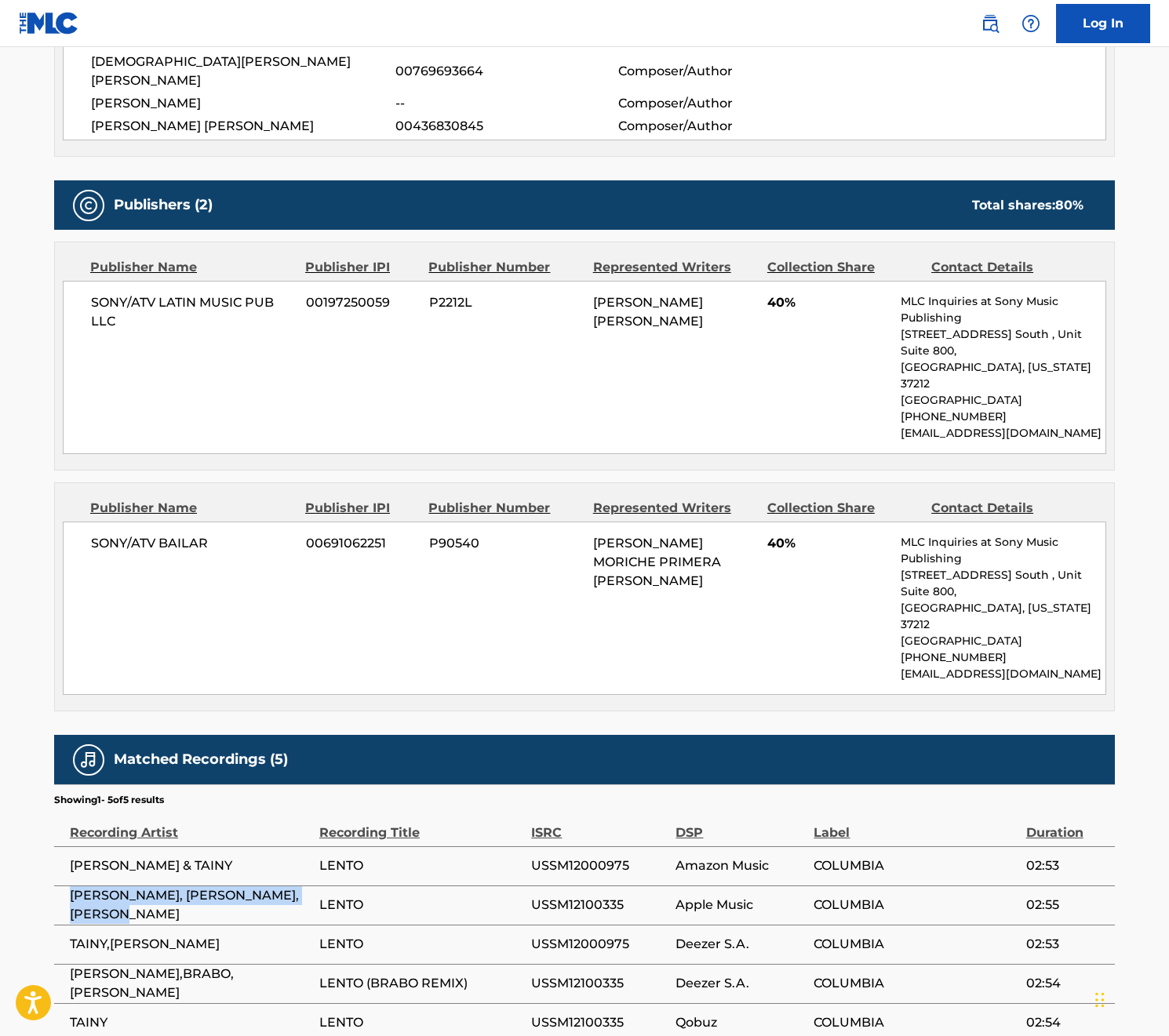
drag, startPoint x: 72, startPoint y: 787, endPoint x: 150, endPoint y: 807, distance: 80.5
click at [150, 886] on span "[PERSON_NAME], [PERSON_NAME], [PERSON_NAME]" at bounding box center [191, 905] width 241 height 38
drag, startPoint x: 331, startPoint y: 797, endPoint x: 368, endPoint y: 797, distance: 37.0
click at [368, 895] on span "LENTO" at bounding box center [421, 904] width 204 height 18
copy tr "PABLLO VITTAR, [PERSON_NAME], [PERSON_NAME] [PERSON_NAME]"
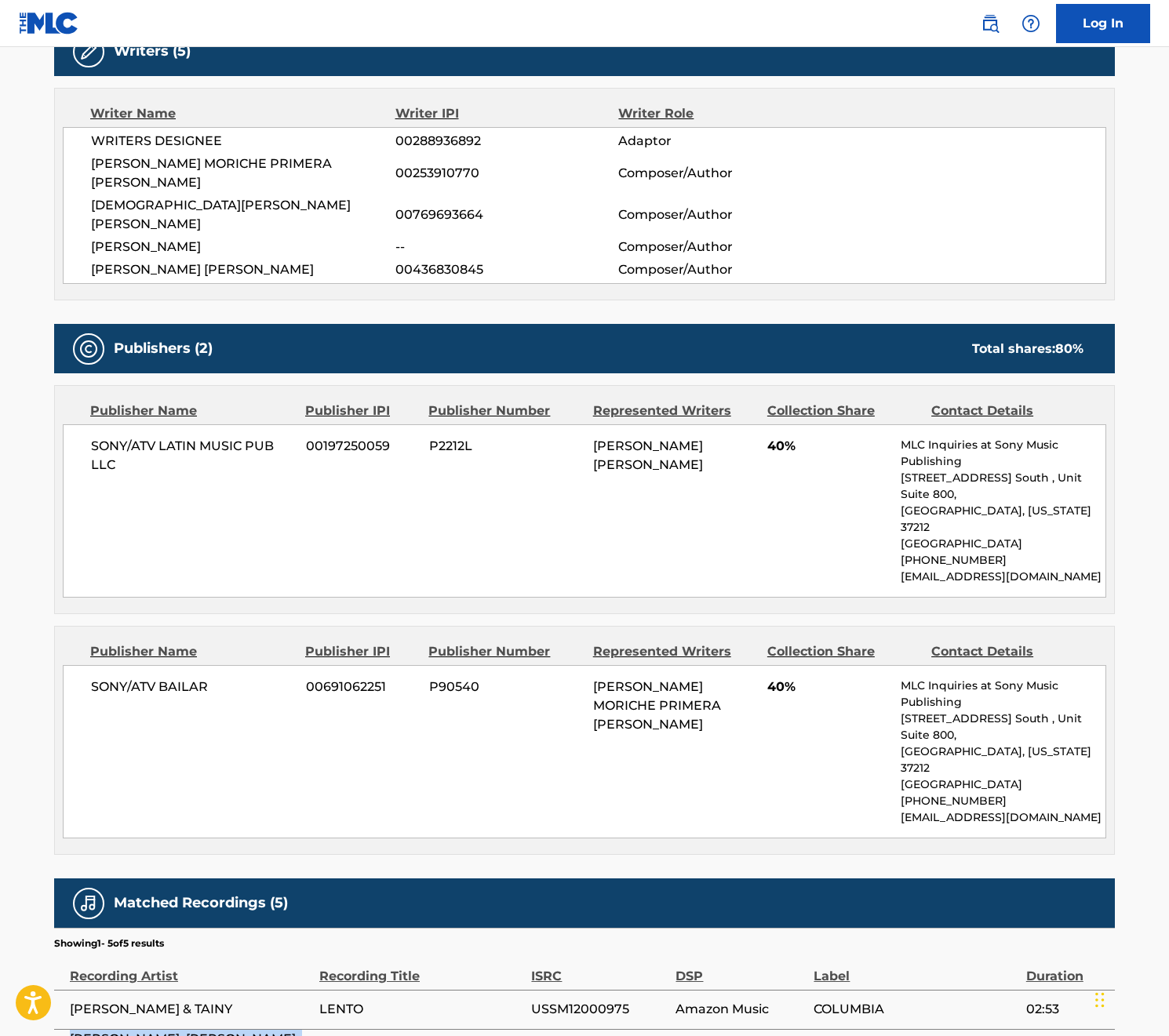
scroll to position [163, 0]
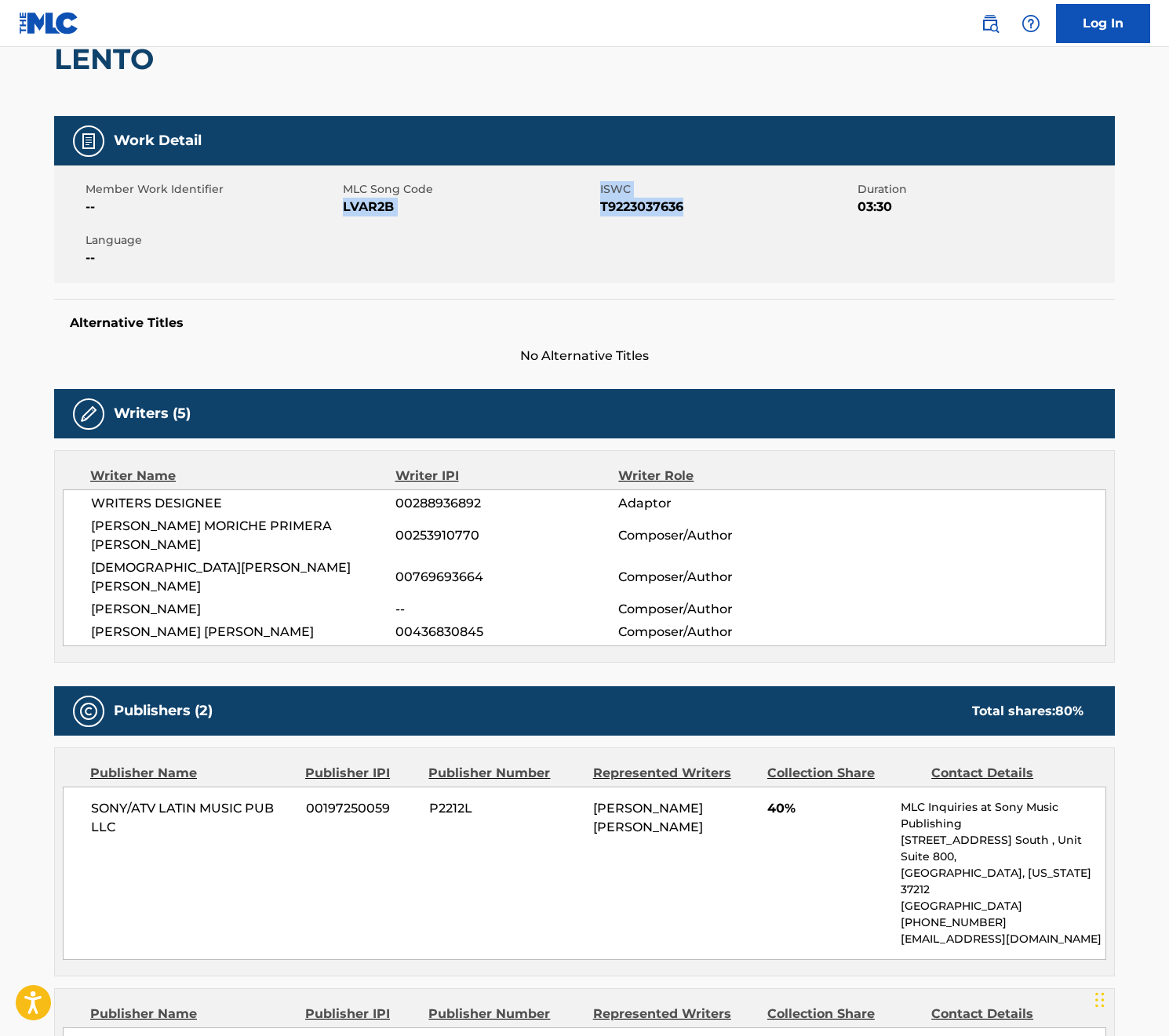
drag, startPoint x: 597, startPoint y: 186, endPoint x: 690, endPoint y: 214, distance: 97.1
click at [690, 214] on div "Member Work Identifier -- MLC Song Code LVAR2B ISWC T9223037636 Duration 03:30 …" at bounding box center [584, 224] width 1060 height 117
copy div "LVAR2B ISWC T9223037636"
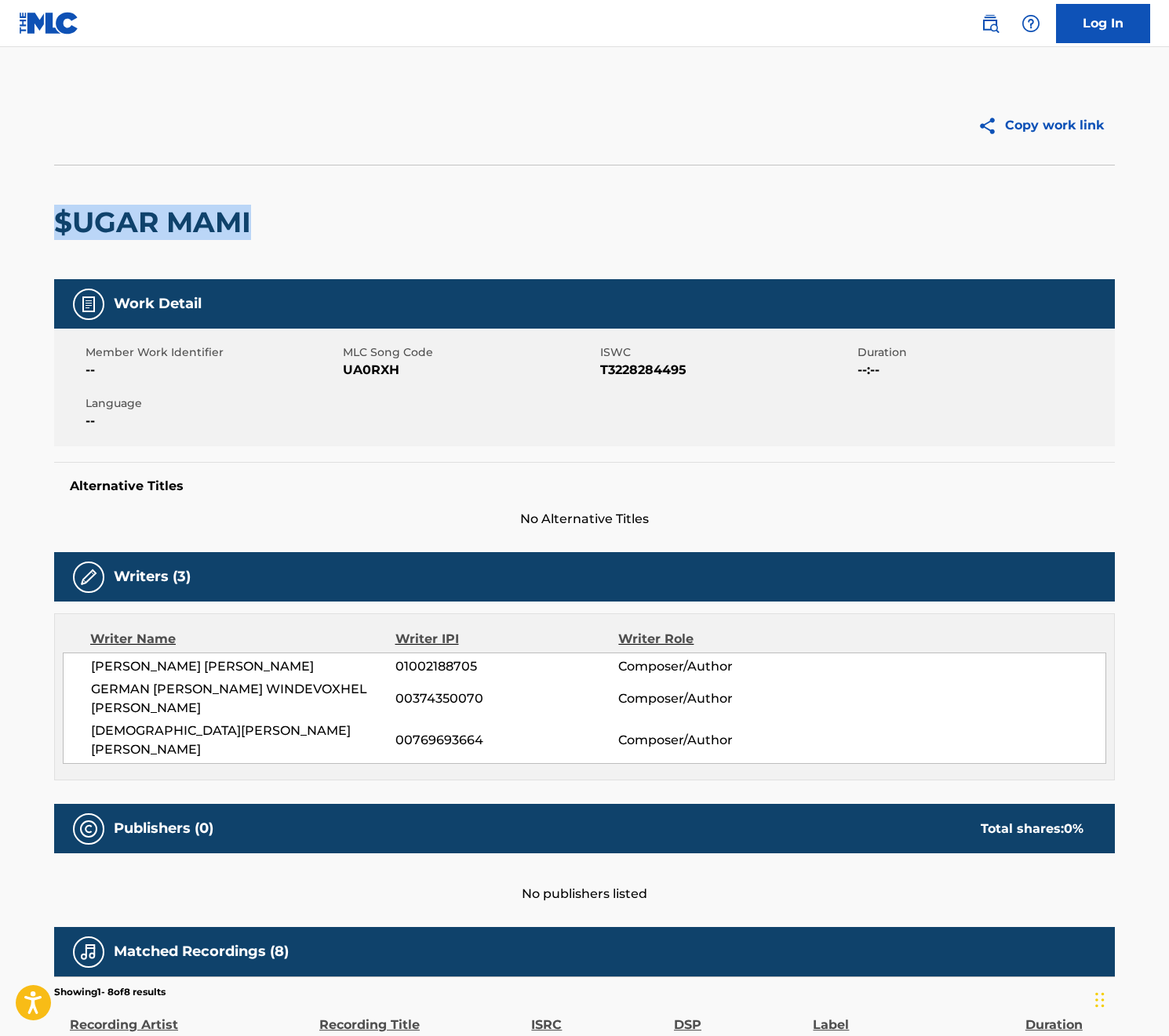
drag, startPoint x: 187, startPoint y: 217, endPoint x: 53, endPoint y: 222, distance: 134.1
click at [53, 222] on div "Copy work link $UGAR MAMI Work Detail Member Work Identifier -- MLC Song Code U…" at bounding box center [584, 719] width 1098 height 1267
